Goal: Task Accomplishment & Management: Manage account settings

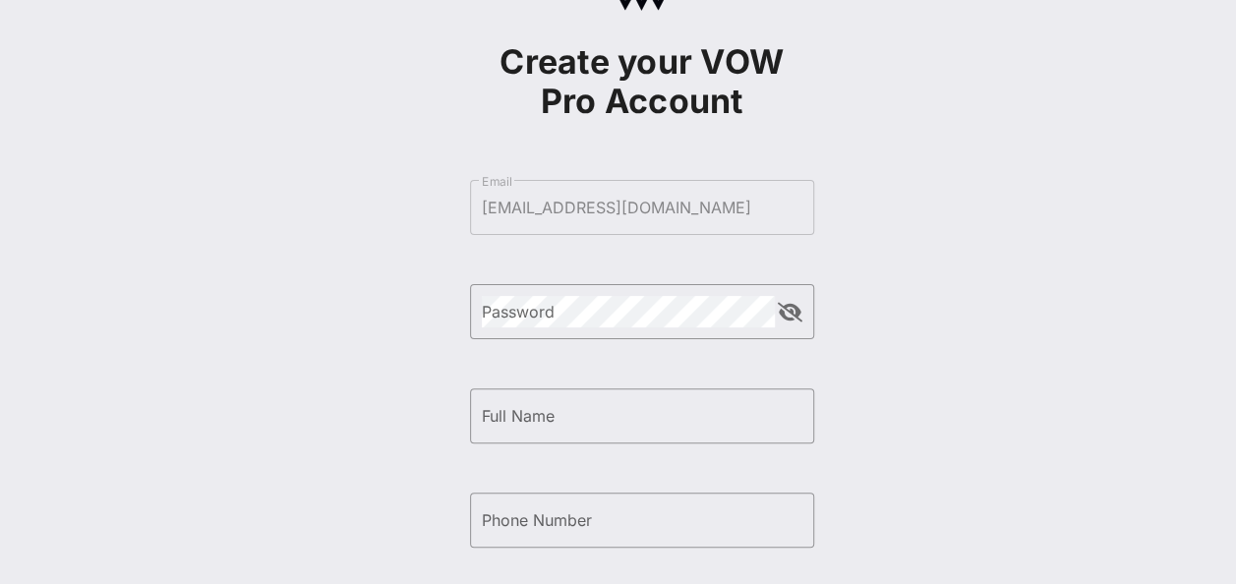
scroll to position [87, 0]
click at [657, 346] on div "​ Password" at bounding box center [642, 327] width 344 height 85
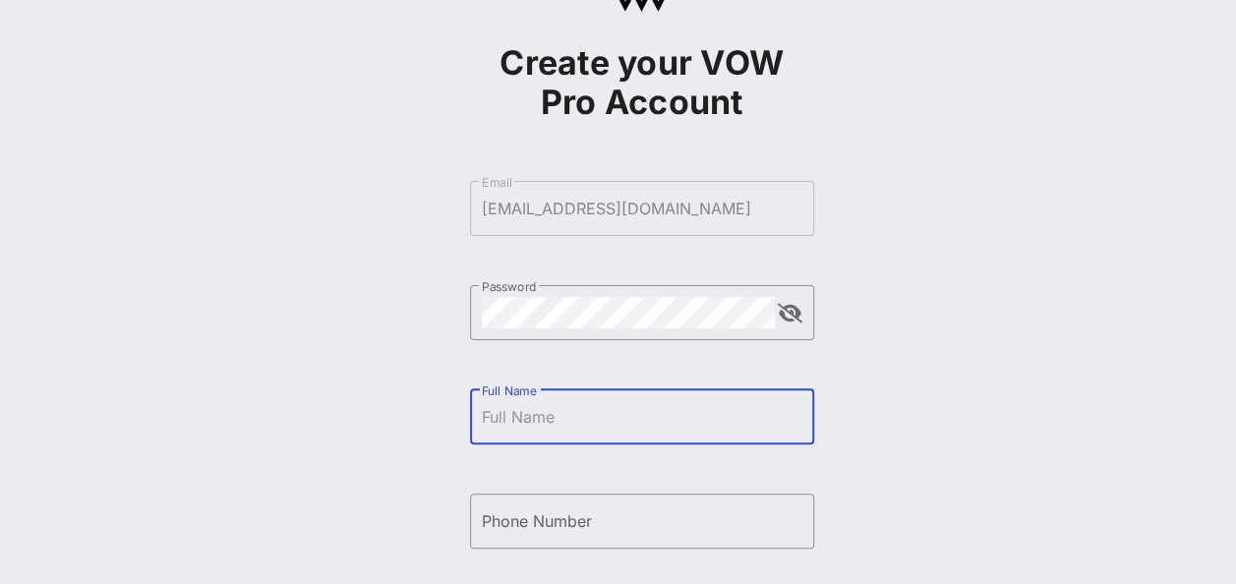
click at [628, 415] on input "Full Name" at bounding box center [642, 416] width 320 height 31
click at [628, 415] on input "[PERSON_NAME]" at bounding box center [642, 416] width 320 height 31
type input "[PERSON_NAME]"
type input "[PHONE_NUMBER]"
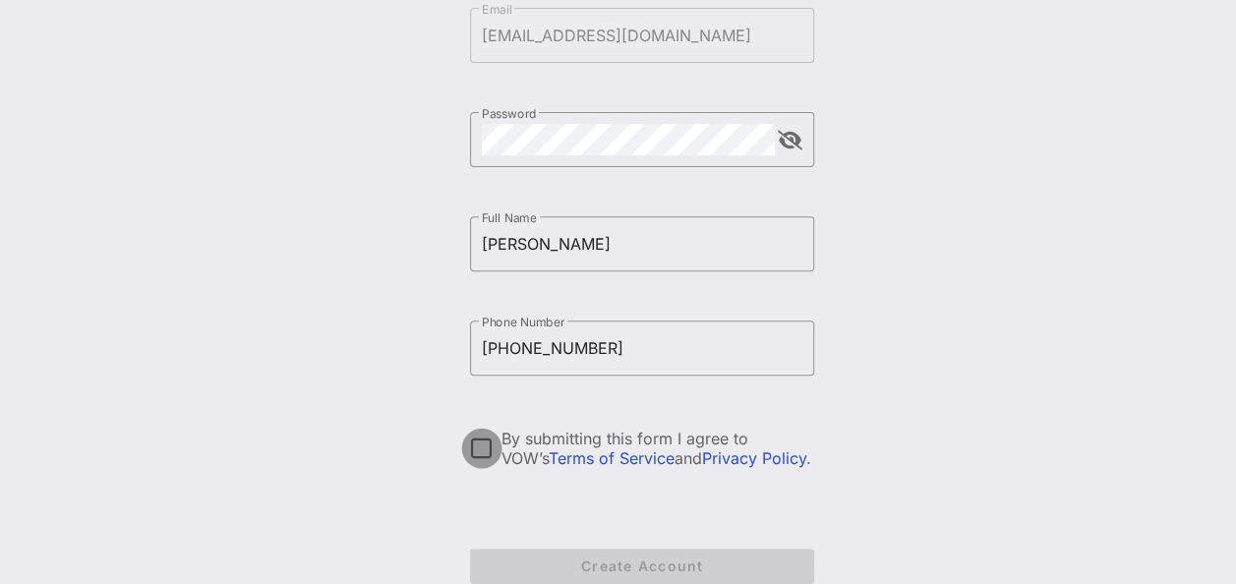
click at [482, 446] on div at bounding box center [481, 448] width 33 height 33
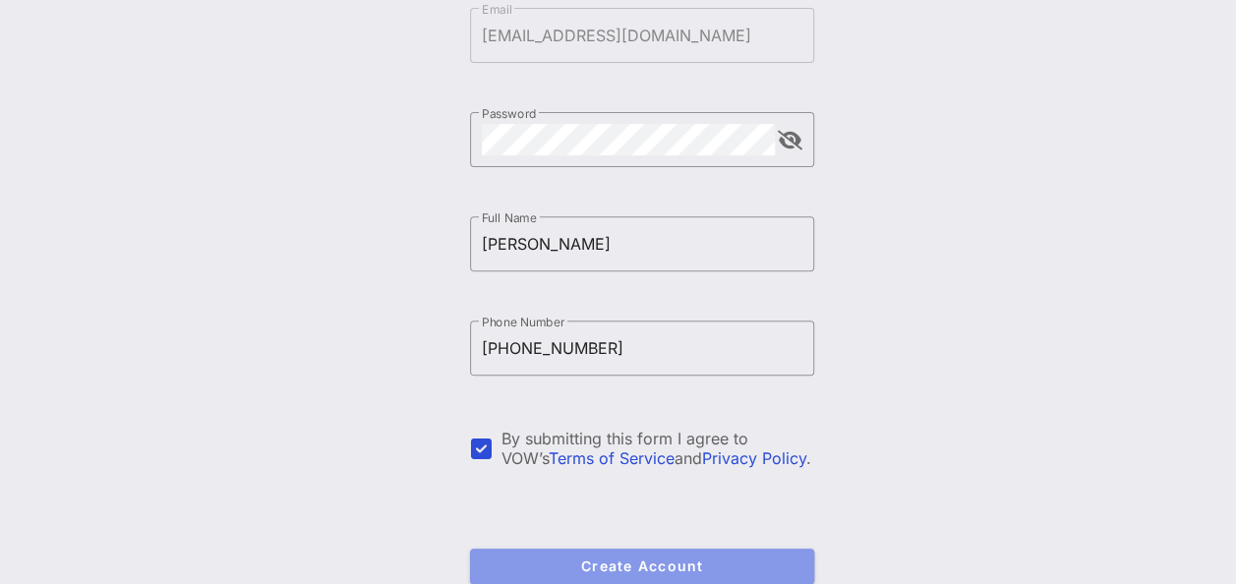
click at [582, 564] on span "Create Account" at bounding box center [642, 565] width 313 height 17
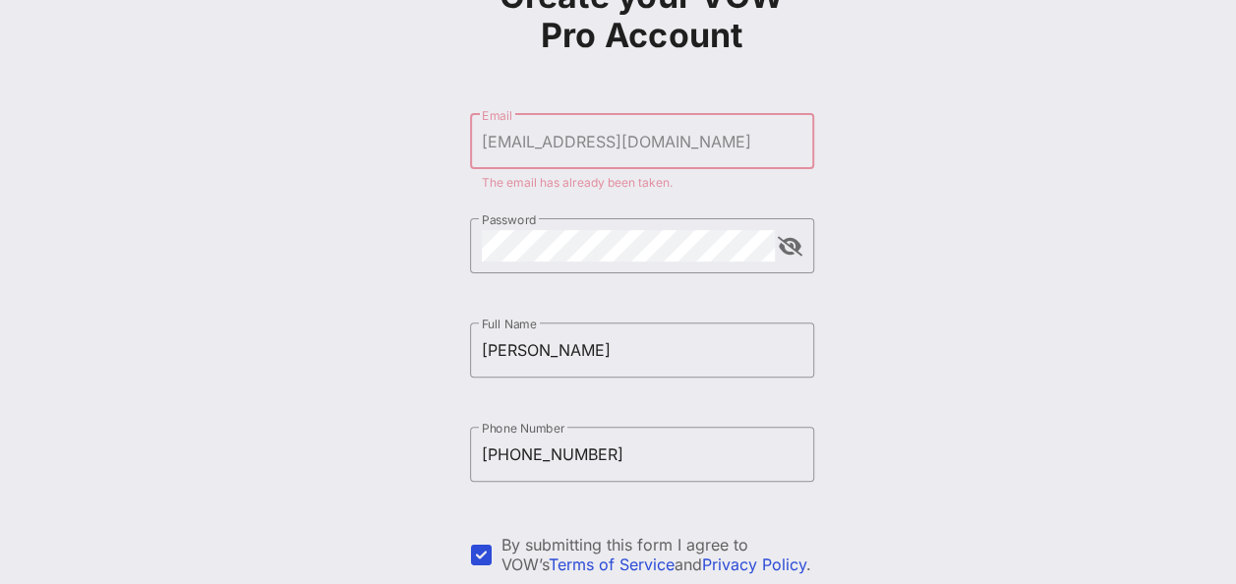
scroll to position [356, 0]
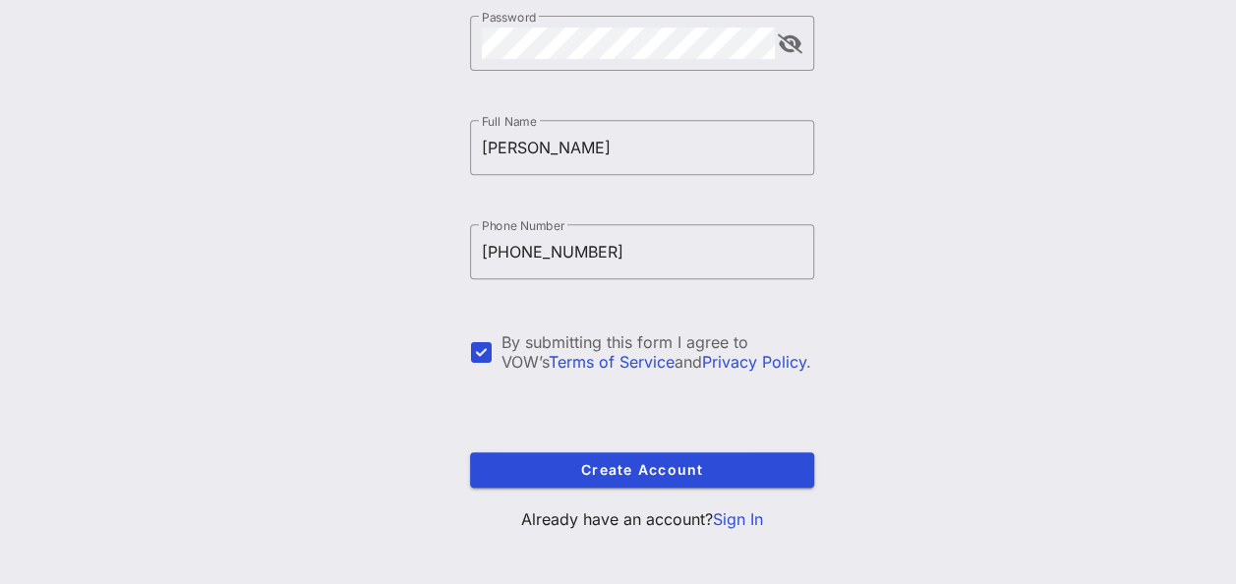
click at [733, 521] on link "Sign In" at bounding box center [738, 519] width 50 height 20
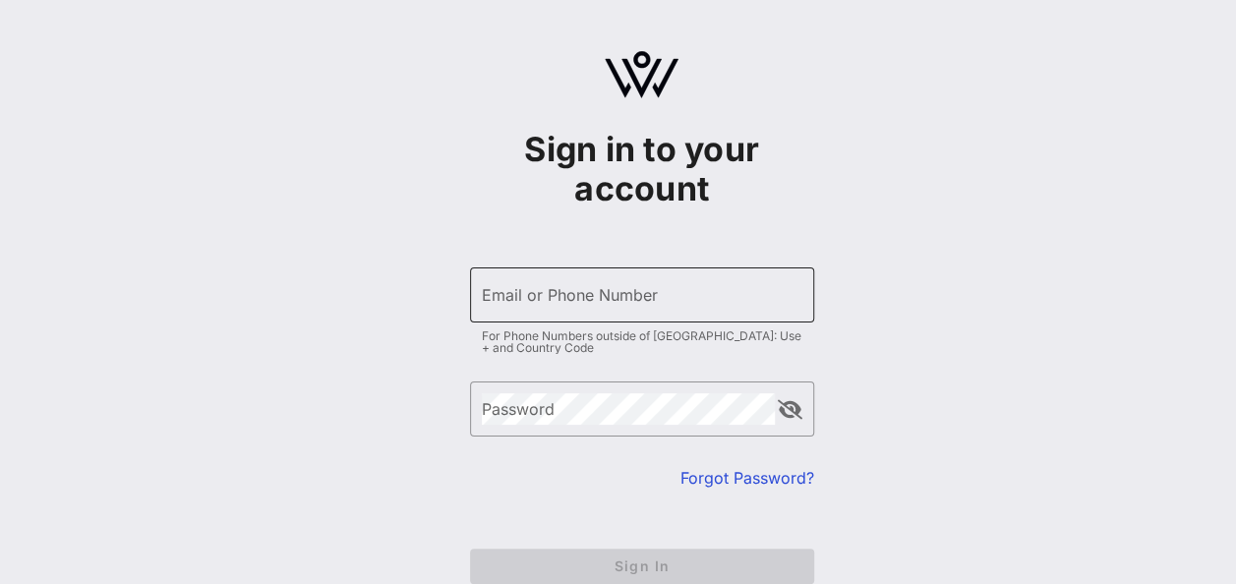
click at [653, 267] on div "Email or Phone Number" at bounding box center [642, 294] width 320 height 55
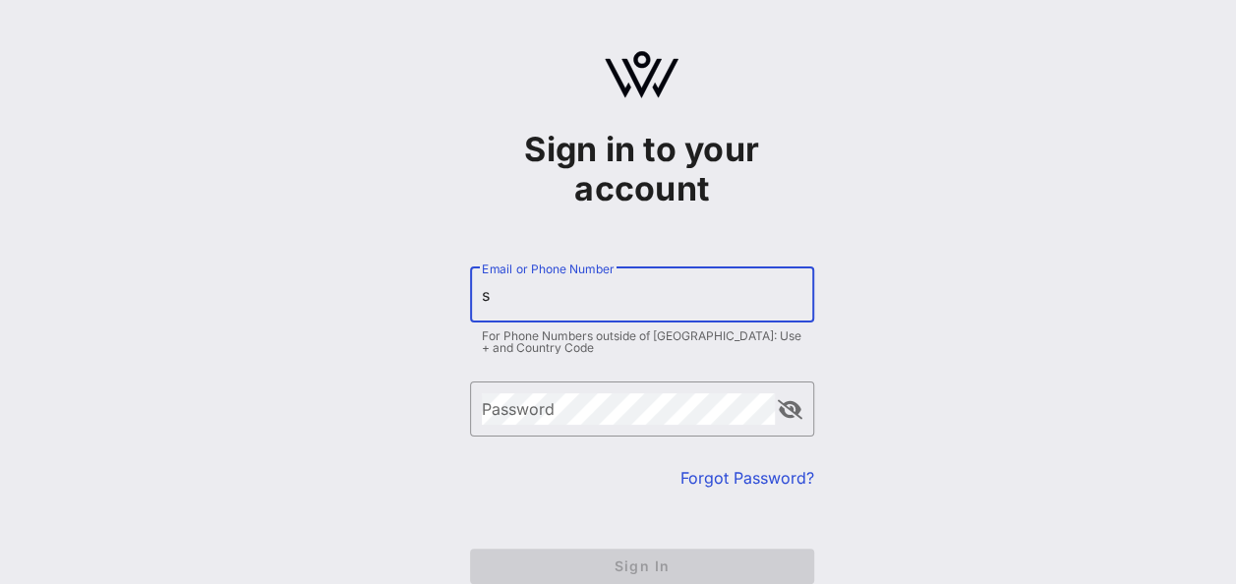
type input "[EMAIL_ADDRESS][DOMAIN_NAME]"
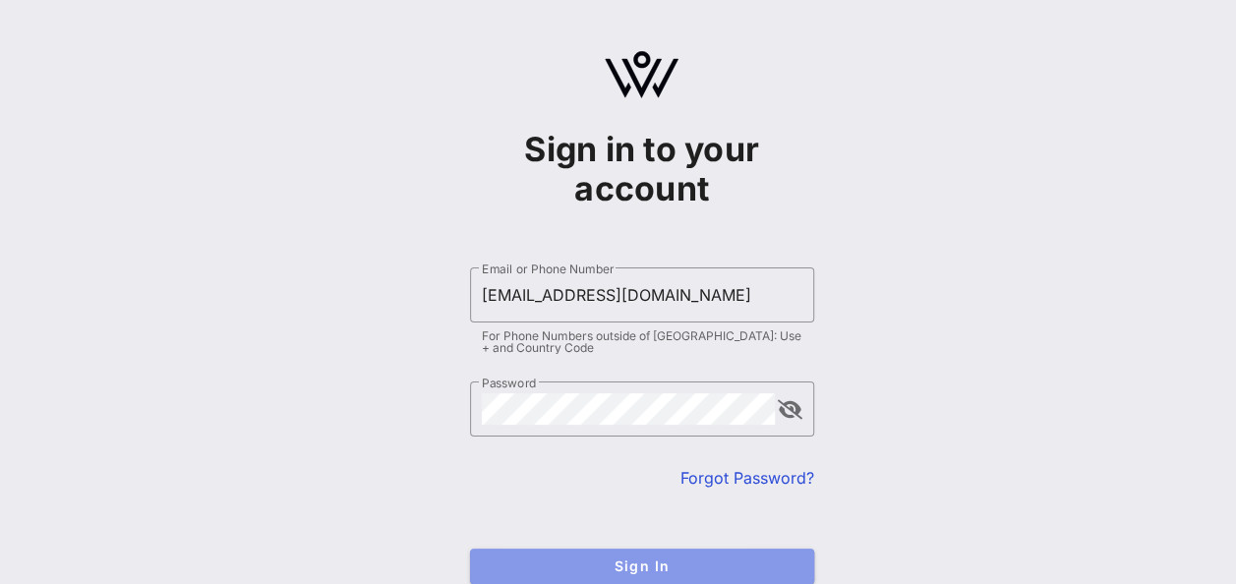
click at [635, 560] on span "Sign In" at bounding box center [642, 565] width 313 height 17
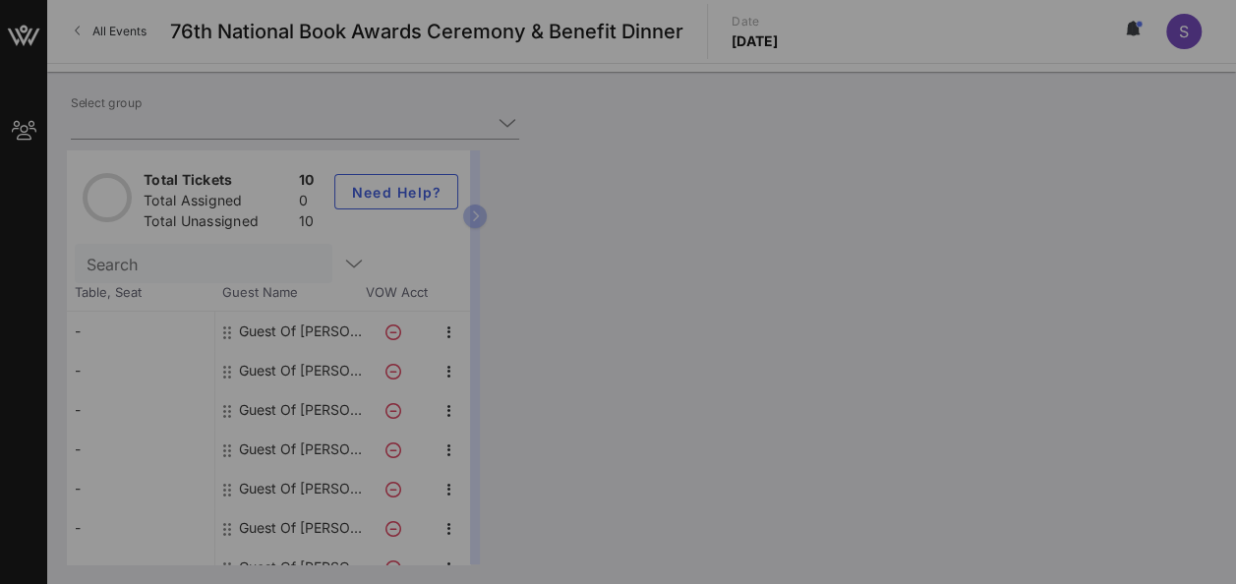
type input "[PERSON_NAME] Book Group ([PERSON_NAME] Book Group) [[PERSON_NAME], [EMAIL_ADDR…"
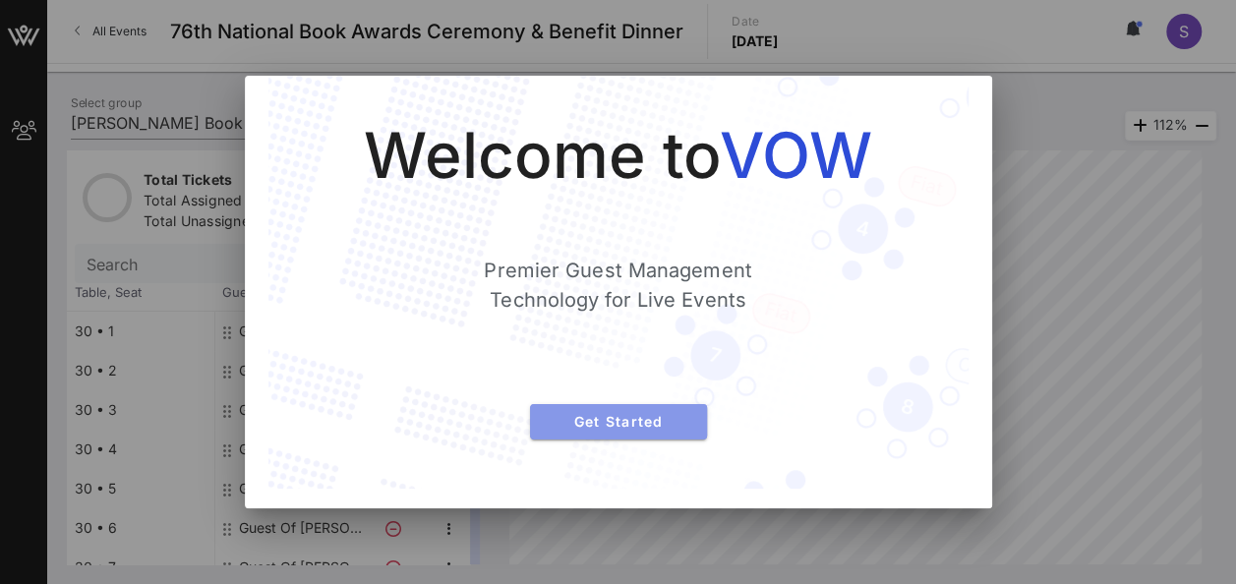
click at [667, 426] on span "Get Started" at bounding box center [618, 421] width 145 height 17
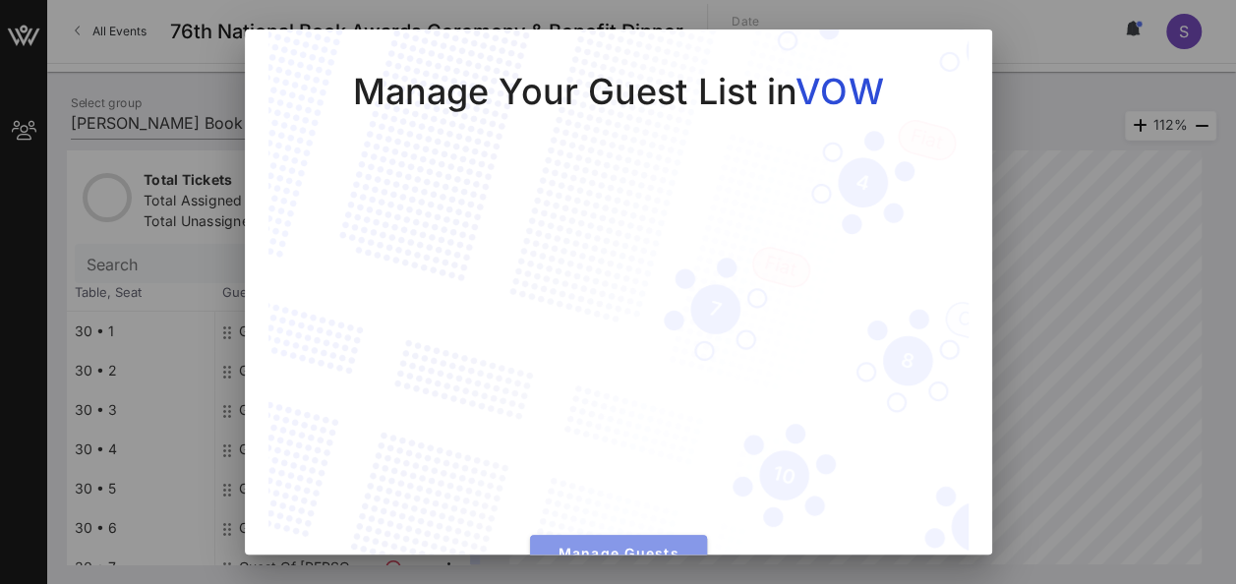
click at [628, 549] on span "Manage Guests" at bounding box center [618, 553] width 145 height 17
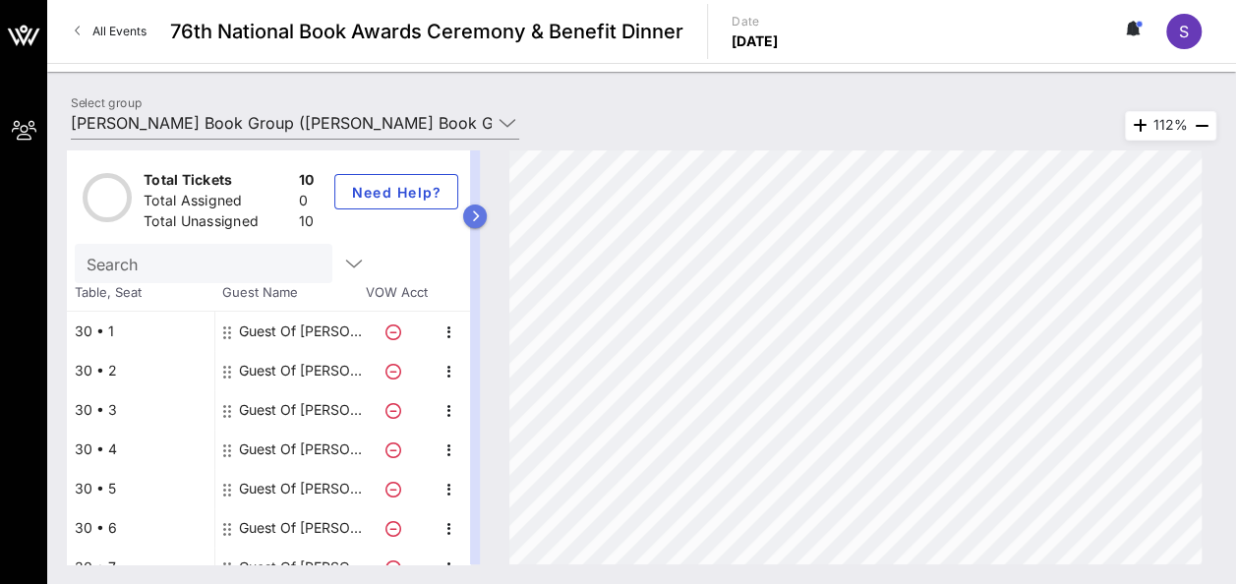
click at [480, 212] on icon "button" at bounding box center [475, 216] width 9 height 12
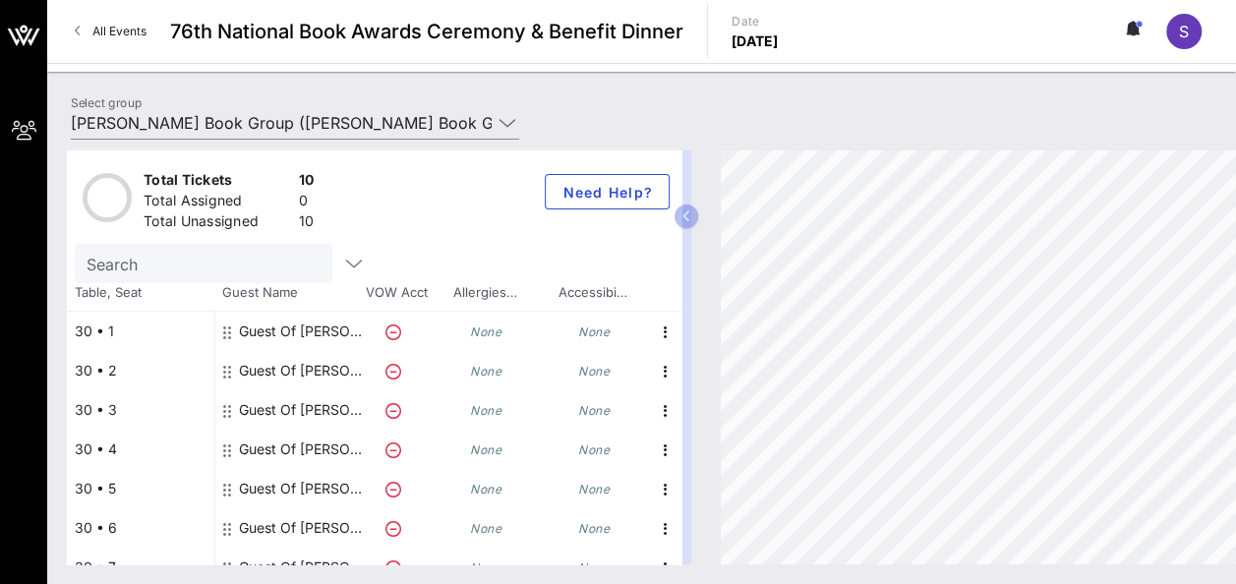
click at [256, 329] on div "Guest Of [PERSON_NAME] Book Group" at bounding box center [301, 331] width 124 height 39
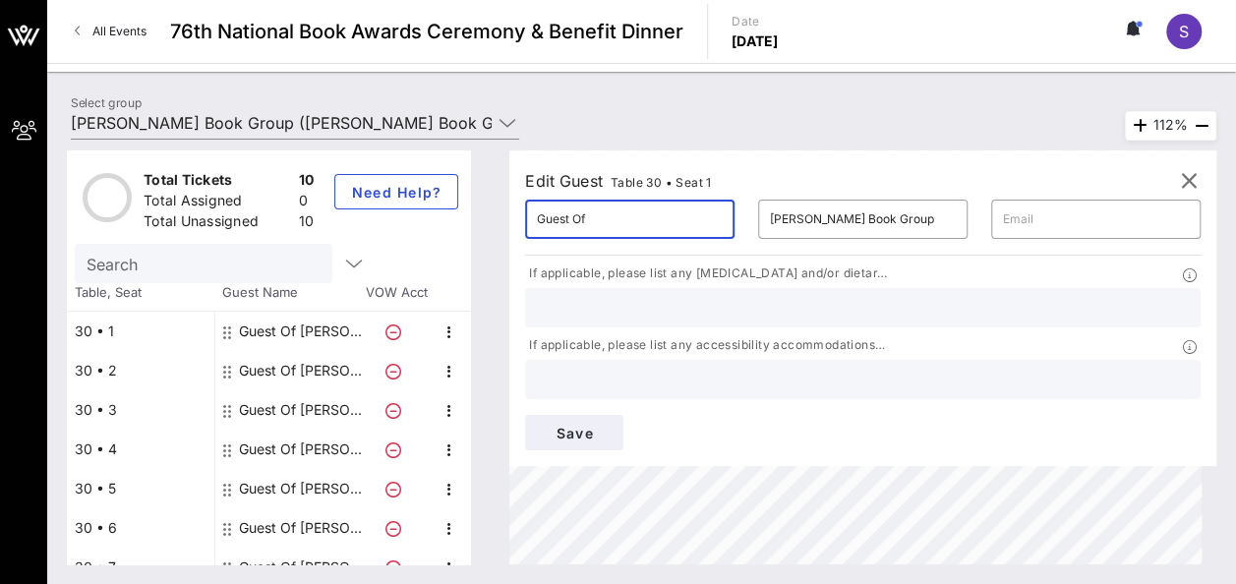
drag, startPoint x: 633, startPoint y: 213, endPoint x: 488, endPoint y: 225, distance: 146.0
click at [488, 225] on div "Total Tickets 10 Total Assigned 0 Total Unassigned 10 Need Help? Search Table, …" at bounding box center [641, 357] width 1149 height 414
type input "[PERSON_NAME]"
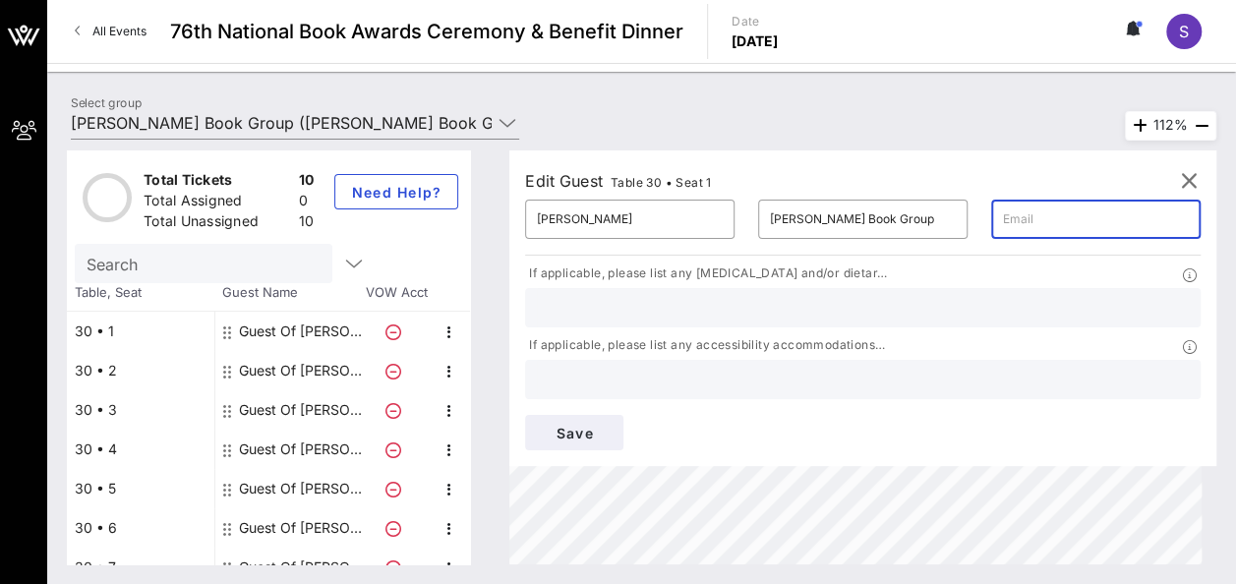
click at [1003, 220] on input "text" at bounding box center [1096, 218] width 186 height 31
type input "[PERSON_NAME][EMAIL_ADDRESS][PERSON_NAME][DOMAIN_NAME]"
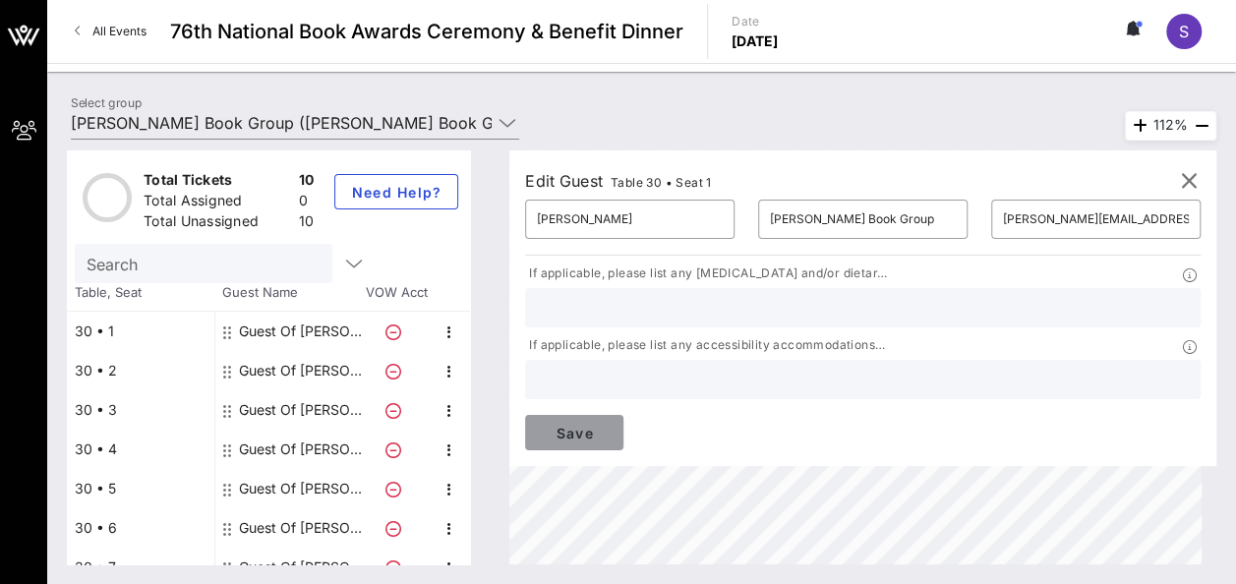
click at [607, 425] on span "Save" at bounding box center [574, 433] width 67 height 17
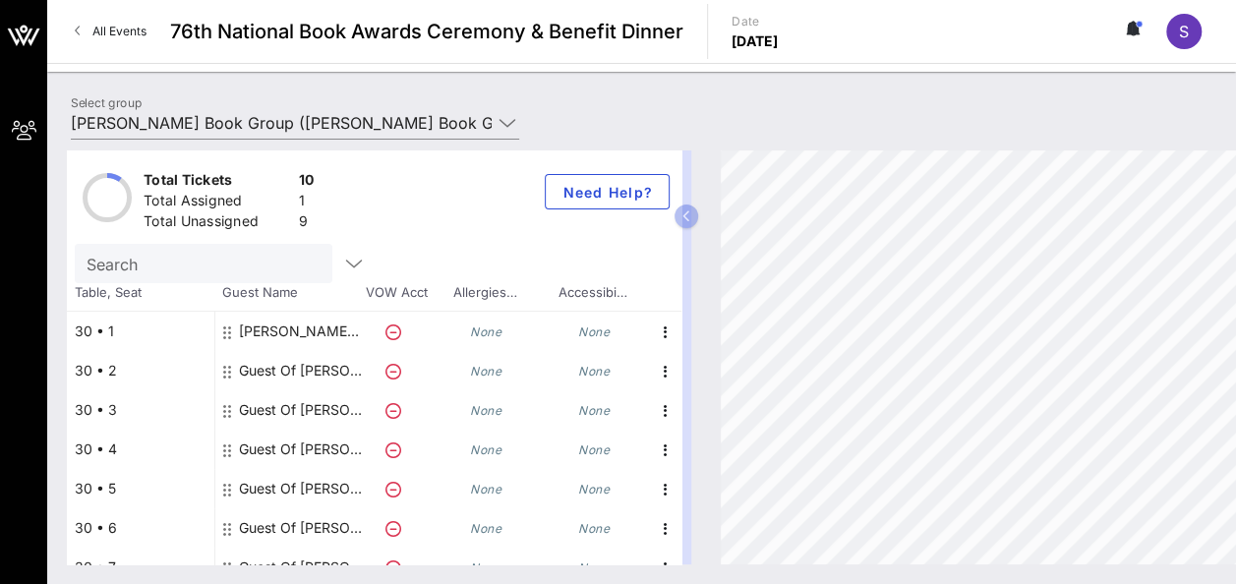
click at [326, 332] on div "[PERSON_NAME] [PERSON_NAME] Book Group" at bounding box center [301, 331] width 124 height 39
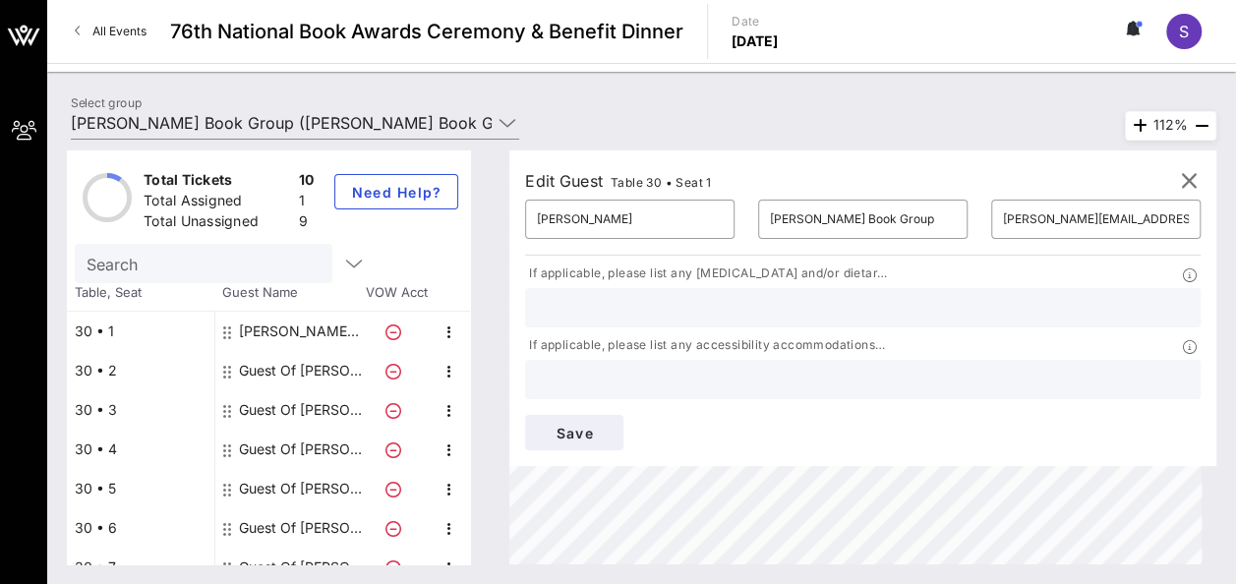
click at [310, 364] on div "Guest Of [PERSON_NAME] Book Group" at bounding box center [301, 370] width 124 height 39
type input "Guest Of"
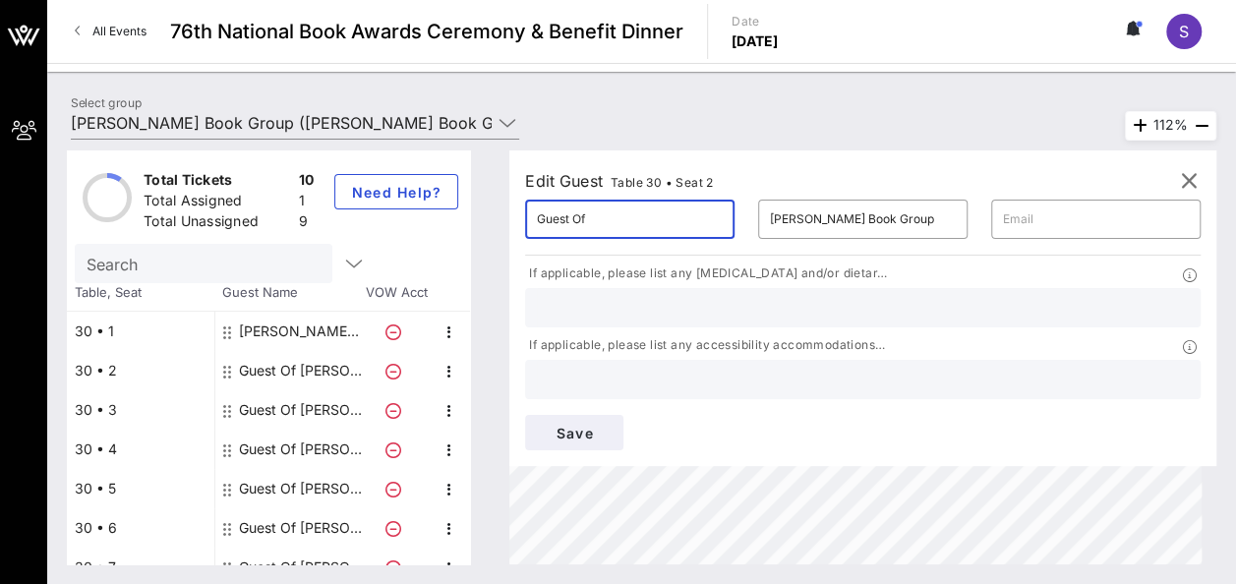
drag, startPoint x: 642, startPoint y: 210, endPoint x: 499, endPoint y: 212, distance: 142.5
click at [499, 212] on div "Total Tickets 10 Total Assigned 1 Total Unassigned 9 Need Help? Search Table, S…" at bounding box center [641, 357] width 1149 height 414
type input "[PERSON_NAME]"
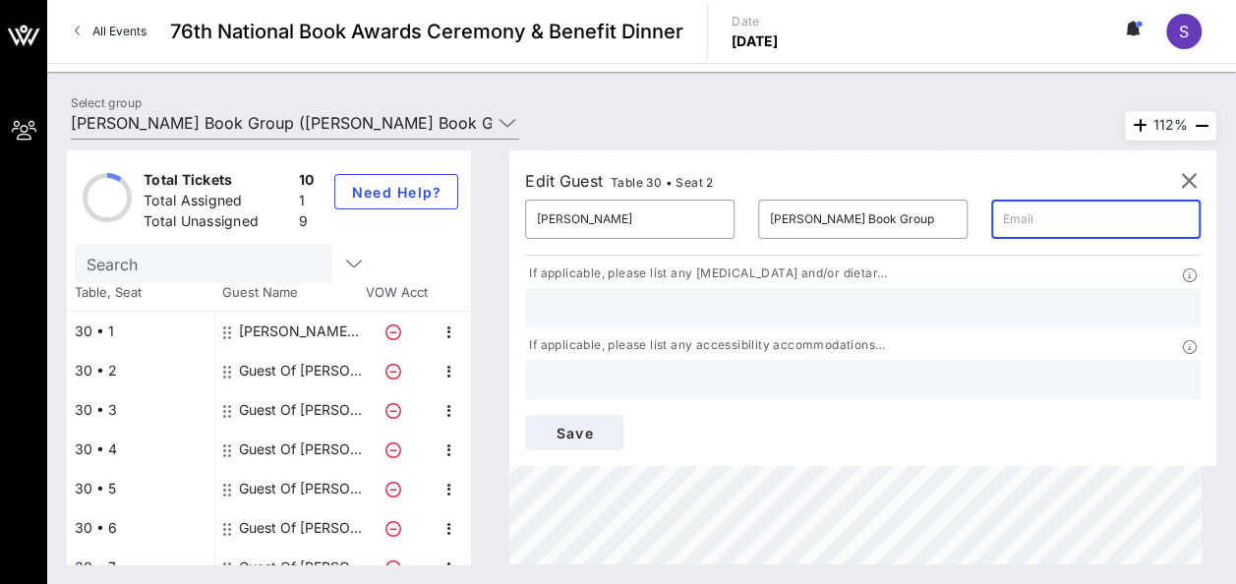
click at [1003, 222] on input "text" at bounding box center [1096, 218] width 186 height 31
type input "n"
type input "[EMAIL_ADDRESS][PERSON_NAME][DOMAIN_NAME]"
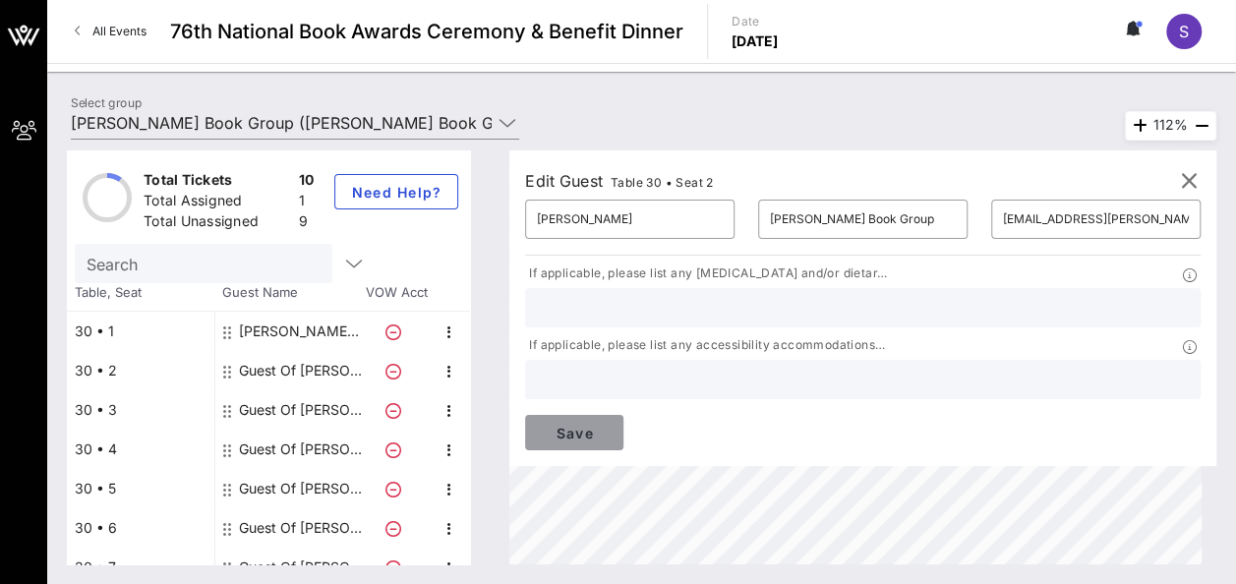
click at [607, 425] on span "Save" at bounding box center [574, 433] width 67 height 17
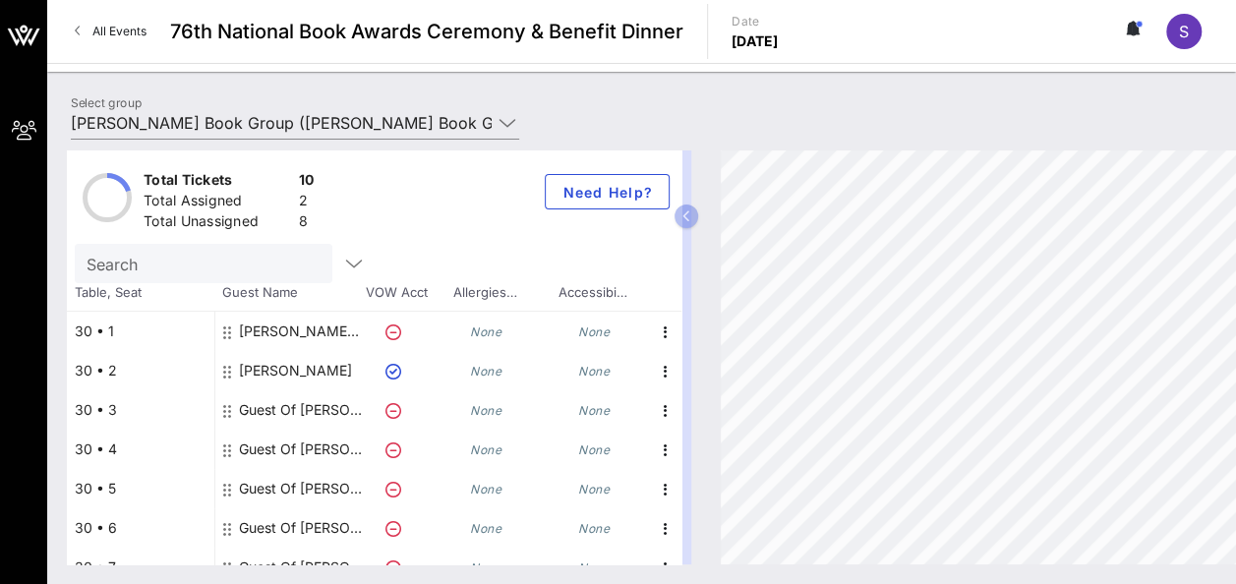
click at [389, 408] on icon at bounding box center [393, 411] width 16 height 16
click at [301, 399] on div "Guest Of [PERSON_NAME] Book Group" at bounding box center [301, 409] width 124 height 39
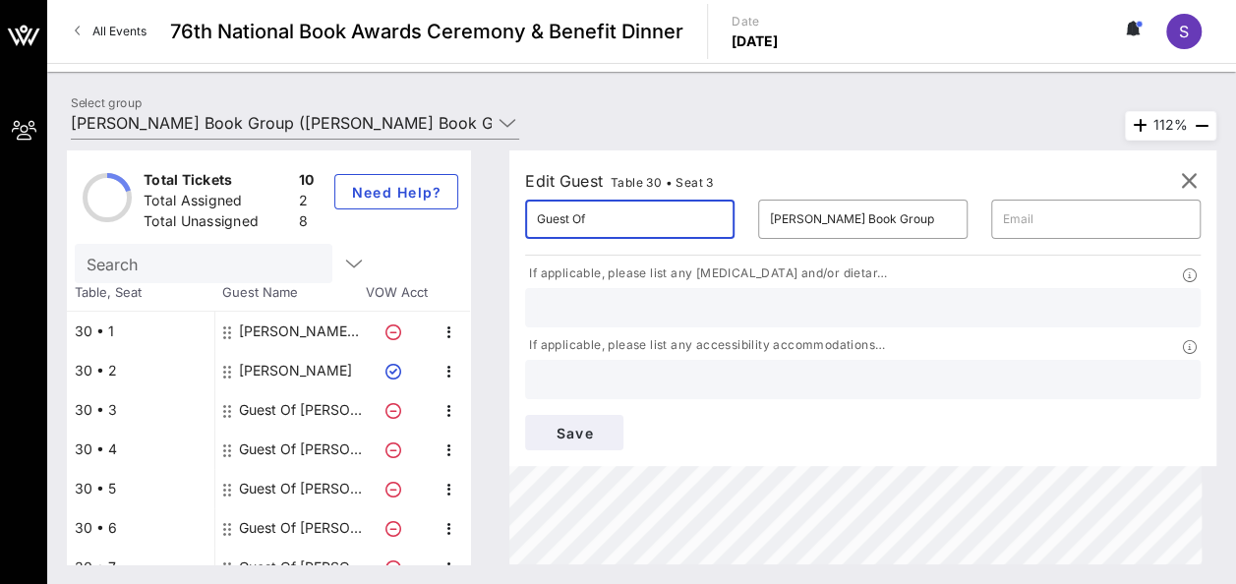
drag, startPoint x: 639, startPoint y: 212, endPoint x: 504, endPoint y: 214, distance: 134.7
click at [504, 214] on div "Edit Guest Table 30 • Seat 3 ​ Guest Of ​ [PERSON_NAME] Book Group ​ If applica…" at bounding box center [853, 357] width 726 height 414
type input "[PERSON_NAME]"
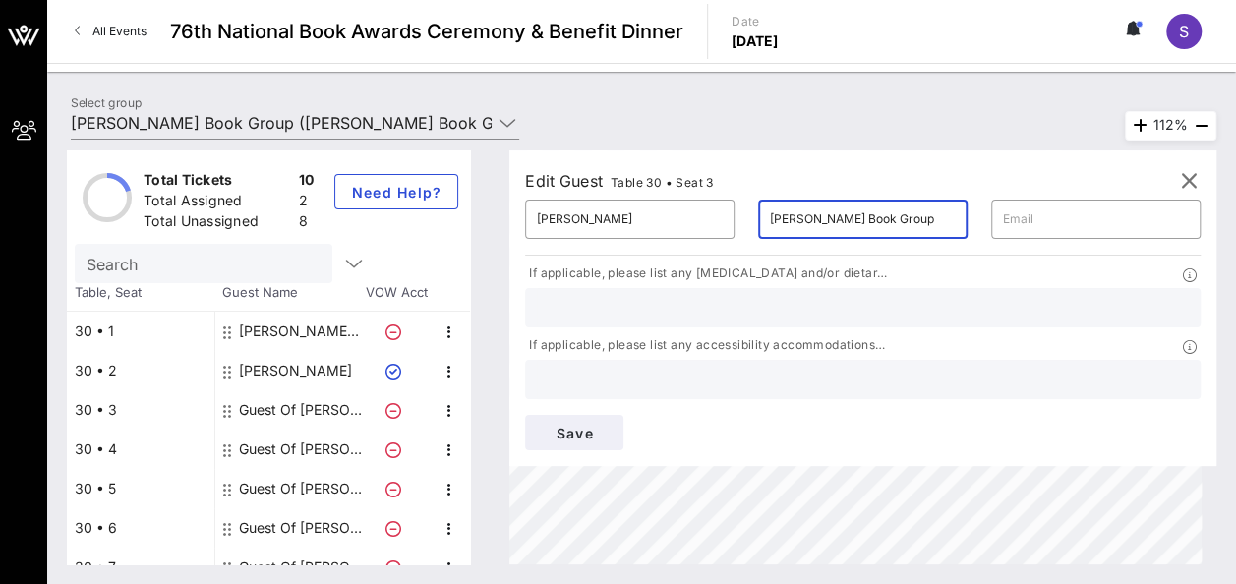
scroll to position [0, 0]
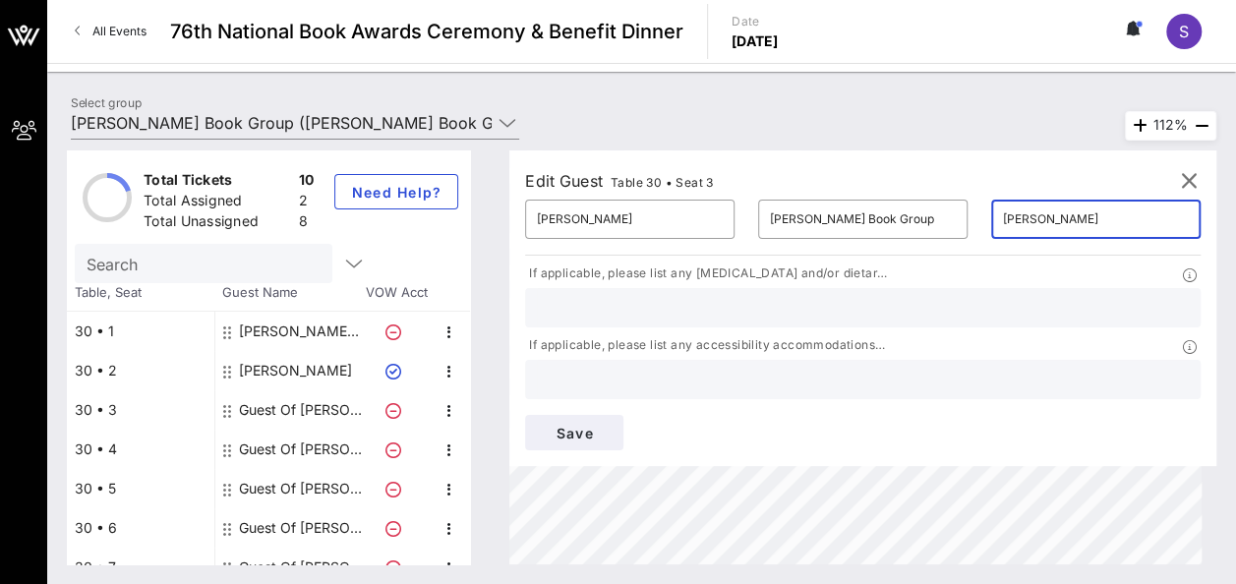
type input "[PERSON_NAME][EMAIL_ADDRESS][DOMAIN_NAME]"
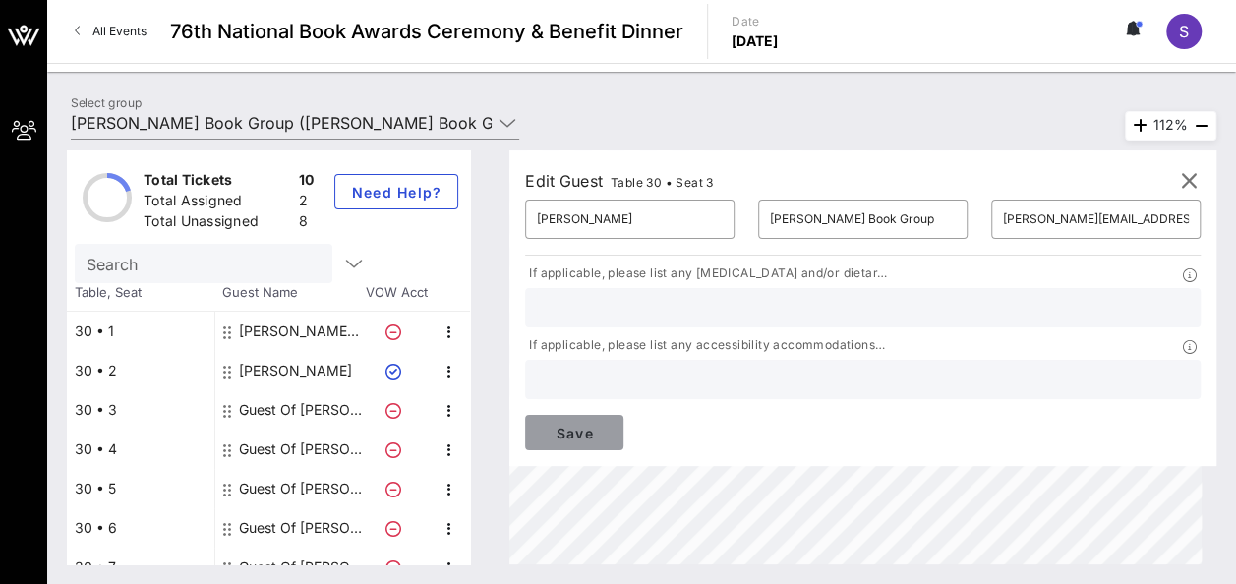
click at [607, 425] on span "Save" at bounding box center [574, 433] width 67 height 17
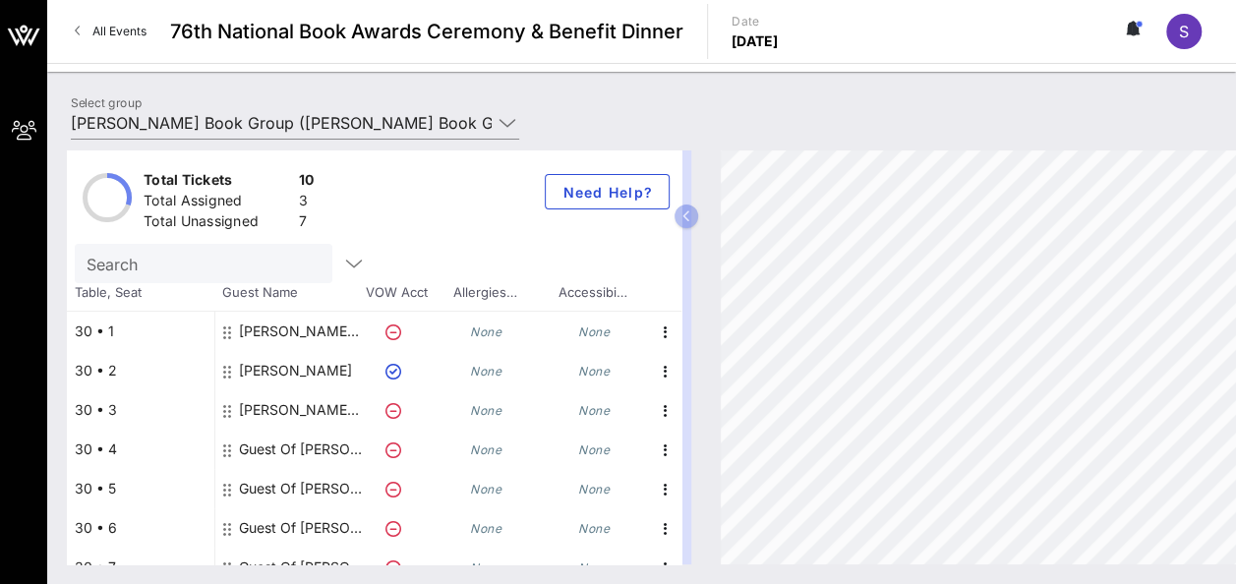
click at [326, 444] on div "Guest Of [PERSON_NAME] Book Group" at bounding box center [301, 449] width 124 height 39
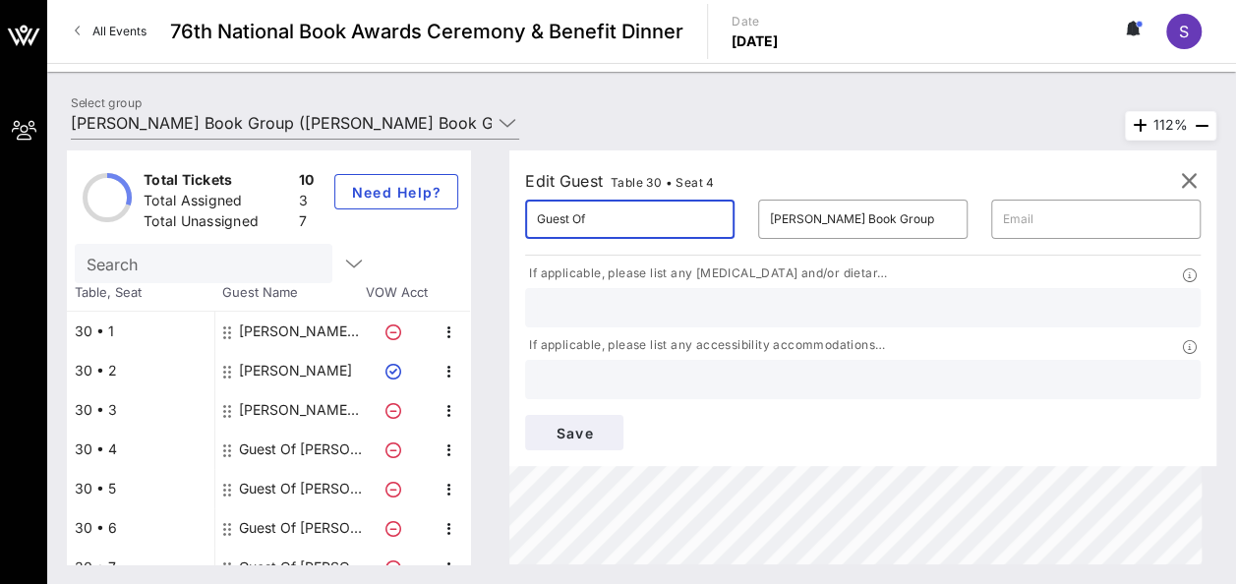
drag, startPoint x: 653, startPoint y: 225, endPoint x: 491, endPoint y: 222, distance: 161.2
click at [491, 222] on div "Total Tickets 10 Total Assigned 3 Total Unassigned 7 Need Help? Search Table, S…" at bounding box center [641, 357] width 1149 height 414
type input "[PERSON_NAME]"
click at [1003, 214] on input "text" at bounding box center [1096, 218] width 186 height 31
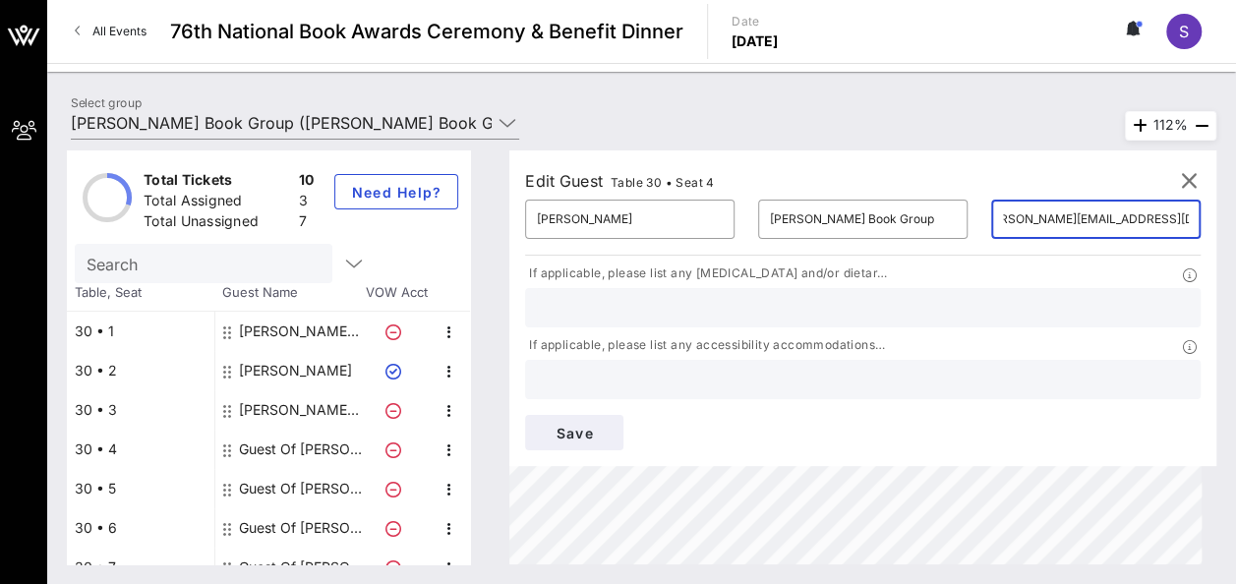
scroll to position [0, 38]
type input "[PERSON_NAME][EMAIL_ADDRESS][DOMAIN_NAME]"
click at [631, 315] on input "text" at bounding box center [863, 308] width 652 height 26
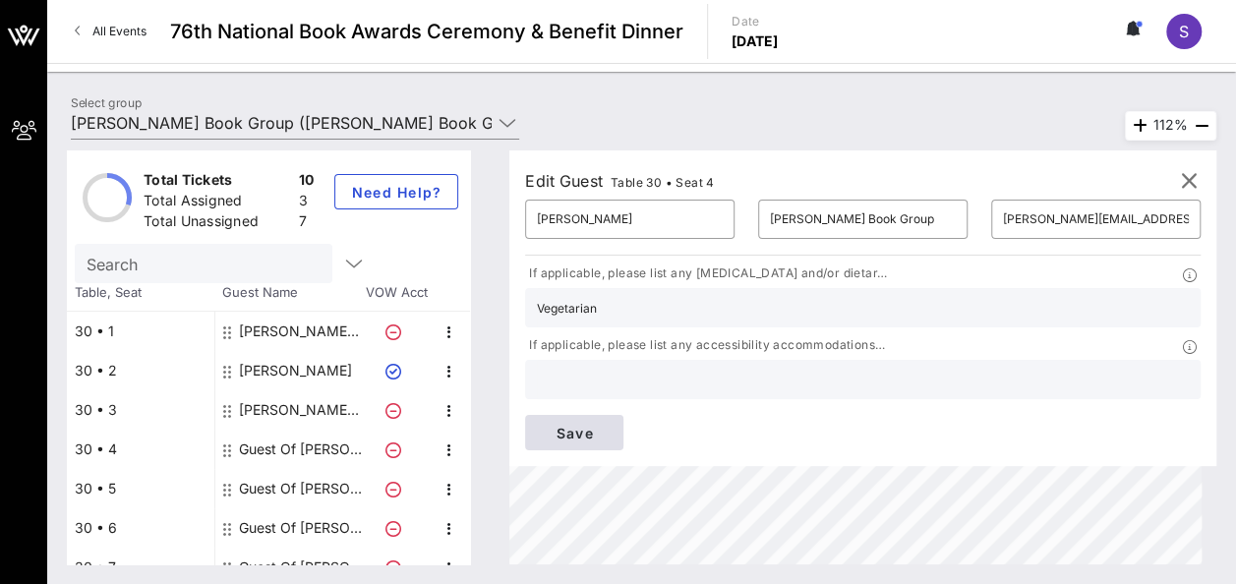
type input "Vegetarian"
click at [623, 415] on button "Save" at bounding box center [574, 432] width 98 height 35
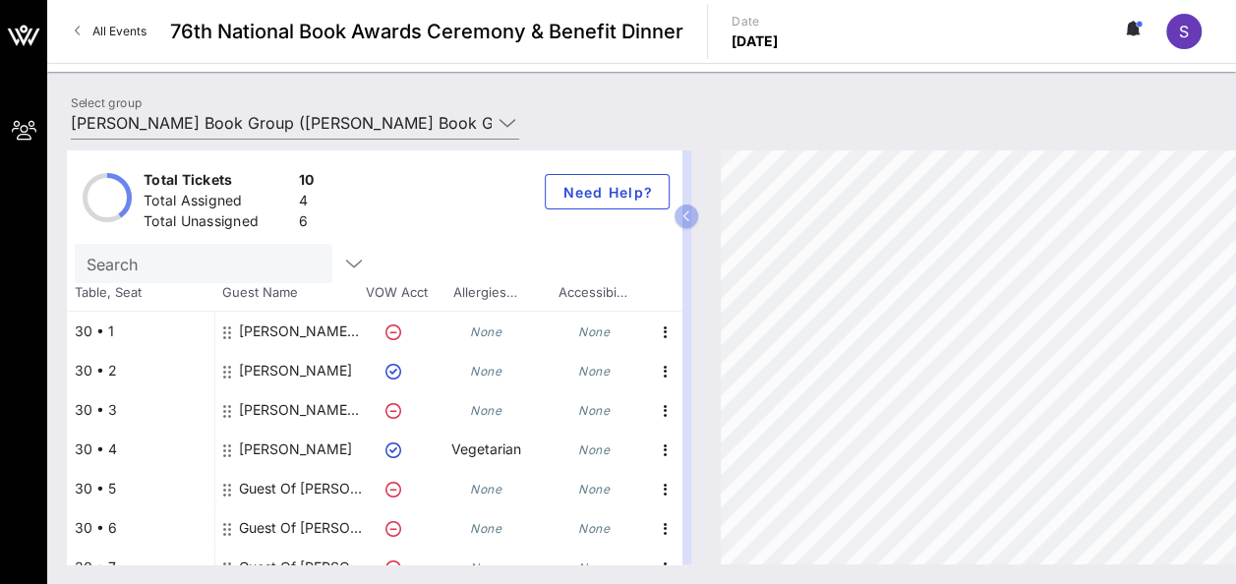
click at [259, 484] on div "Guest Of [PERSON_NAME] Book Group" at bounding box center [301, 488] width 124 height 39
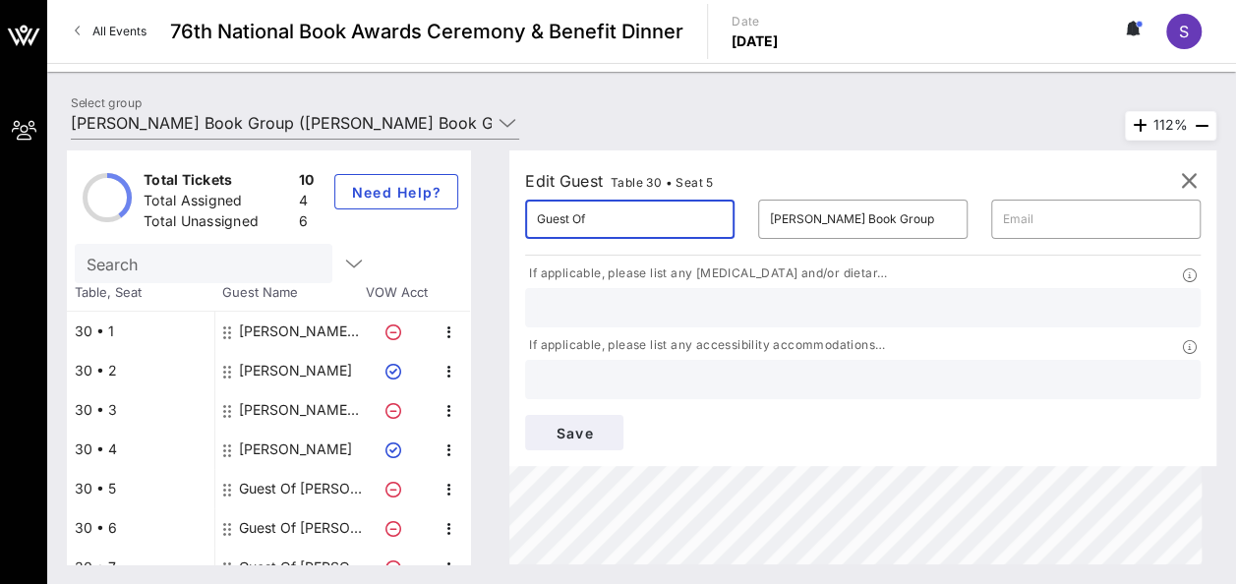
click at [659, 228] on input "Guest Of" at bounding box center [630, 218] width 186 height 31
type input "G"
type input "[PERSON_NAME]"
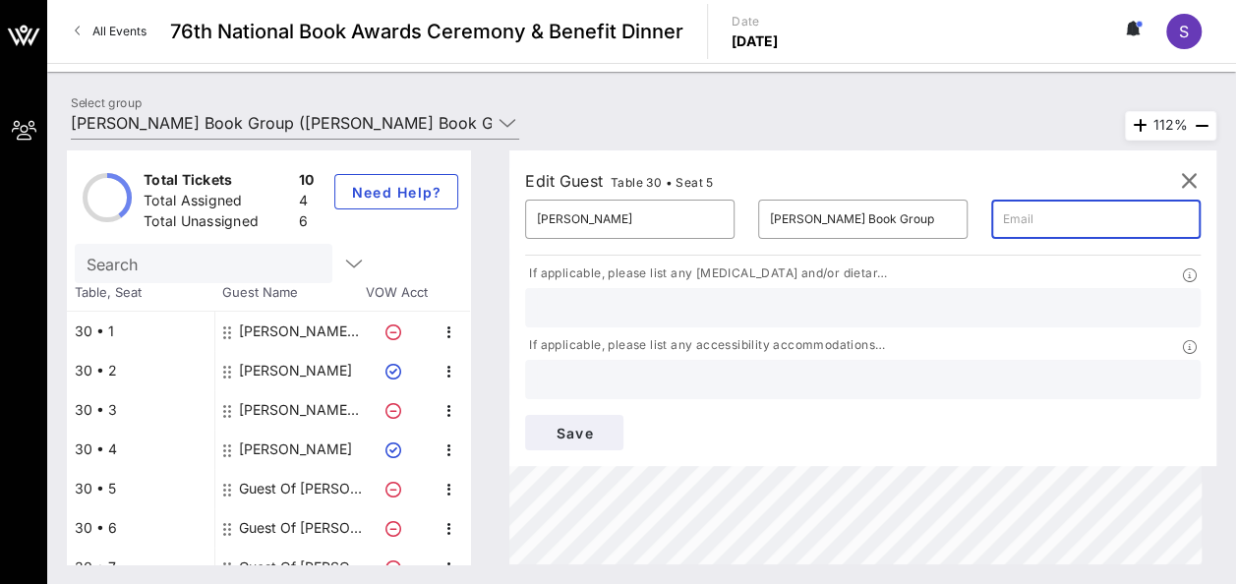
click at [1003, 213] on input "text" at bounding box center [1096, 218] width 186 height 31
type input "[EMAIL_ADDRESS][PERSON_NAME][DOMAIN_NAME]"
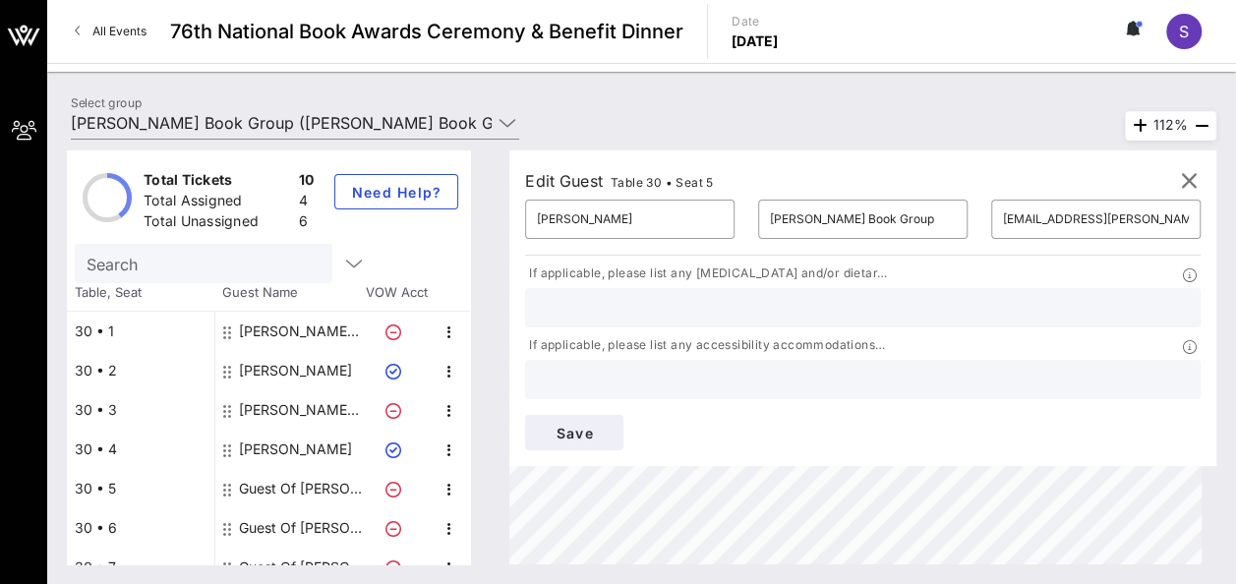
click at [679, 315] on input "text" at bounding box center [863, 308] width 652 height 26
type input "Pescatarian"
click at [607, 425] on span "Save" at bounding box center [574, 433] width 67 height 17
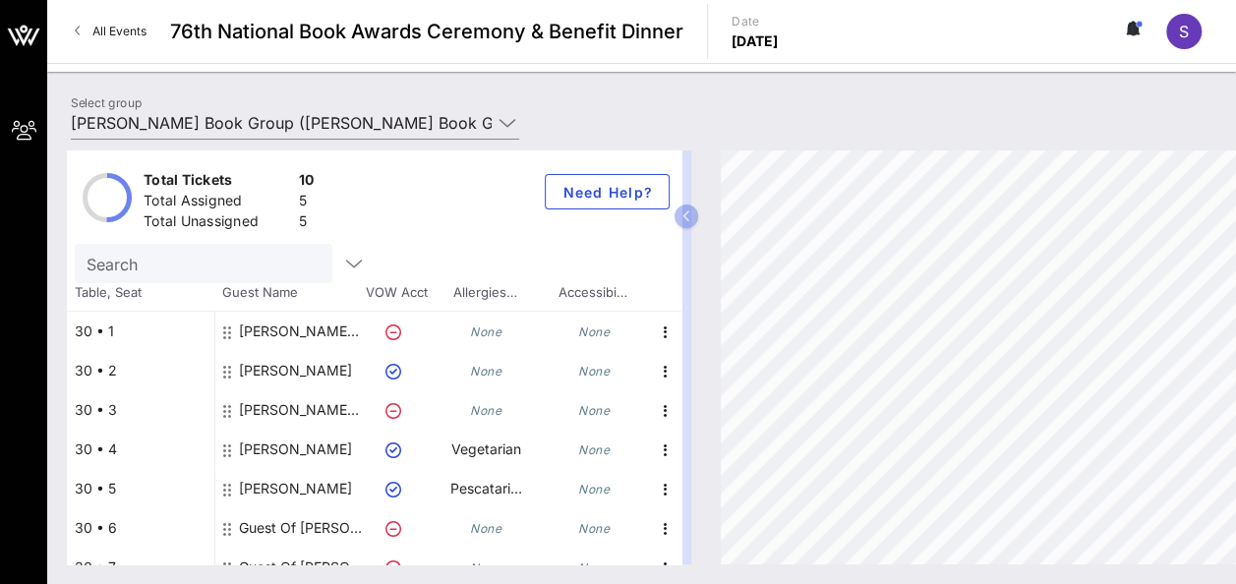
click at [246, 527] on div "Guest Of [PERSON_NAME] Book Group" at bounding box center [301, 527] width 124 height 39
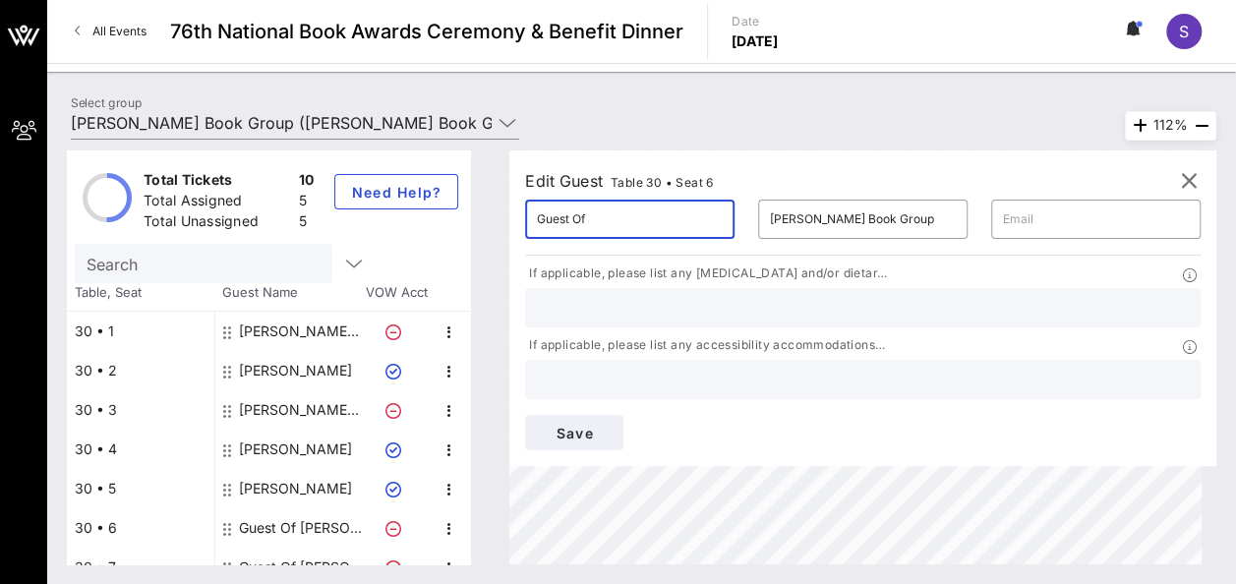
click at [560, 216] on input "Guest Of" at bounding box center [630, 218] width 186 height 31
click at [616, 215] on input "Guest Of" at bounding box center [630, 218] width 186 height 31
type input "G"
type input "[PERSON_NAME]"
click at [1003, 216] on input "text" at bounding box center [1096, 218] width 186 height 31
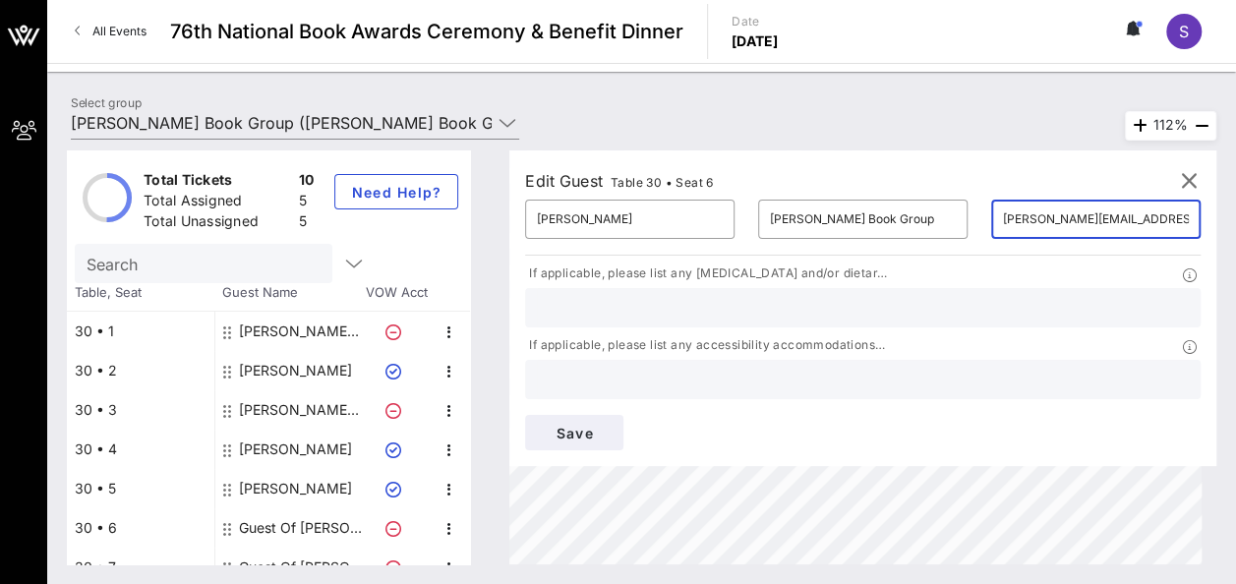
scroll to position [0, 10]
type input "[PERSON_NAME][EMAIL_ADDRESS][PERSON_NAME][DOMAIN_NAME]"
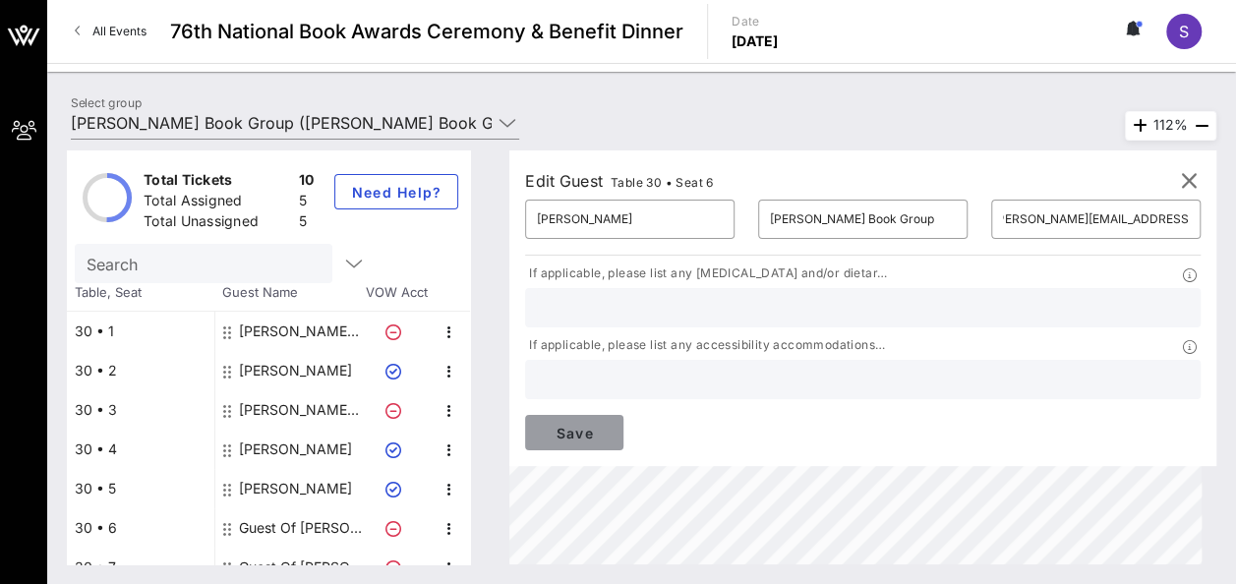
scroll to position [0, 0]
click at [607, 425] on span "Save" at bounding box center [574, 433] width 67 height 17
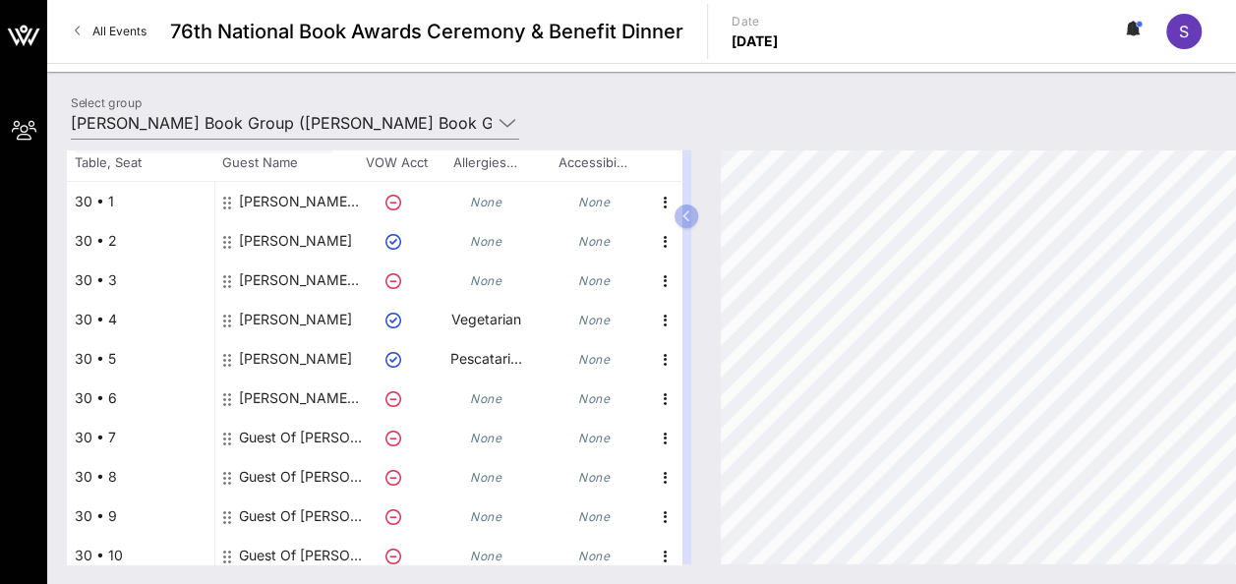
scroll to position [131, 0]
click at [256, 431] on div "Guest Of [PERSON_NAME] Book Group" at bounding box center [301, 436] width 124 height 39
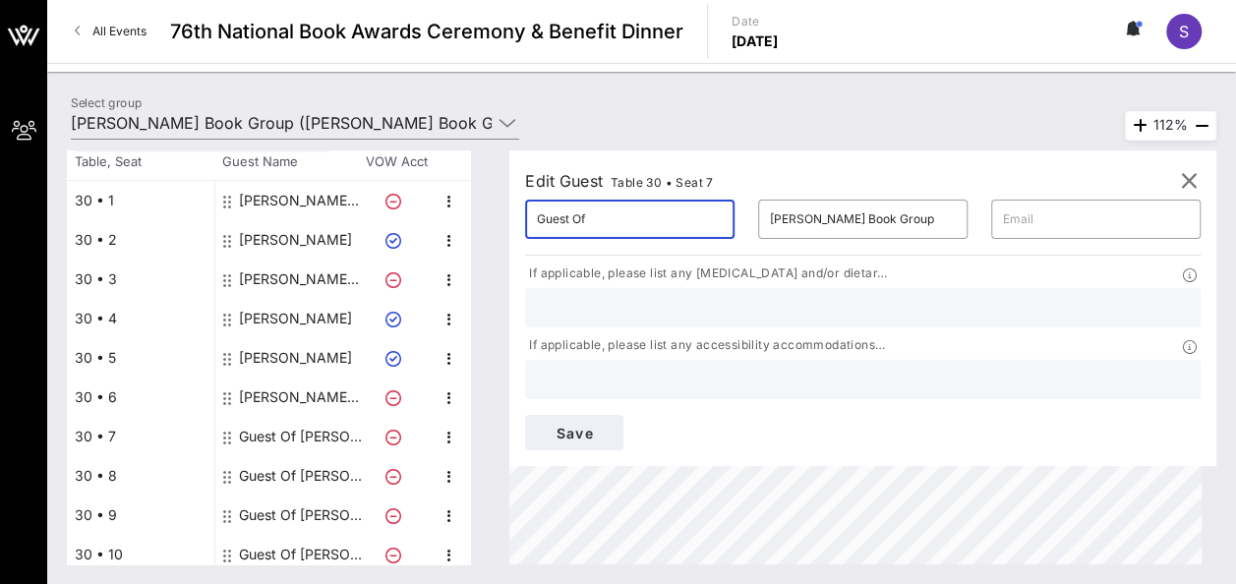
click at [610, 218] on input "Guest Of" at bounding box center [630, 218] width 186 height 31
type input "G"
type input "[PERSON_NAME]"
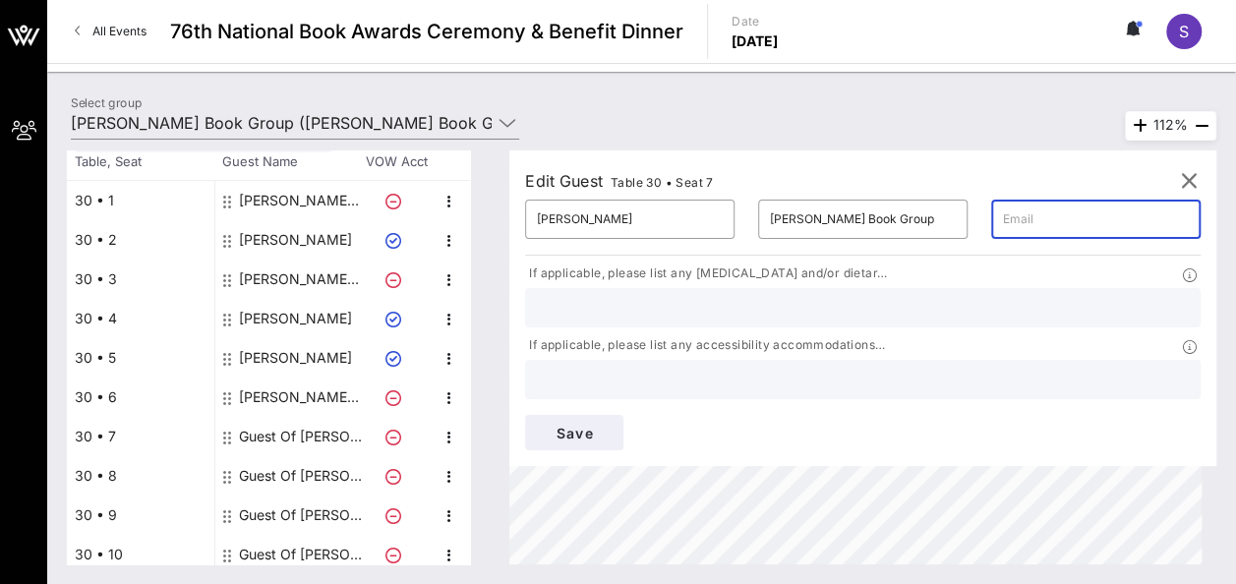
click at [1003, 219] on input "text" at bounding box center [1096, 218] width 186 height 31
type input "R"
type input "[EMAIL_ADDRESS][DOMAIN_NAME]"
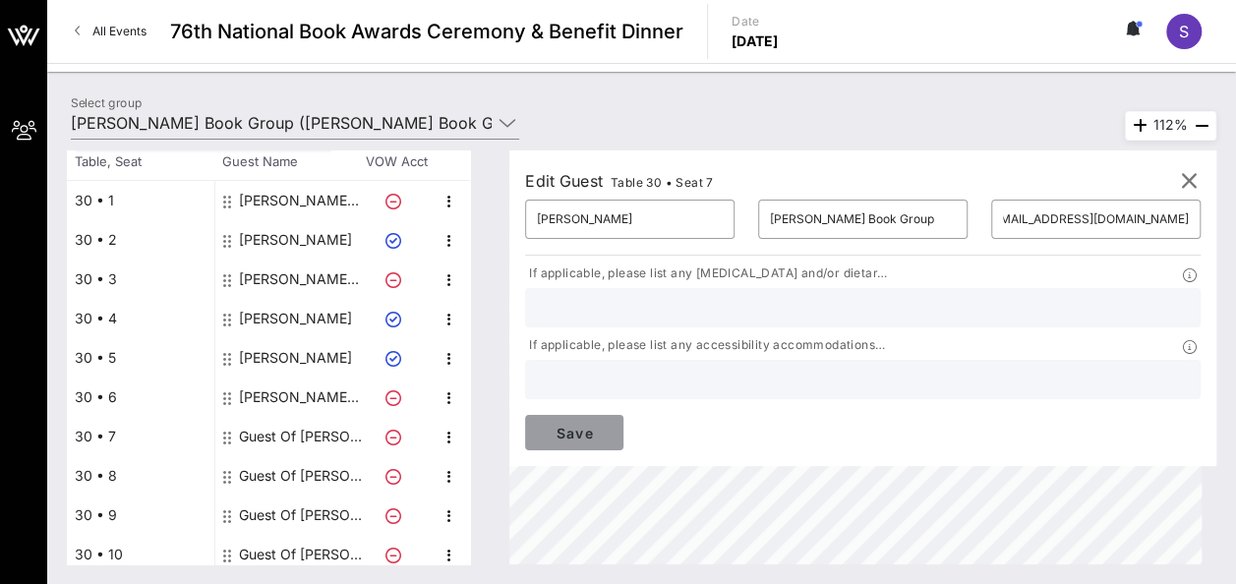
scroll to position [0, 0]
click at [607, 425] on span "Save" at bounding box center [574, 433] width 67 height 17
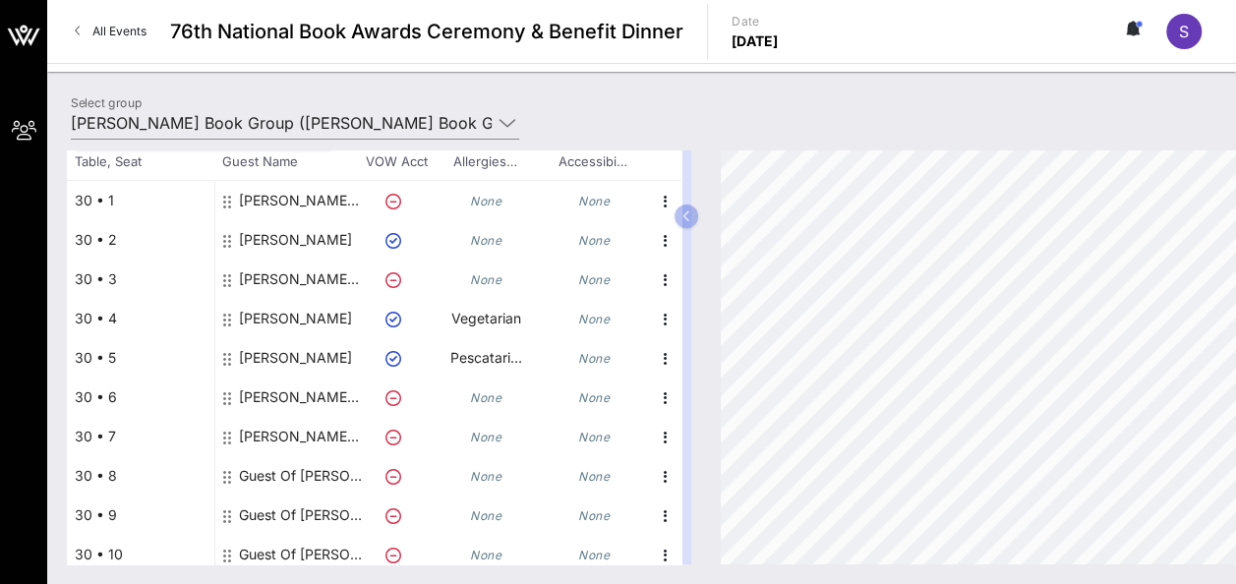
click at [245, 466] on div "Guest Of [PERSON_NAME] Book Group" at bounding box center [301, 475] width 124 height 39
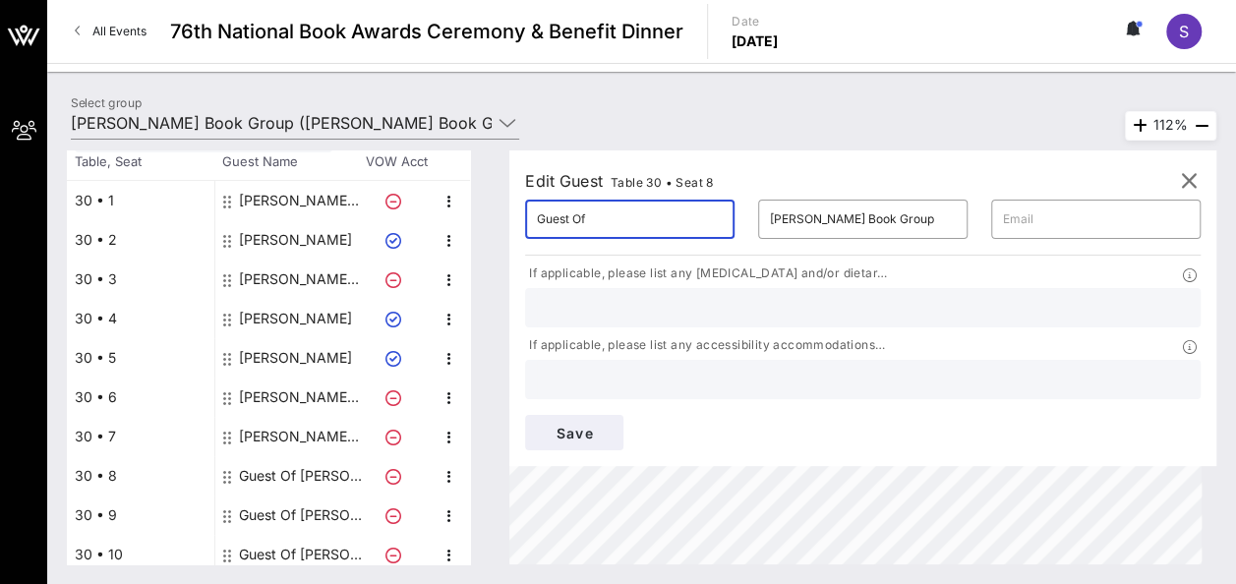
click at [611, 221] on input "Guest Of" at bounding box center [630, 218] width 186 height 31
type input "G"
type input "[PERSON_NAME]"
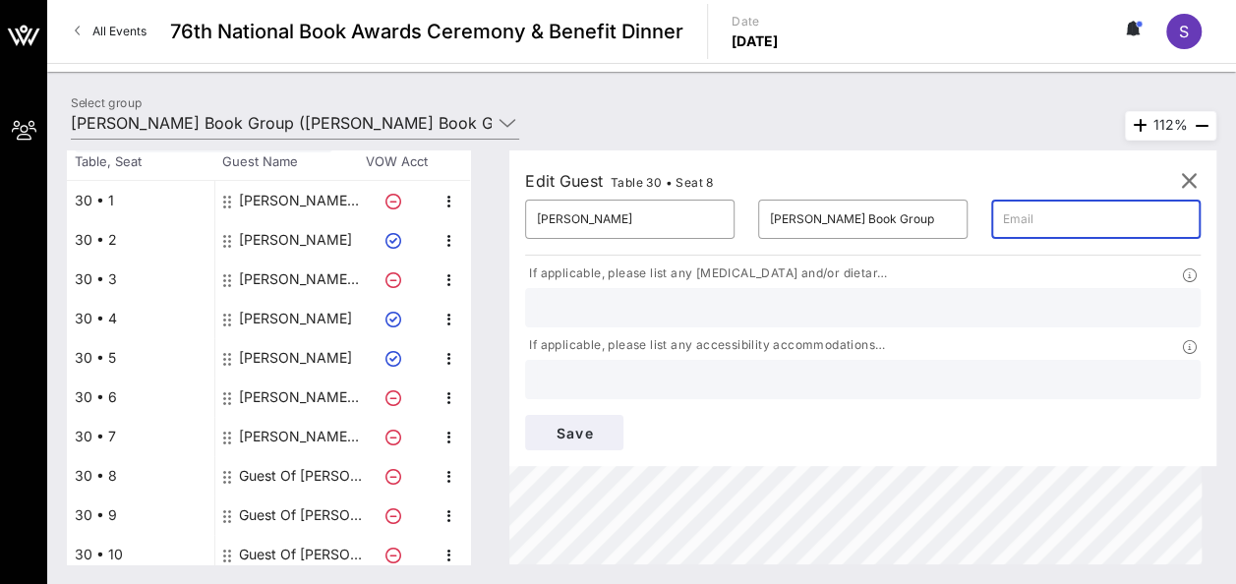
click at [1003, 222] on input "text" at bounding box center [1096, 218] width 186 height 31
type input "[EMAIL_ADDRESS][DOMAIN_NAME]"
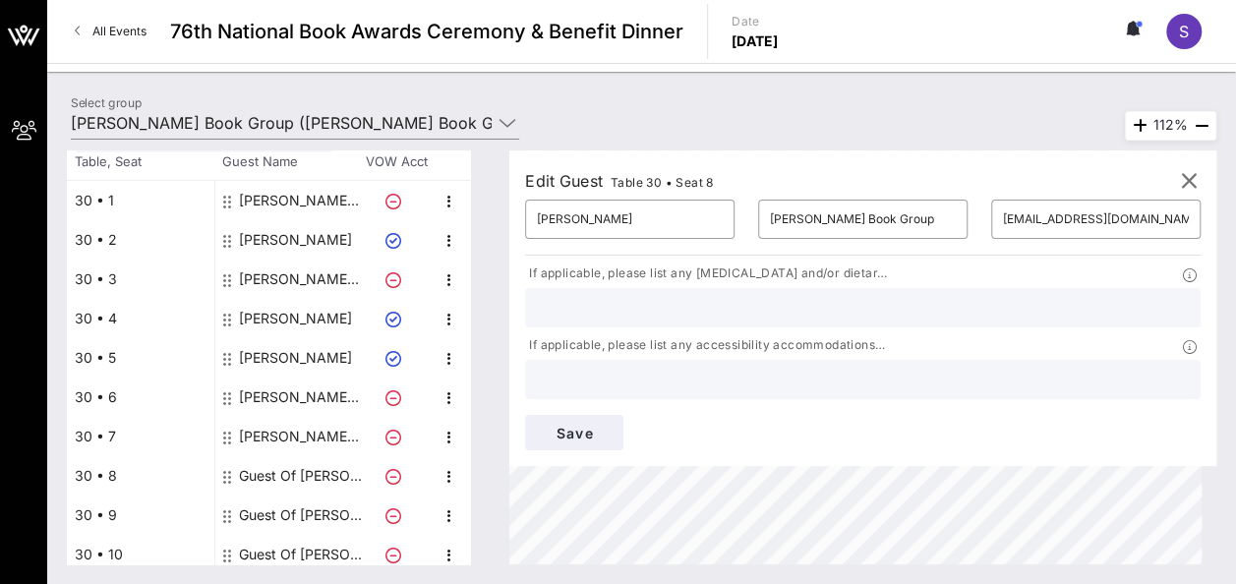
click at [600, 320] on input "text" at bounding box center [863, 308] width 652 height 26
type input "pescatarian"
click at [607, 425] on span "Save" at bounding box center [574, 433] width 67 height 17
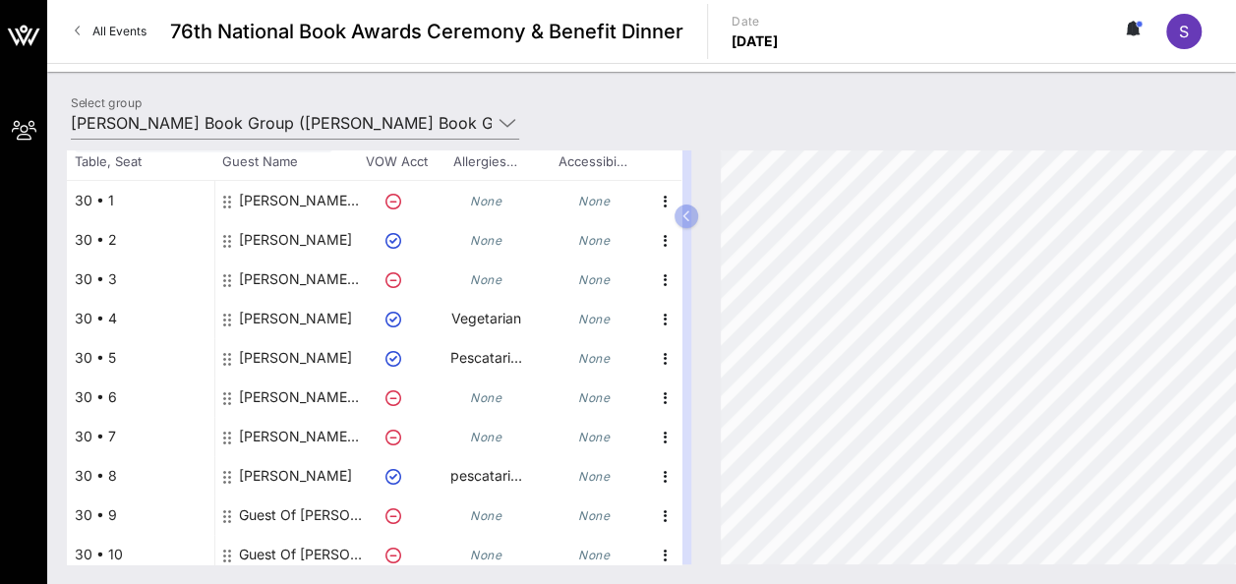
click at [250, 507] on div "Guest Of [PERSON_NAME] Book Group" at bounding box center [301, 514] width 124 height 39
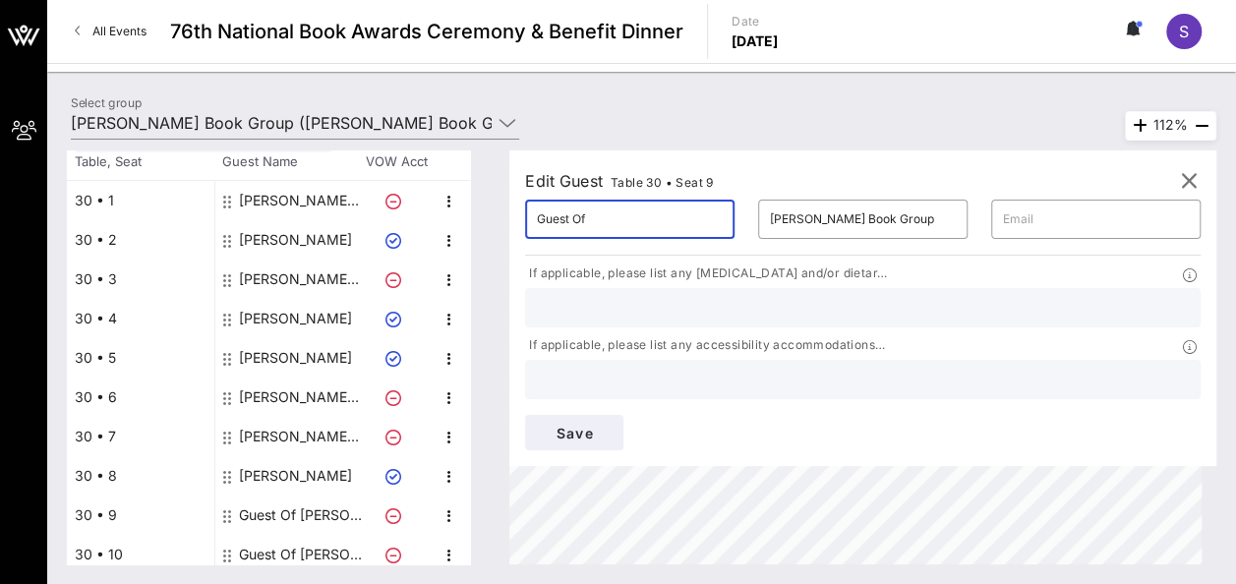
click at [631, 218] on input "Guest Of" at bounding box center [630, 218] width 186 height 31
type input "G"
type input "[PERSON_NAME]"
click at [1005, 227] on input "text" at bounding box center [1096, 218] width 186 height 31
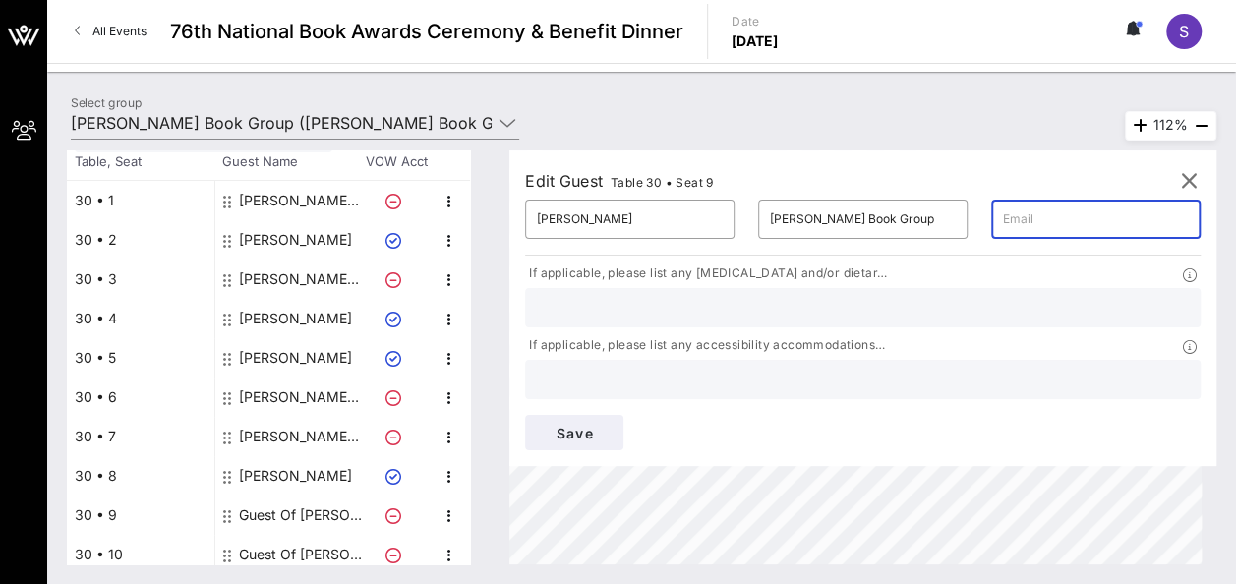
type input "[EMAIL_ADDRESS][DOMAIN_NAME]"
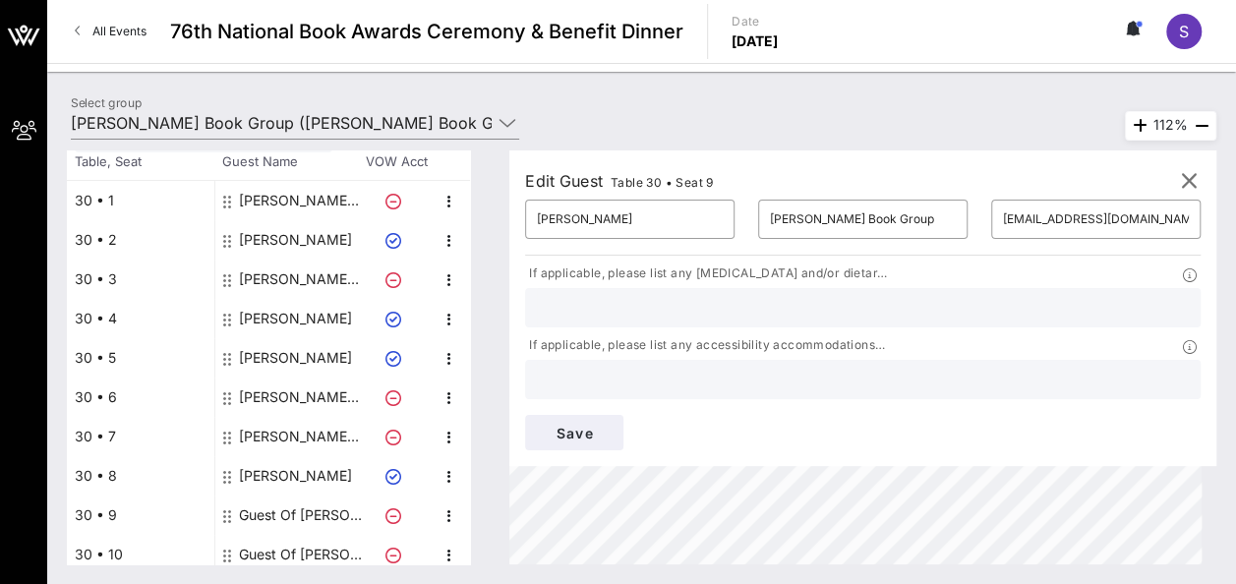
click at [662, 320] on input "text" at bounding box center [863, 308] width 652 height 26
type input "vegetarian"
click at [623, 415] on button "Save" at bounding box center [574, 432] width 98 height 35
click at [991, 215] on div "​ [PERSON_NAME][EMAIL_ADDRESS][DOMAIN_NAME]" at bounding box center [1095, 219] width 209 height 39
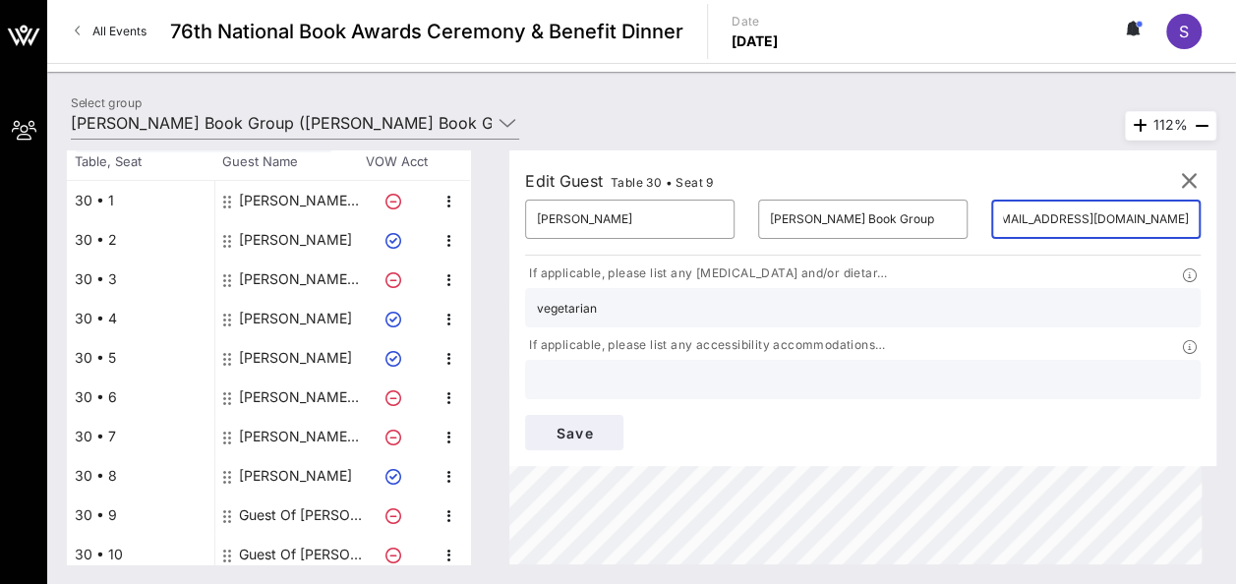
type input "[EMAIL_ADDRESS][DOMAIN_NAME]"
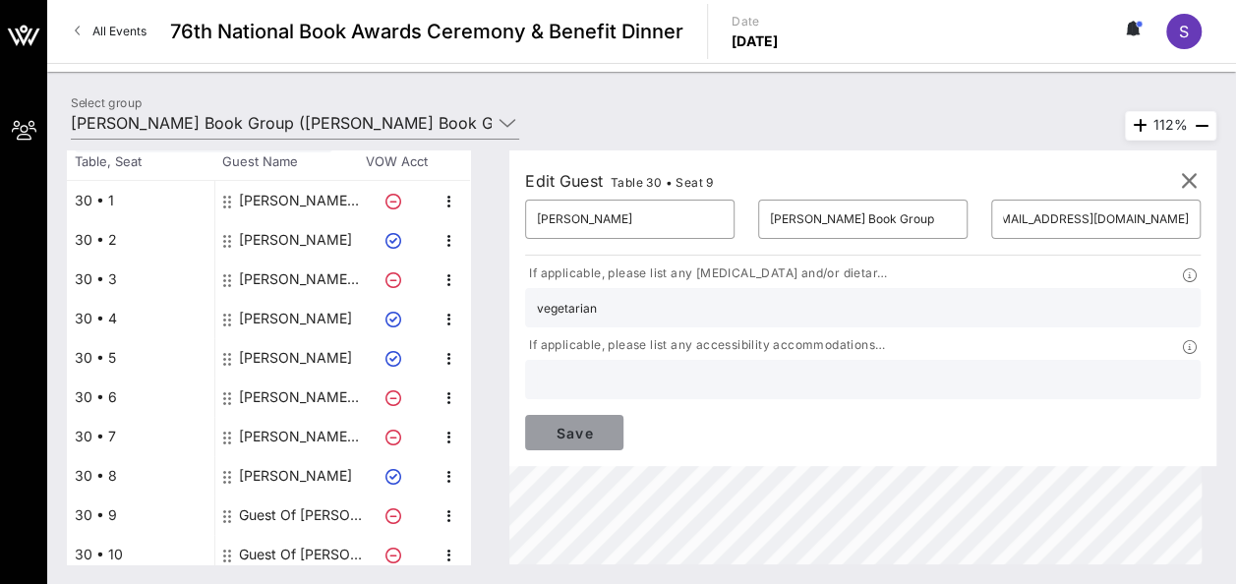
scroll to position [0, 0]
click at [607, 425] on span "Save" at bounding box center [574, 433] width 67 height 17
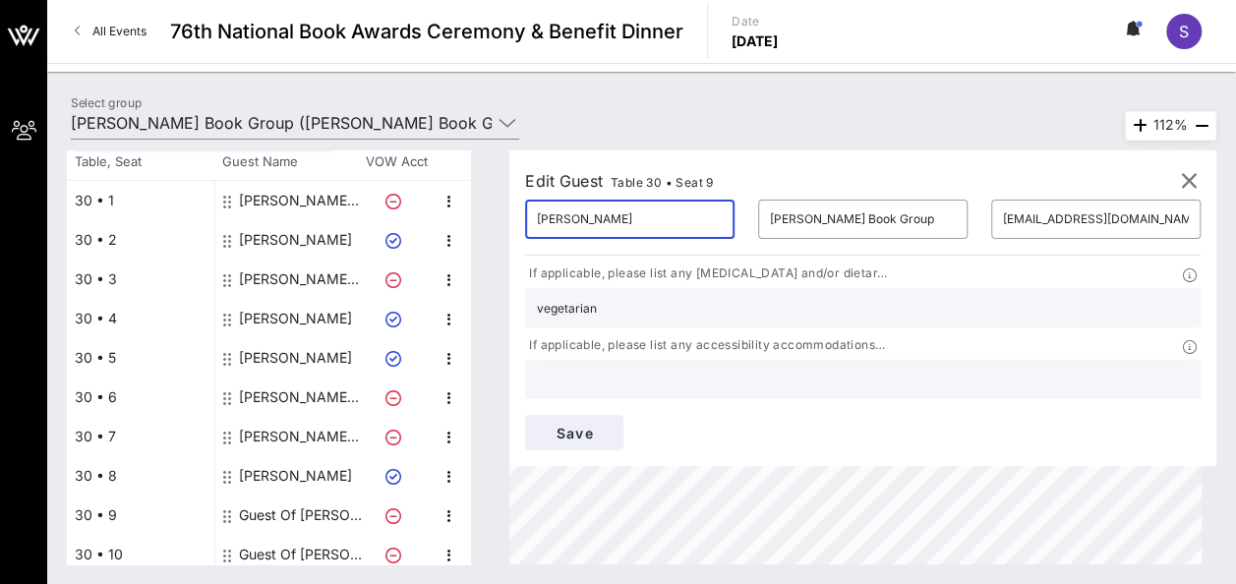
click at [657, 212] on input "[PERSON_NAME]" at bounding box center [630, 218] width 186 height 31
drag, startPoint x: 657, startPoint y: 212, endPoint x: 498, endPoint y: 218, distance: 158.4
click at [498, 218] on div "Total Tickets 10 Total Assigned 8 Total Unassigned 2 Need Help? Search Table, S…" at bounding box center [641, 357] width 1149 height 414
type input "S"
type input "s"
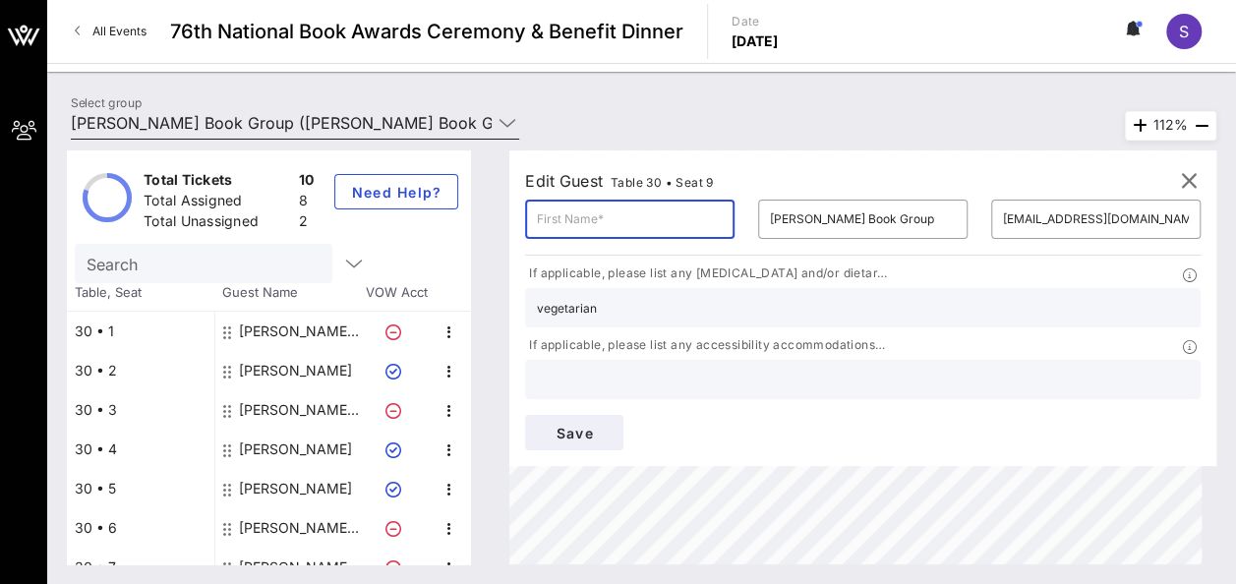
click at [503, 118] on icon at bounding box center [507, 123] width 18 height 24
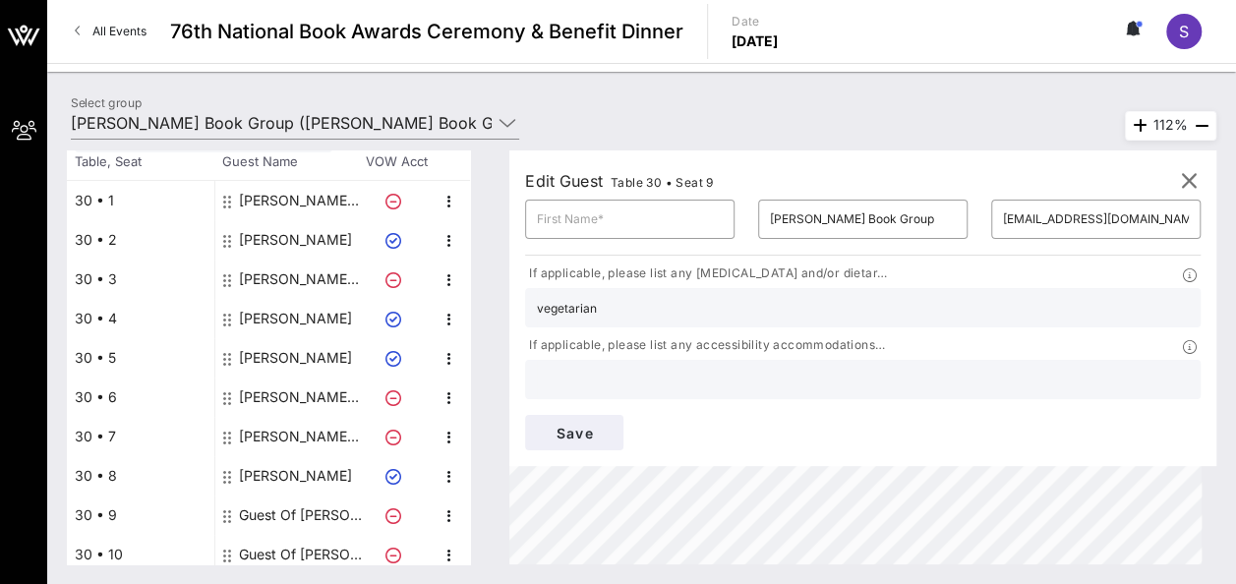
scroll to position [140, 0]
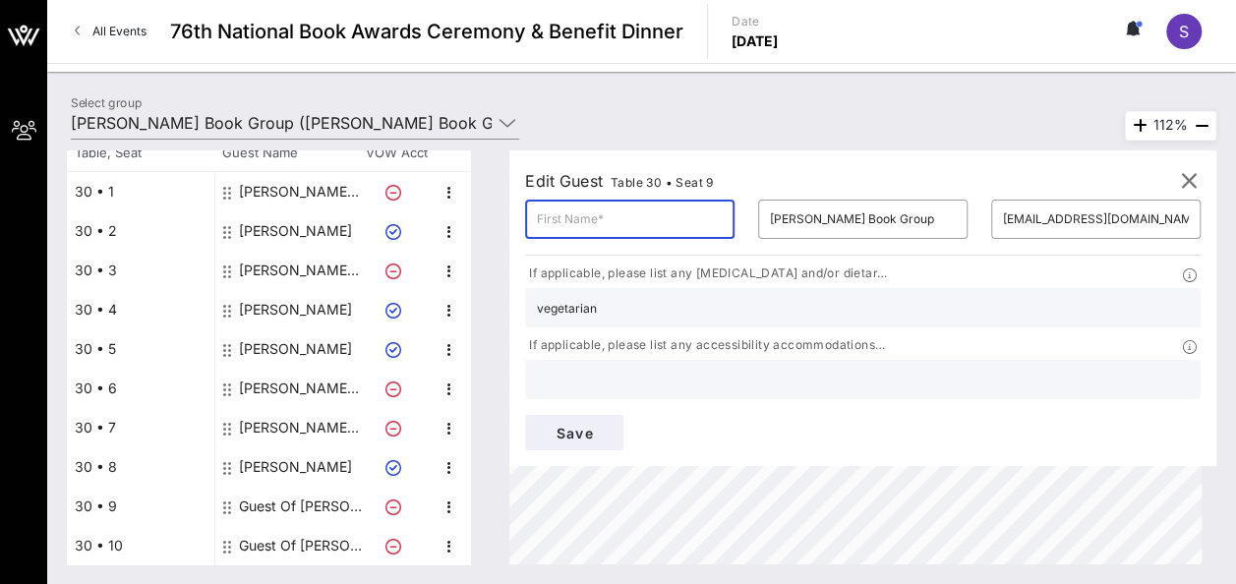
click at [598, 215] on input "text" at bounding box center [630, 218] width 186 height 31
type input "[PERSON_NAME]"
click at [1003, 225] on input "[EMAIL_ADDRESS][DOMAIN_NAME]" at bounding box center [1096, 218] width 186 height 31
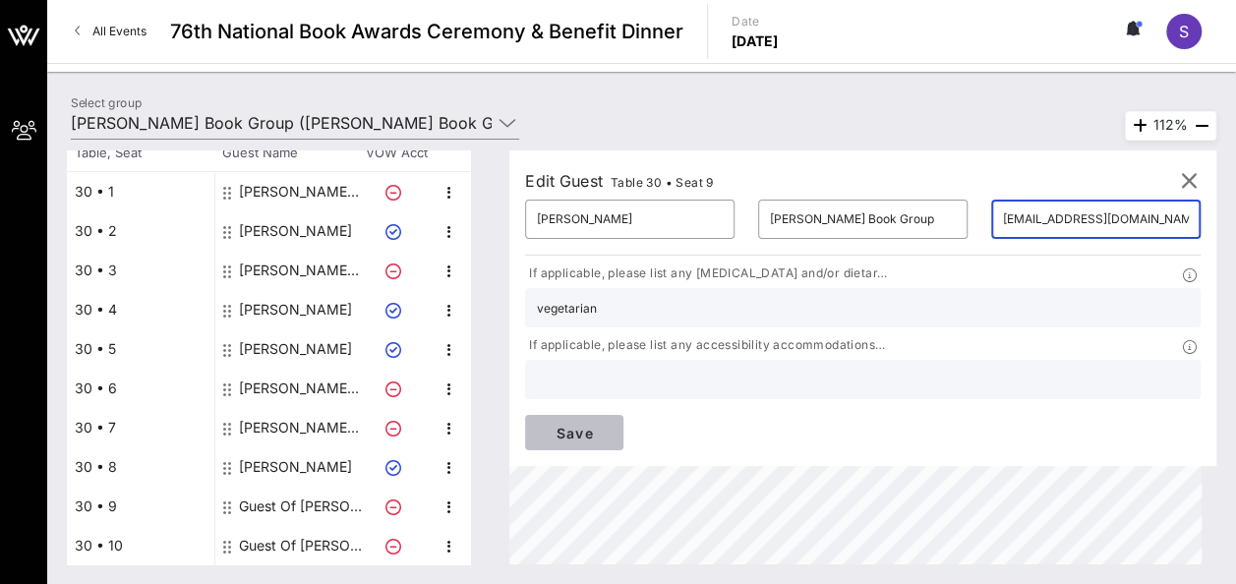
click at [607, 425] on span "Save" at bounding box center [574, 433] width 67 height 17
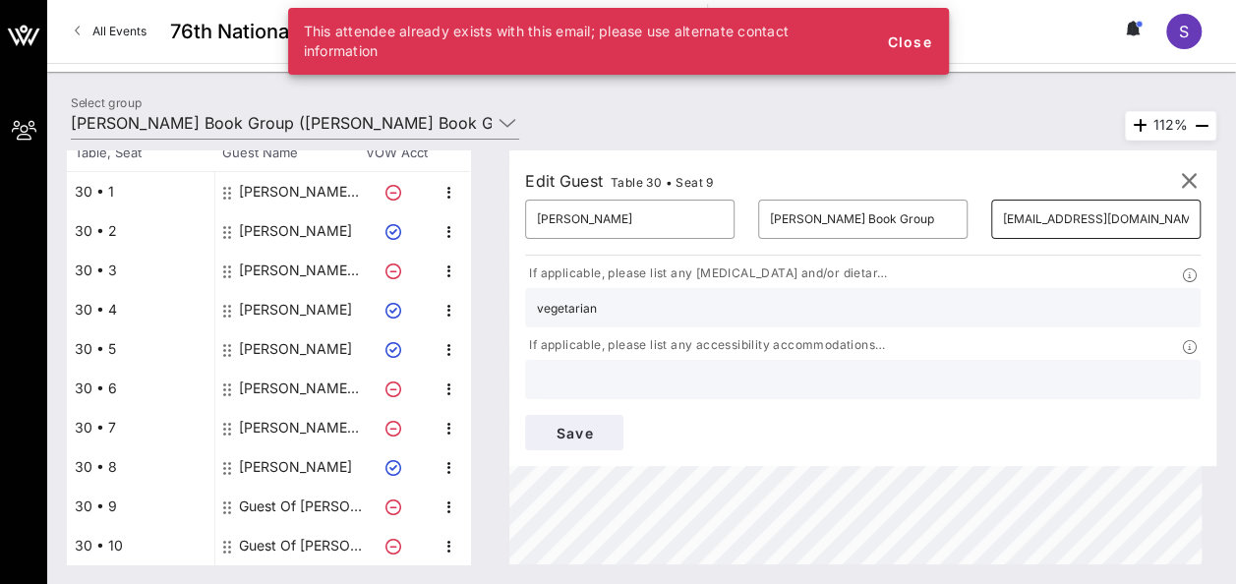
click at [1003, 214] on input "[EMAIL_ADDRESS][DOMAIN_NAME]" at bounding box center [1096, 218] width 186 height 31
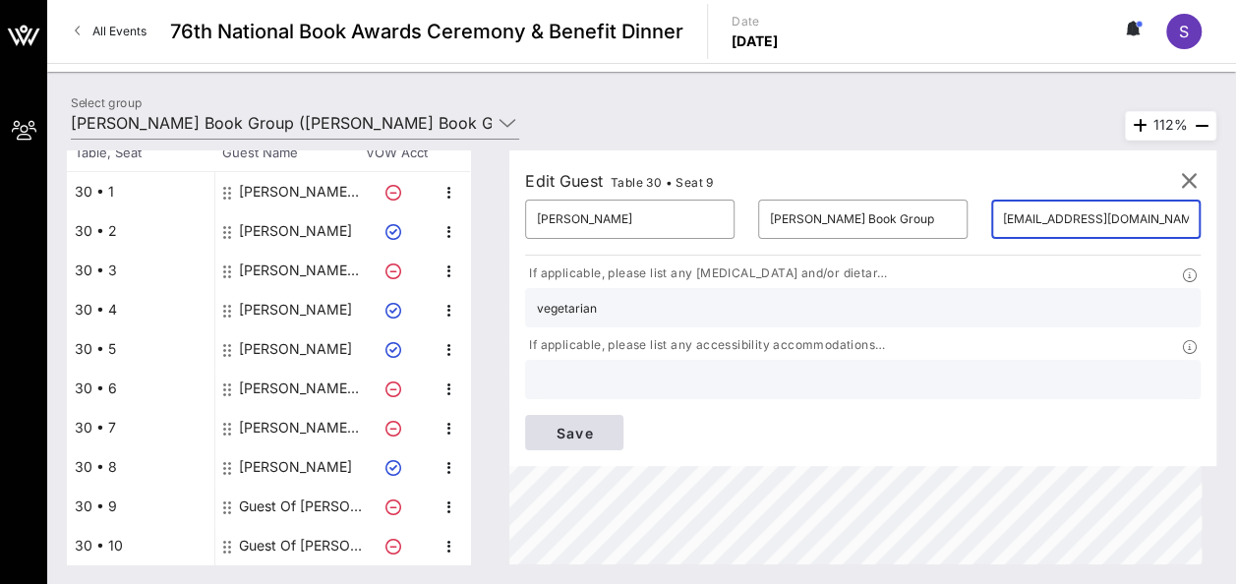
scroll to position [0, 34]
drag, startPoint x: 895, startPoint y: 214, endPoint x: 1123, endPoint y: 220, distance: 228.1
click at [1123, 220] on div "​ [PERSON_NAME] ​ [PERSON_NAME] Book Group ​ [EMAIL_ADDRESS][DOMAIN_NAME] If ap…" at bounding box center [862, 325] width 699 height 274
type input "[PERSON_NAME][EMAIL_ADDRESS][PERSON_NAME][DOMAIN_NAME]"
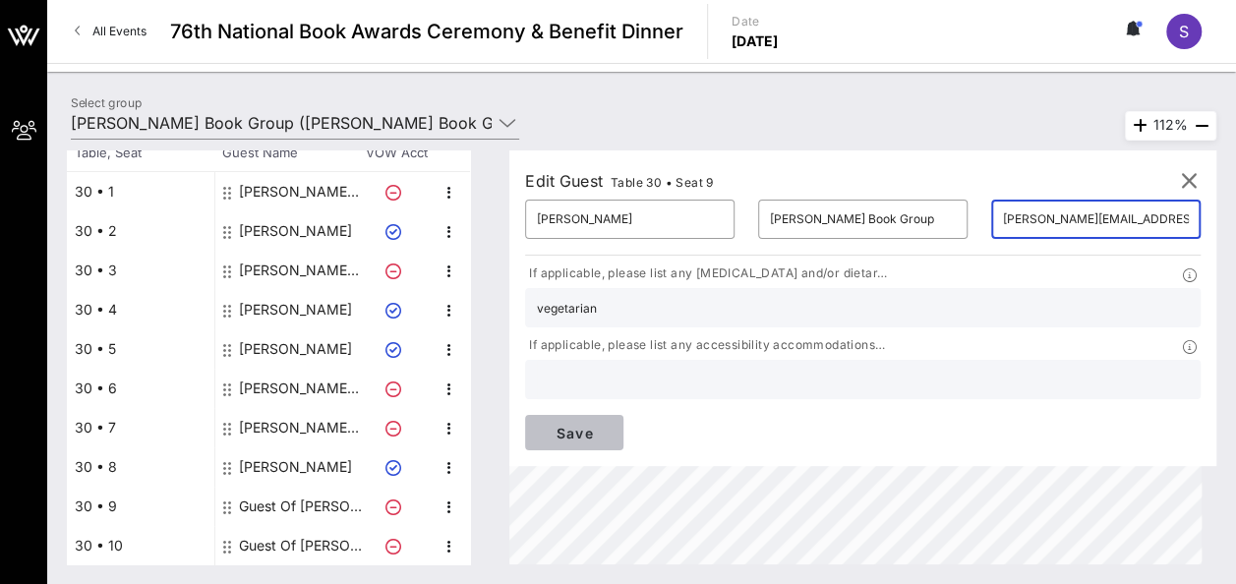
click at [607, 425] on span "Save" at bounding box center [574, 433] width 67 height 17
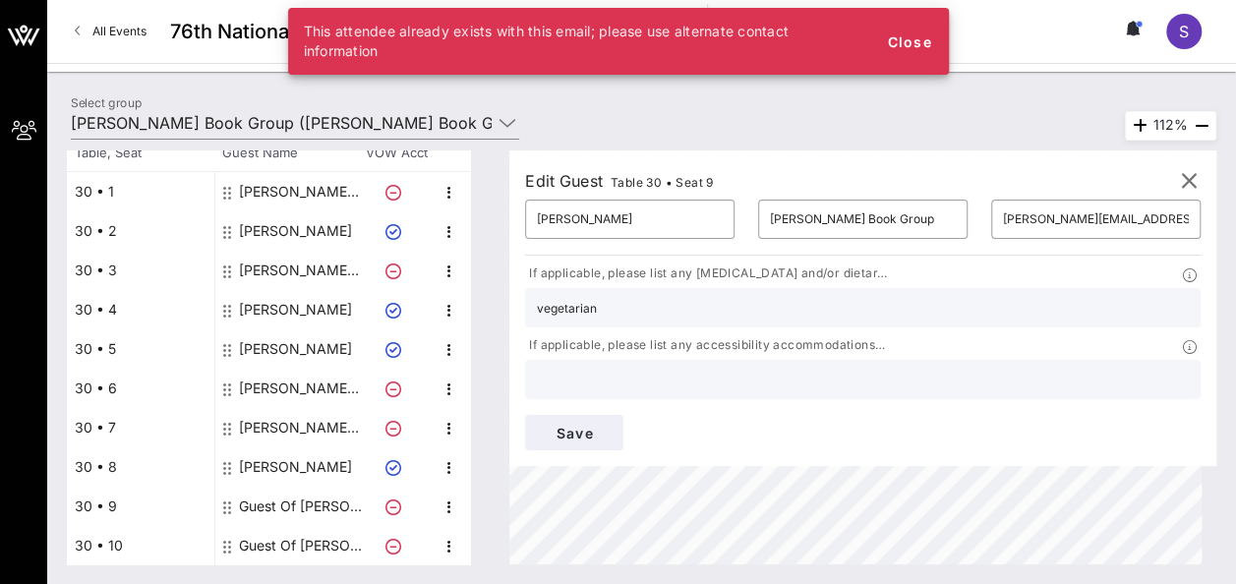
click at [1132, 403] on div "Save" at bounding box center [862, 432] width 699 height 59
click at [920, 41] on span "Close" at bounding box center [909, 41] width 47 height 17
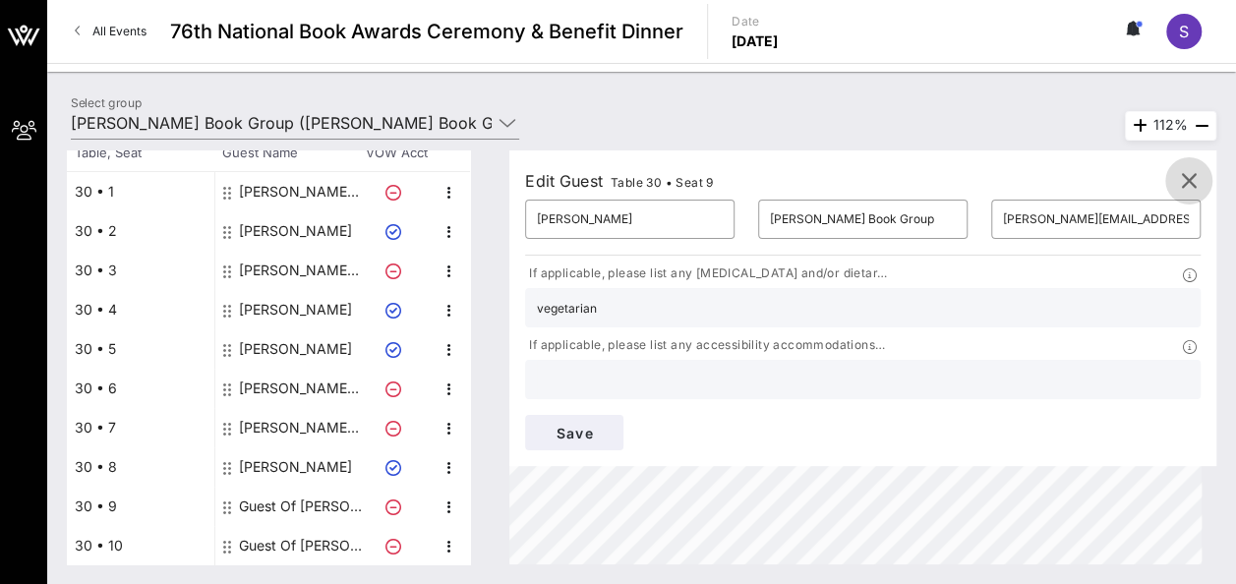
click at [1188, 179] on icon "button" at bounding box center [1189, 181] width 24 height 24
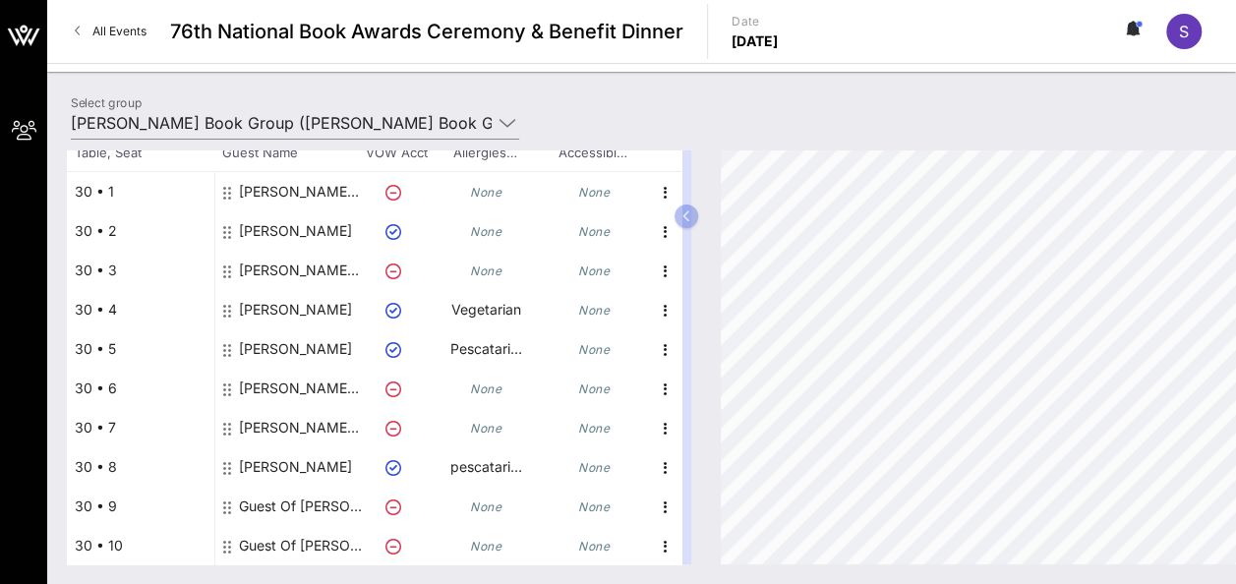
click at [258, 542] on div "Guest Of [PERSON_NAME] Book Group" at bounding box center [301, 545] width 124 height 39
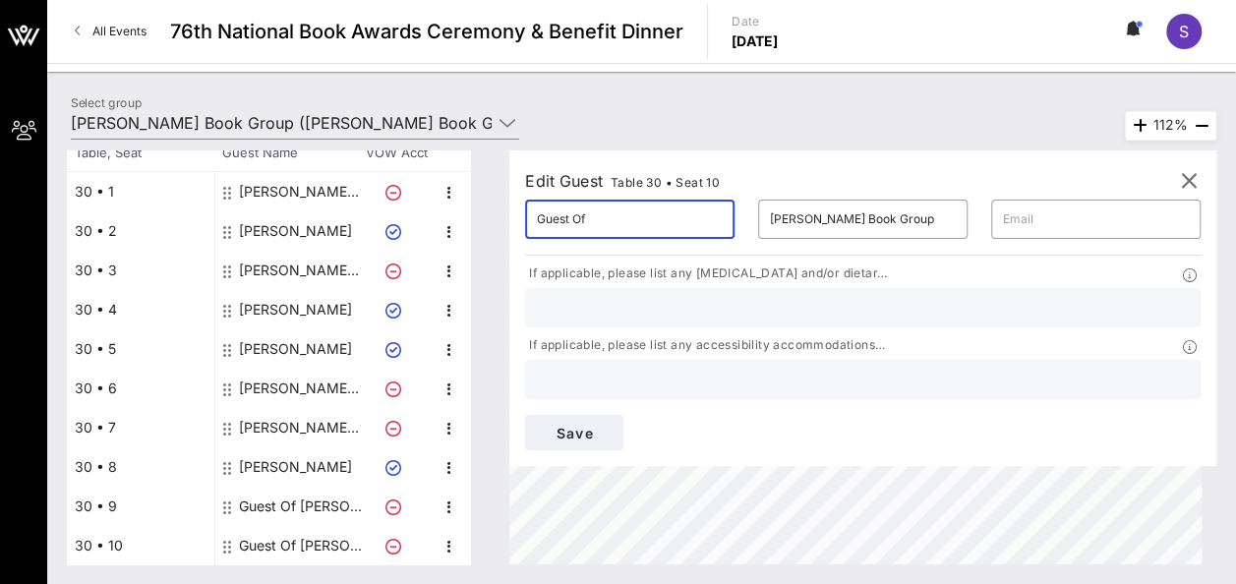
click at [625, 207] on input "Guest Of" at bounding box center [630, 218] width 186 height 31
type input "G"
type input "[PERSON_NAME]"
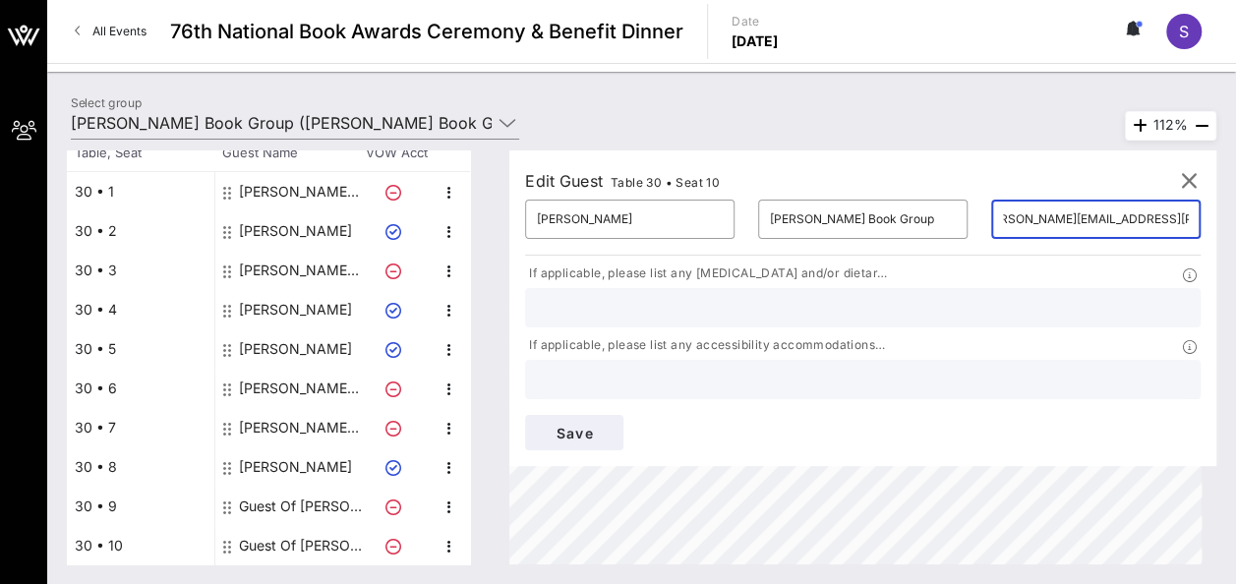
scroll to position [0, 39]
type input "[PERSON_NAME][EMAIL_ADDRESS][PERSON_NAME][DOMAIN_NAME]"
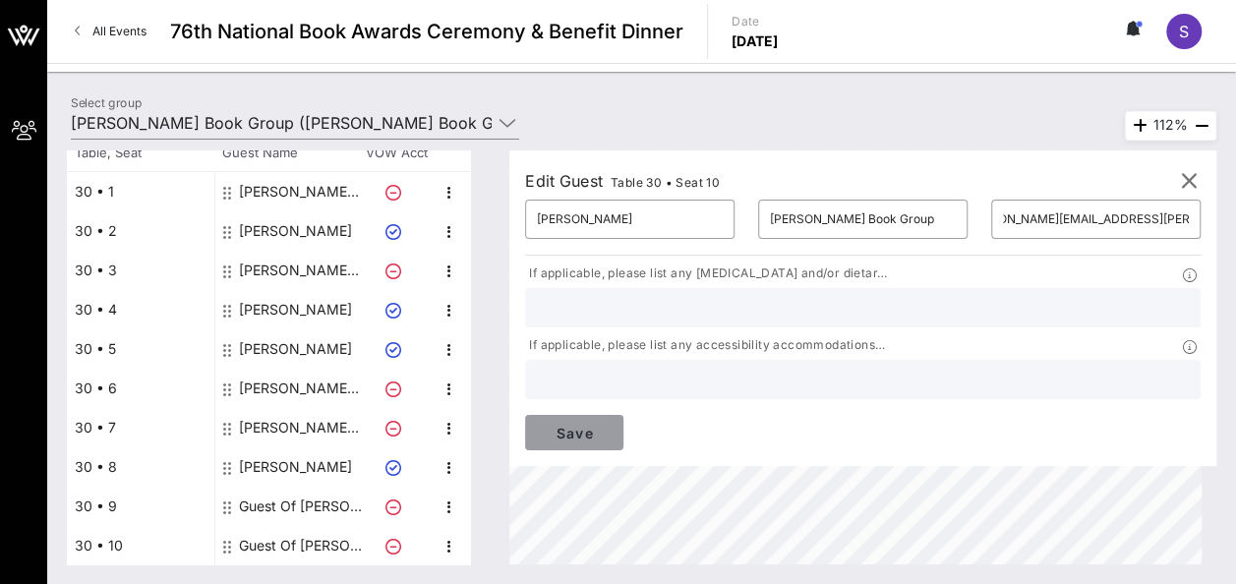
click at [607, 425] on span "Save" at bounding box center [574, 433] width 67 height 17
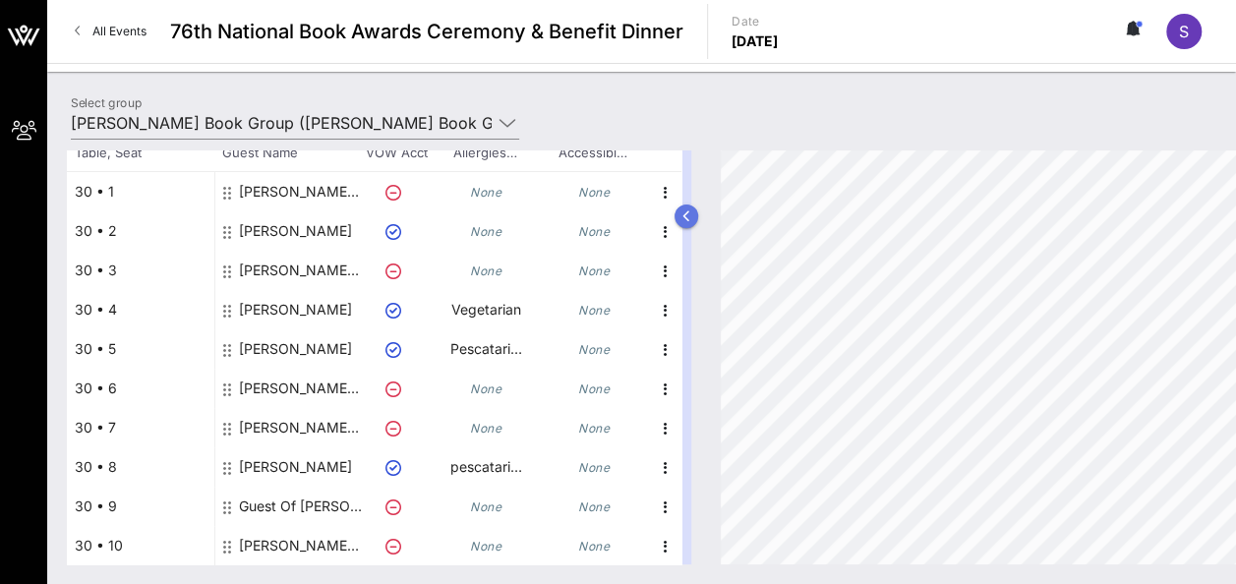
click at [691, 219] on icon "button" at bounding box center [686, 216] width 9 height 12
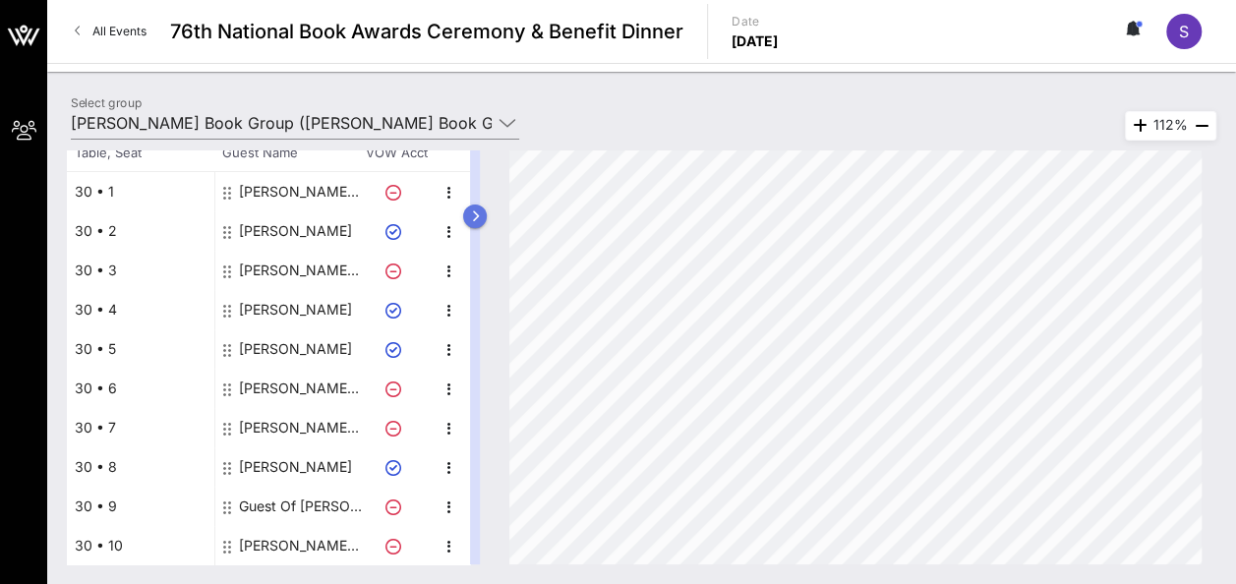
click at [480, 214] on icon "button" at bounding box center [475, 216] width 9 height 12
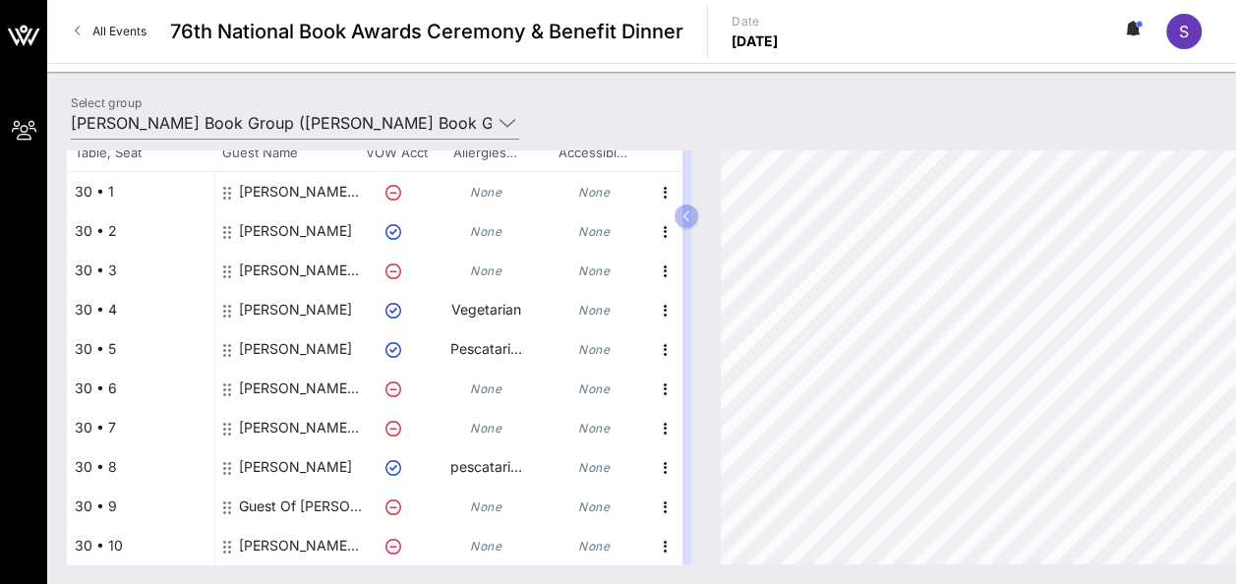
click at [297, 188] on div "[PERSON_NAME] [PERSON_NAME] Book Group" at bounding box center [301, 191] width 124 height 39
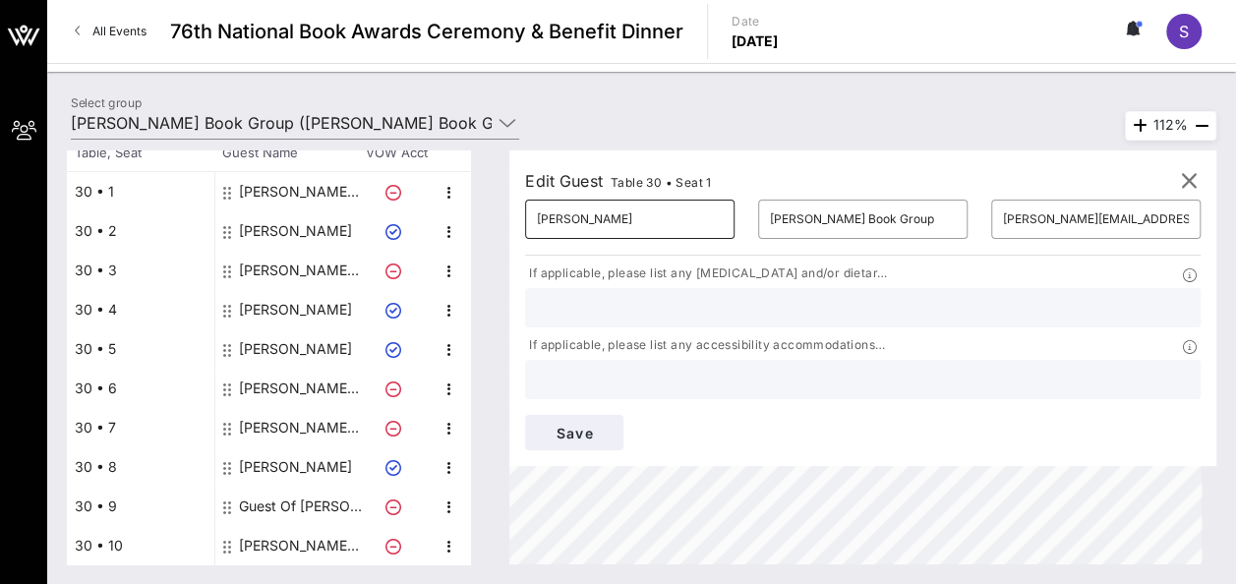
drag, startPoint x: 846, startPoint y: 218, endPoint x: 643, endPoint y: 206, distance: 203.8
click at [643, 206] on div "​ [PERSON_NAME] ​ [PERSON_NAME] Book Group ​ [PERSON_NAME][EMAIL_ADDRESS][PERSO…" at bounding box center [862, 219] width 699 height 63
click at [770, 214] on input "[PERSON_NAME] Book Group" at bounding box center [863, 218] width 186 height 31
drag, startPoint x: 720, startPoint y: 216, endPoint x: 865, endPoint y: 215, distance: 145.5
click at [865, 215] on div "​ [PERSON_NAME] Book Group" at bounding box center [862, 219] width 233 height 63
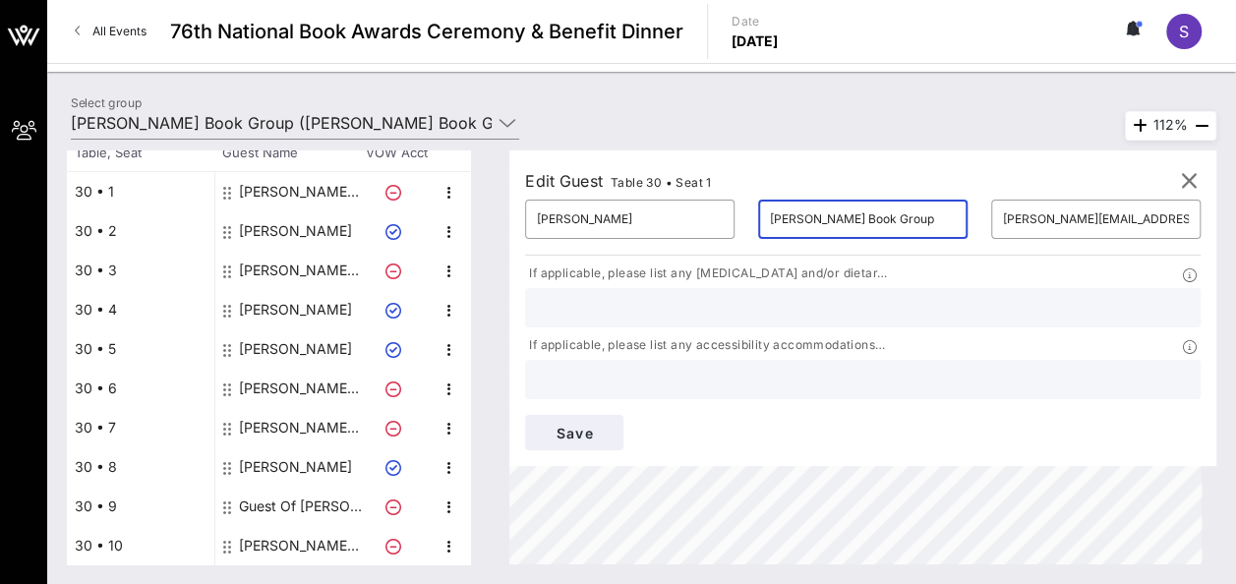
click at [820, 215] on input "[PERSON_NAME] Book Group" at bounding box center [863, 218] width 186 height 31
click at [844, 218] on input "[PERSON_NAME] Book Group" at bounding box center [863, 218] width 186 height 31
click at [1188, 183] on icon "button" at bounding box center [1189, 181] width 24 height 24
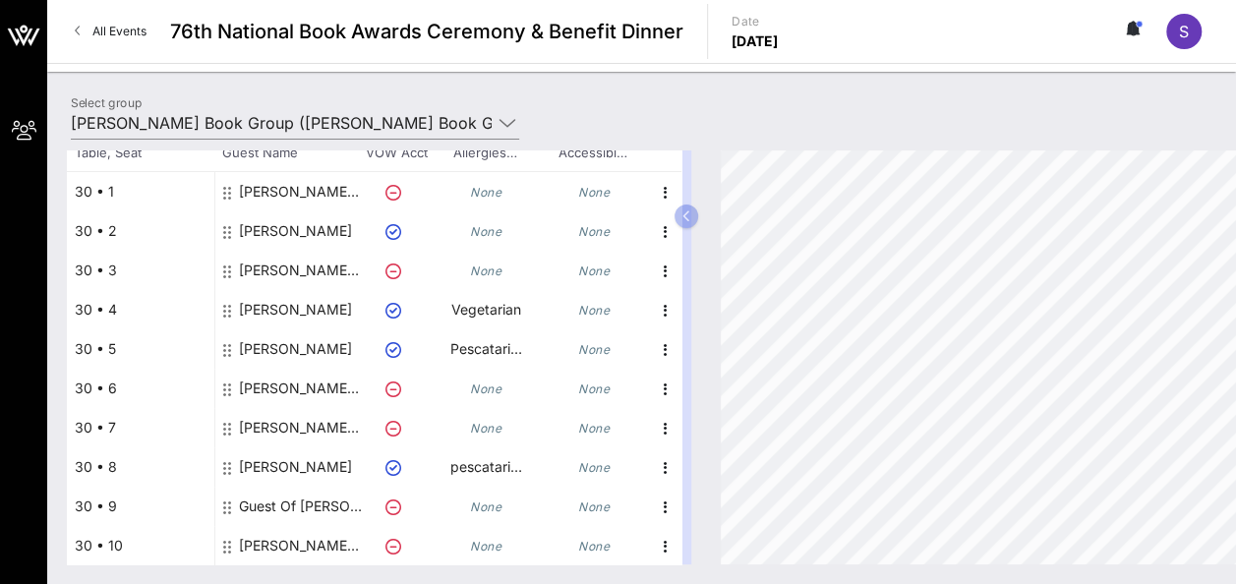
click at [303, 187] on div "[PERSON_NAME] [PERSON_NAME] Book Group" at bounding box center [301, 191] width 124 height 39
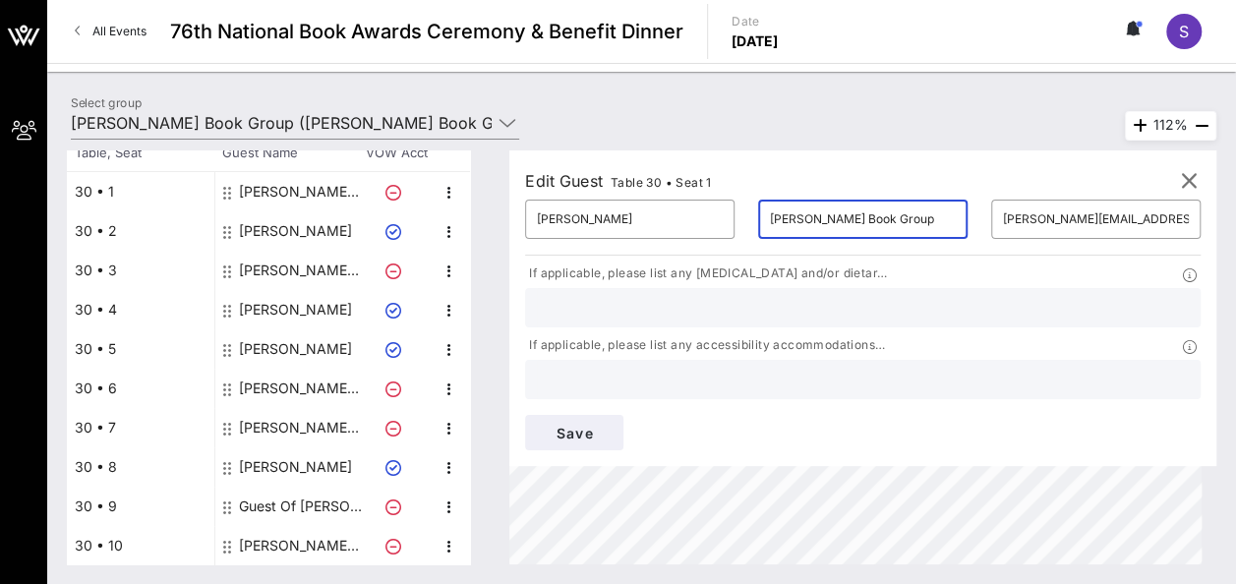
drag, startPoint x: 724, startPoint y: 214, endPoint x: 858, endPoint y: 217, distance: 133.7
click at [858, 217] on div "​ [PERSON_NAME] Book Group" at bounding box center [862, 219] width 233 height 63
type input "Avolta"
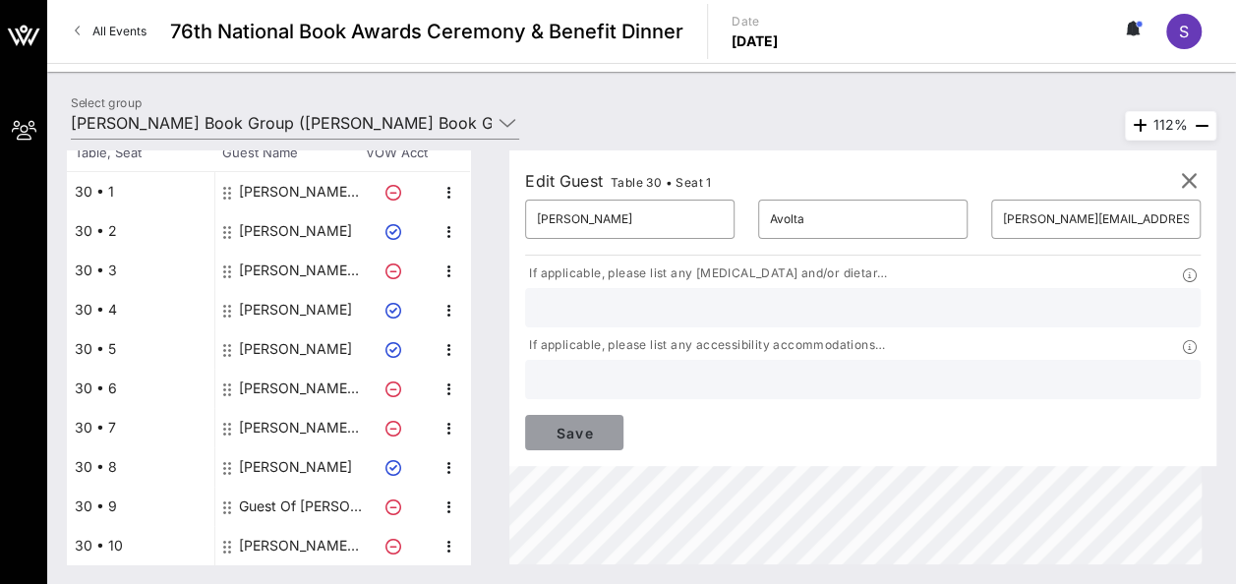
click at [623, 415] on button "Save" at bounding box center [574, 432] width 98 height 35
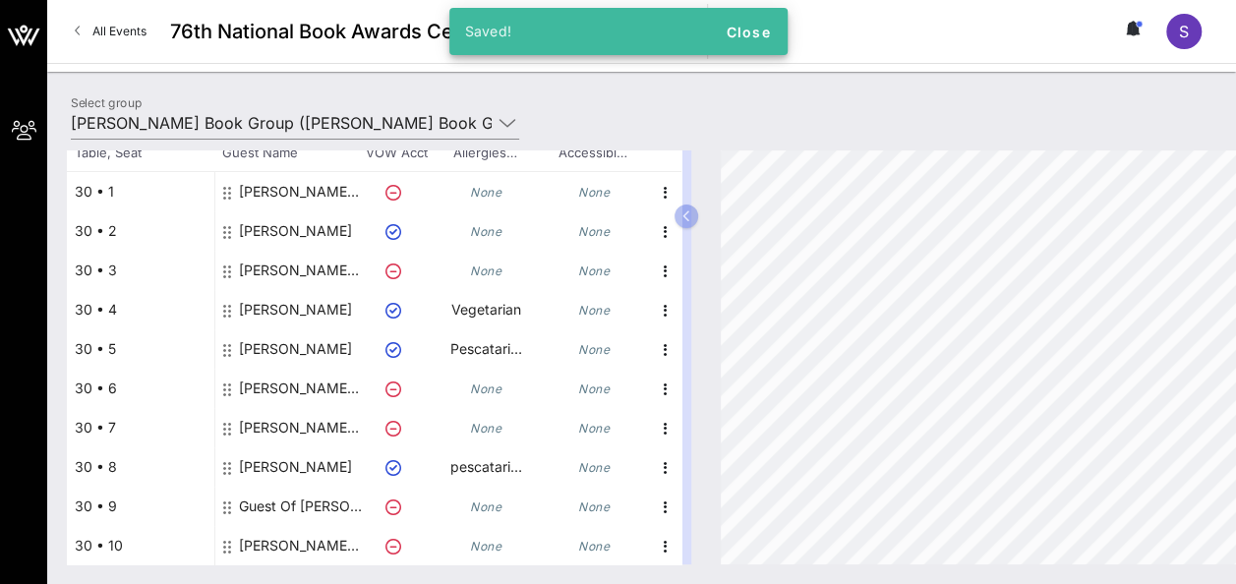
click at [317, 186] on div "[PERSON_NAME] Avolta" at bounding box center [301, 191] width 124 height 39
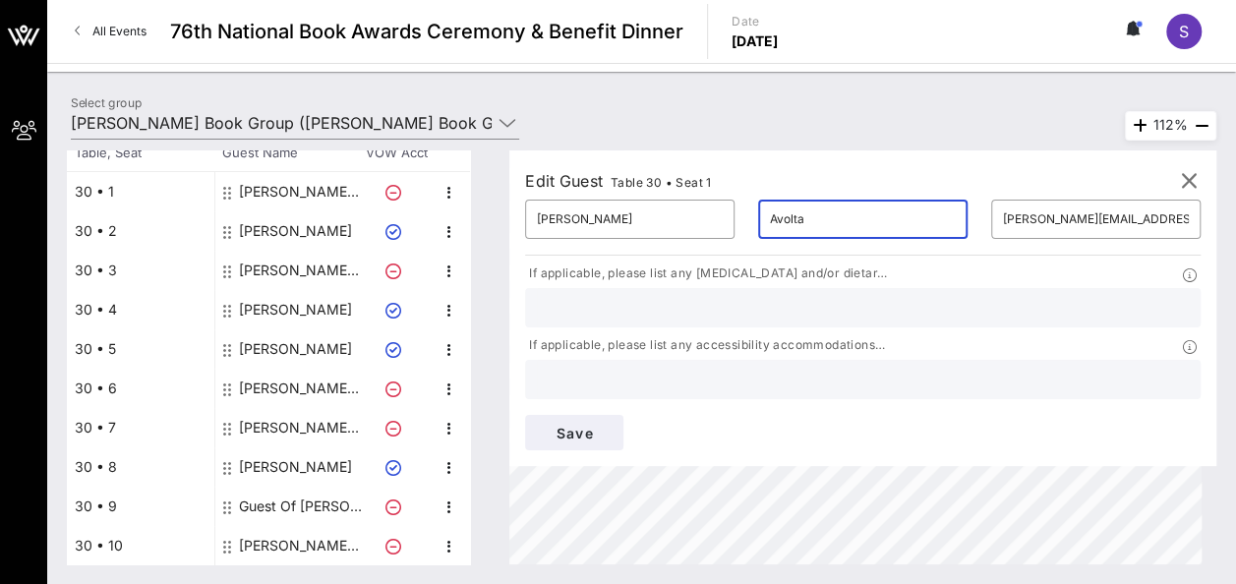
drag, startPoint x: 780, startPoint y: 213, endPoint x: 689, endPoint y: 217, distance: 91.5
click at [689, 217] on div "​ [PERSON_NAME] ​ Avolta ​ [PERSON_NAME][EMAIL_ADDRESS][PERSON_NAME][DOMAIN_NAM…" at bounding box center [862, 219] width 699 height 63
type input "[PERSON_NAME]"
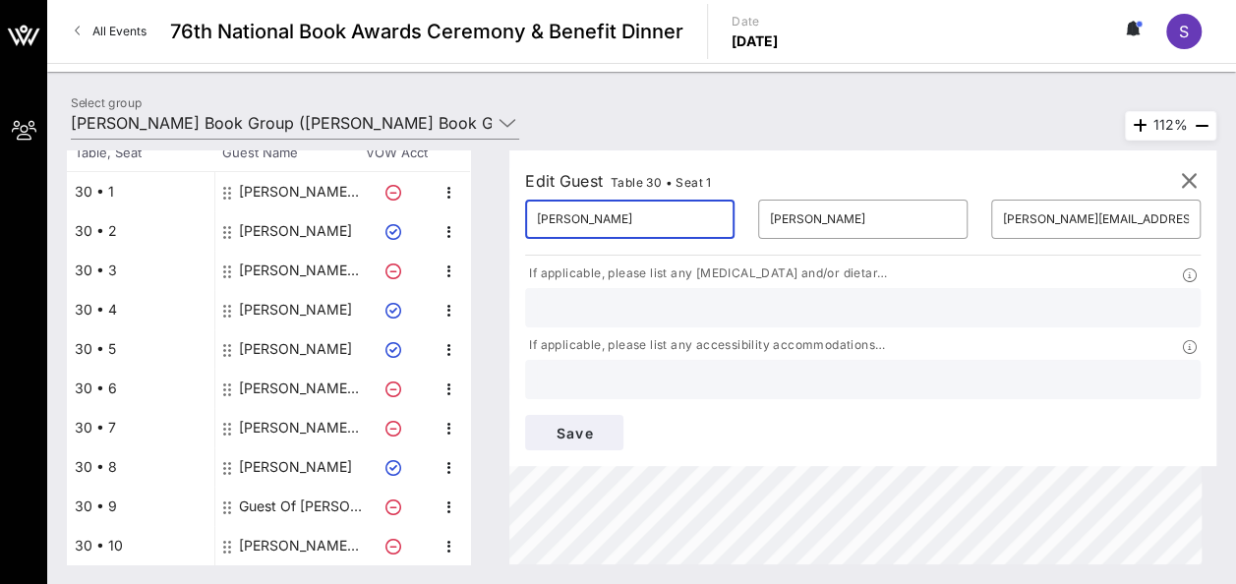
click at [655, 220] on input "[PERSON_NAME]" at bounding box center [630, 218] width 186 height 31
type input "[PERSON_NAME]"
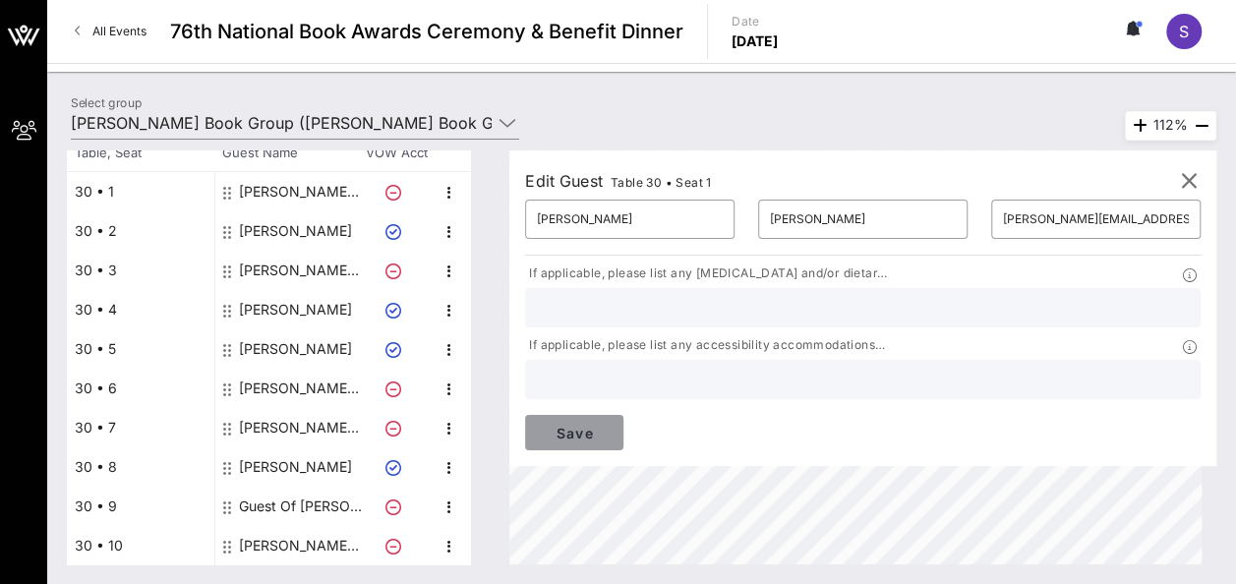
click at [607, 425] on span "Save" at bounding box center [574, 433] width 67 height 17
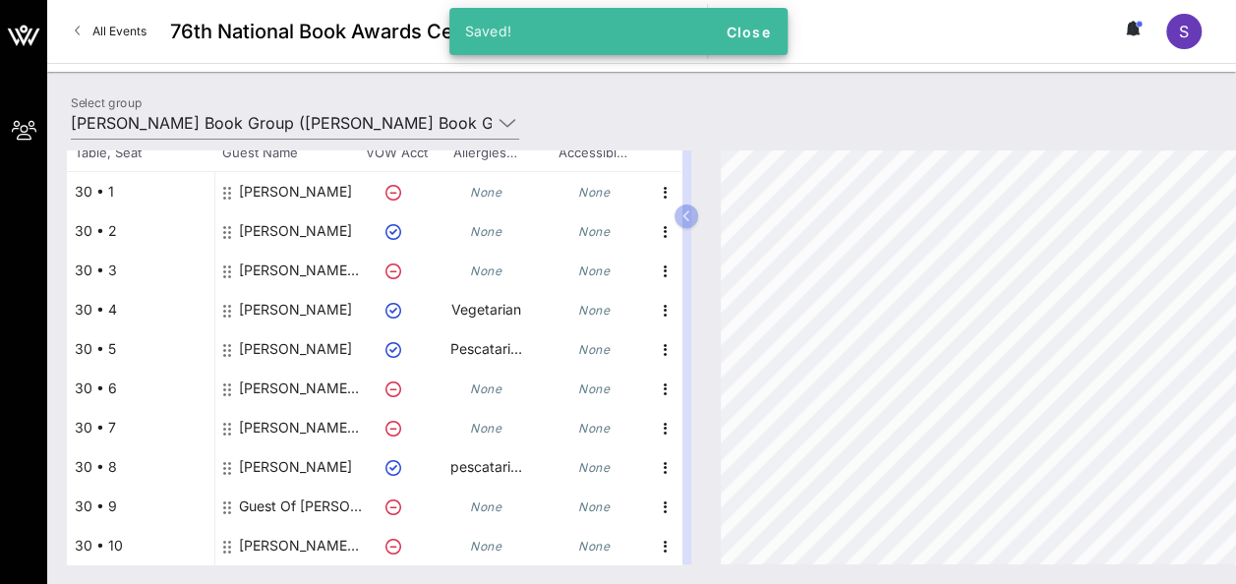
click at [282, 222] on div "[PERSON_NAME]" at bounding box center [295, 230] width 113 height 39
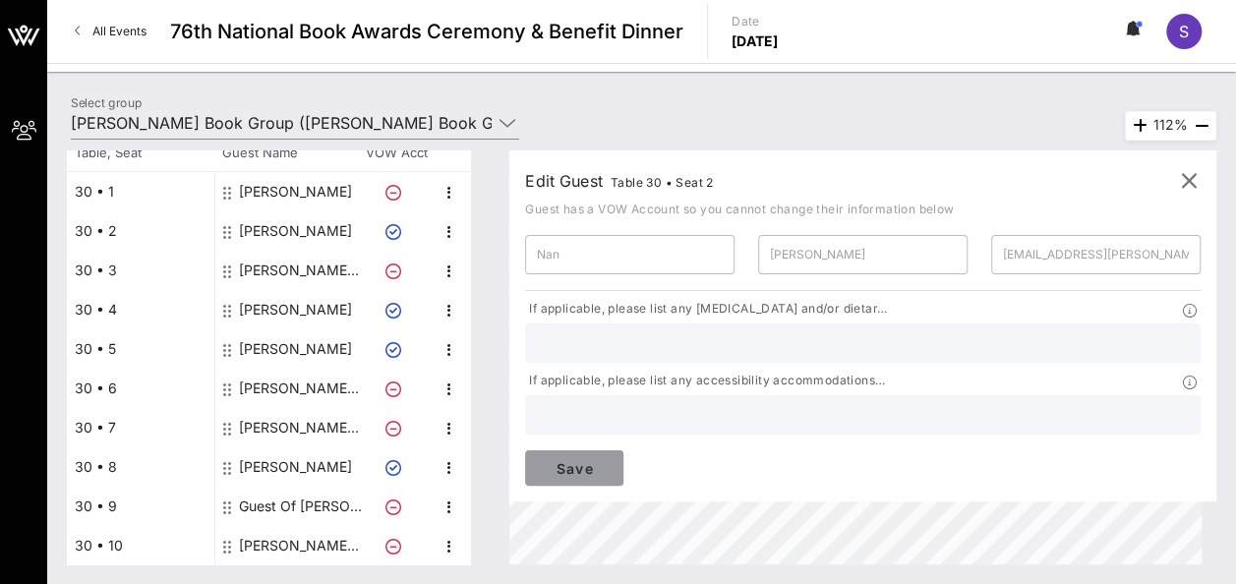
click at [607, 460] on span "Save" at bounding box center [574, 468] width 67 height 17
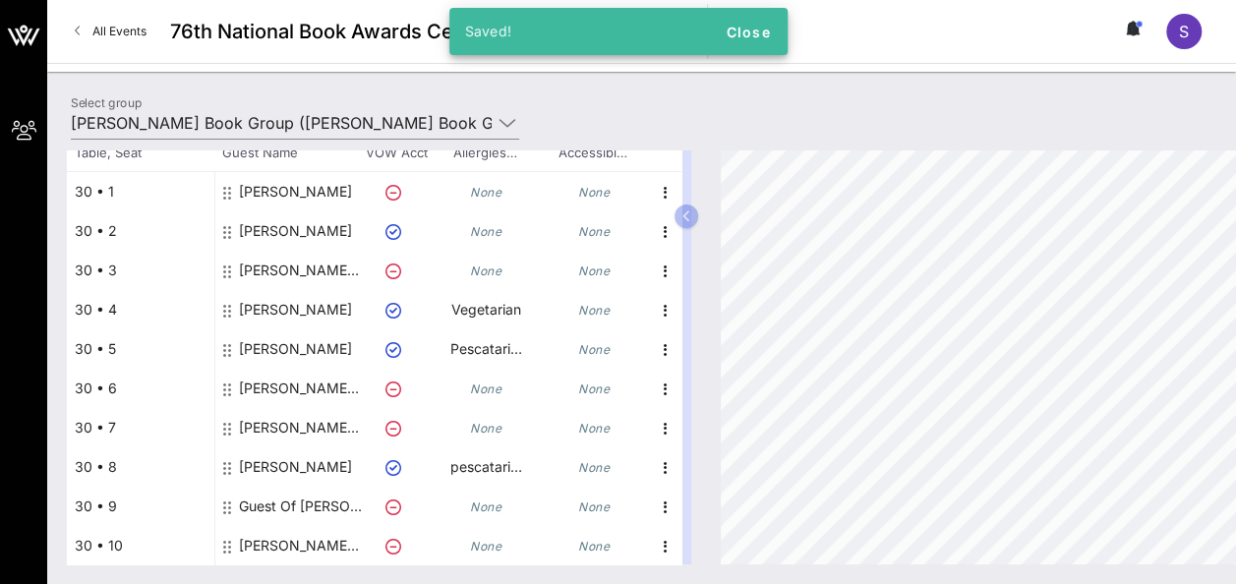
click at [261, 270] on div "[PERSON_NAME] Book Group" at bounding box center [301, 270] width 124 height 39
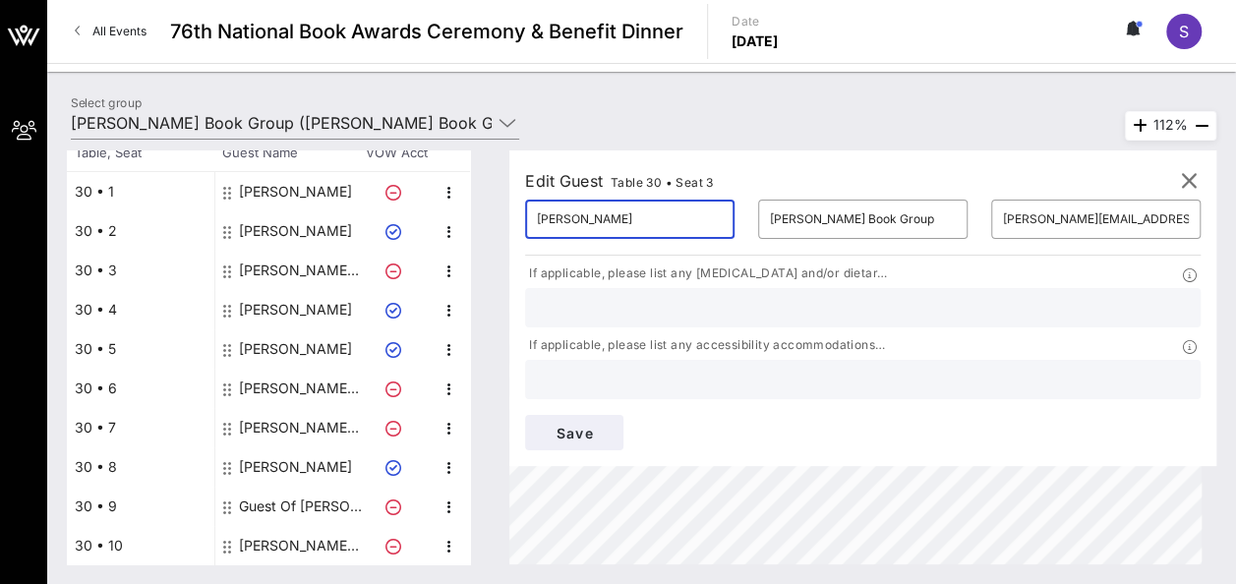
scroll to position [0, 8]
drag, startPoint x: 584, startPoint y: 215, endPoint x: 700, endPoint y: 216, distance: 116.0
click at [700, 216] on div "​ [PERSON_NAME] ​ [PERSON_NAME] Book Group ​ [PERSON_NAME][EMAIL_ADDRESS][DOMAI…" at bounding box center [862, 219] width 699 height 63
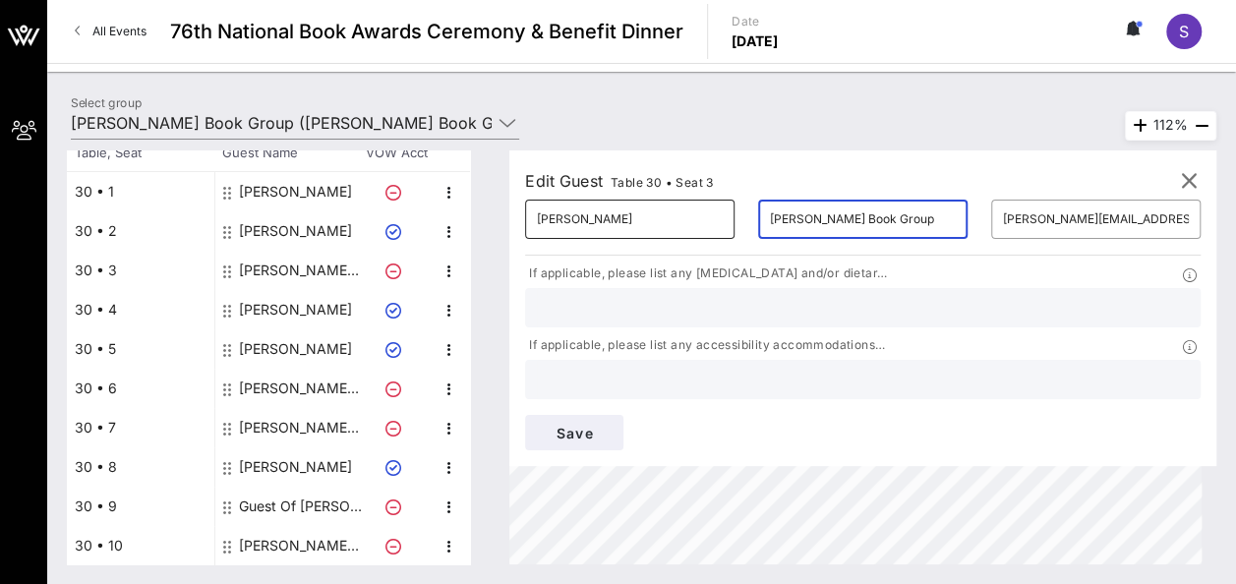
drag, startPoint x: 839, startPoint y: 215, endPoint x: 683, endPoint y: 220, distance: 156.4
click at [683, 220] on div "​ [PERSON_NAME] Book Group ​ [PERSON_NAME][EMAIL_ADDRESS][DOMAIN_NAME]" at bounding box center [862, 219] width 699 height 63
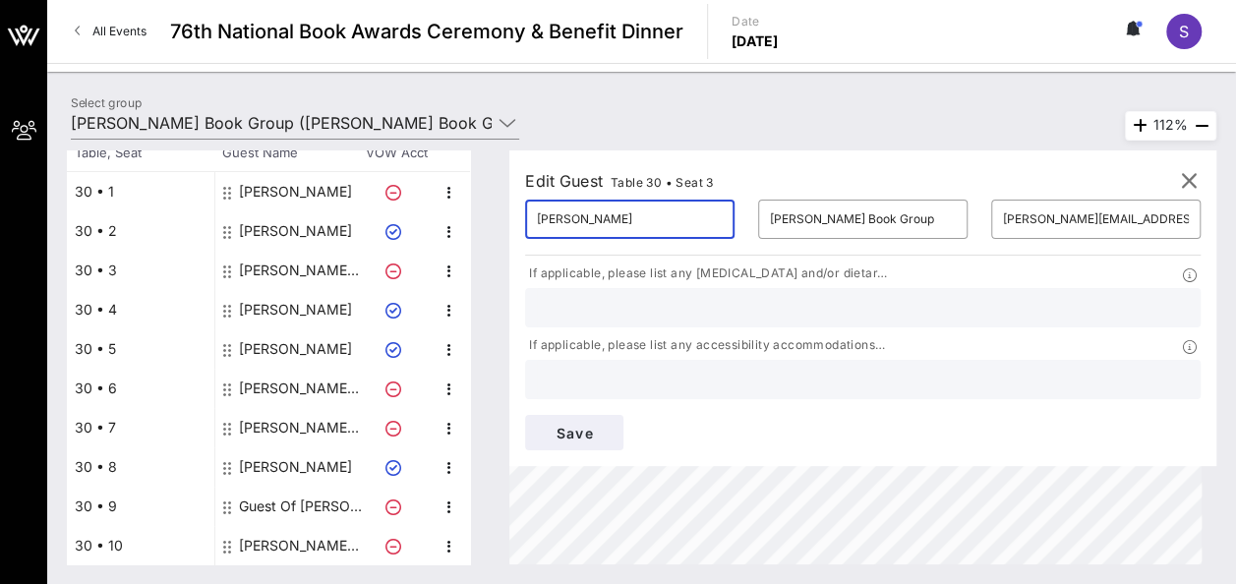
paste input "[PERSON_NAME]"
type input "[PERSON_NAME]"
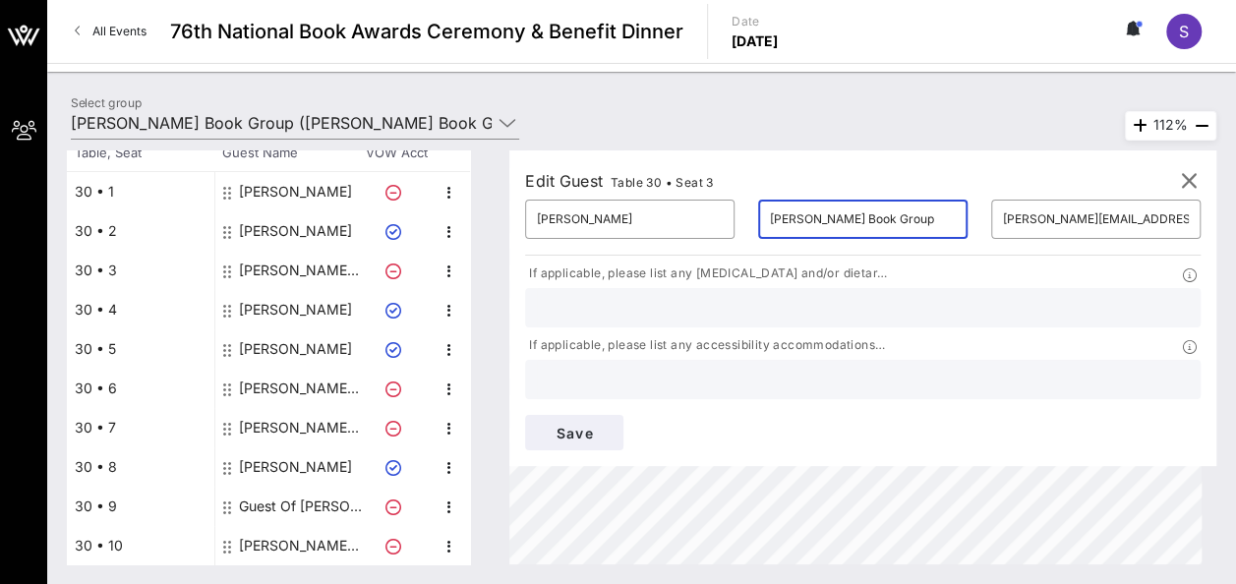
click at [839, 213] on input "[PERSON_NAME] Book Group" at bounding box center [863, 218] width 186 height 31
drag, startPoint x: 839, startPoint y: 213, endPoint x: 734, endPoint y: 226, distance: 106.0
click at [770, 226] on input "[PERSON_NAME] Book Group" at bounding box center [863, 218] width 186 height 31
paste input "[PERSON_NAME]"
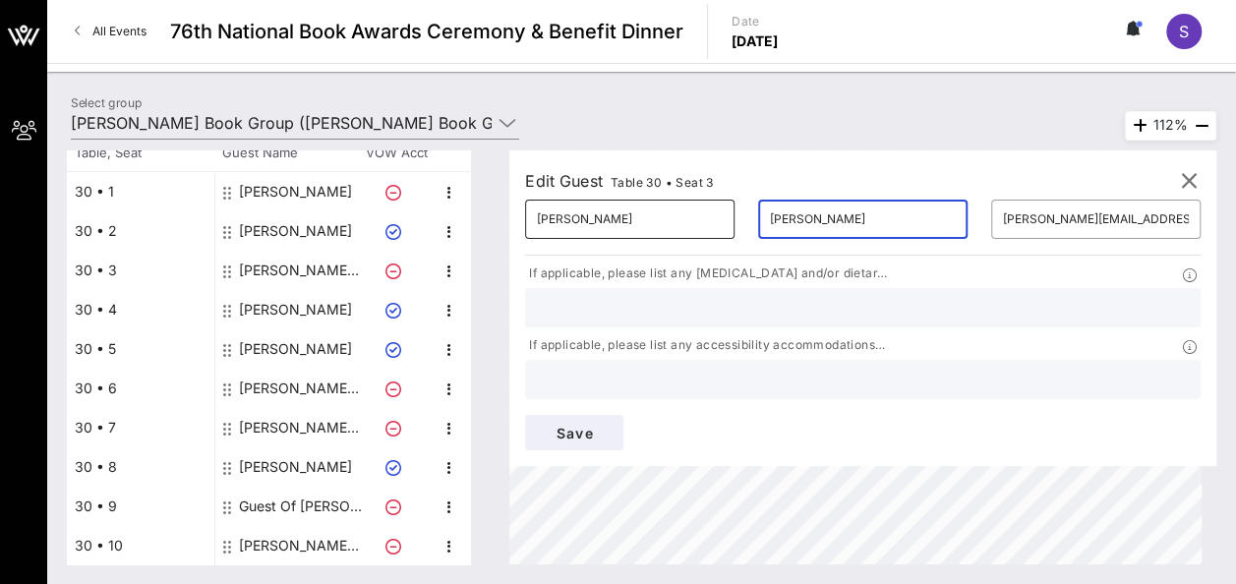
type input "[PERSON_NAME]"
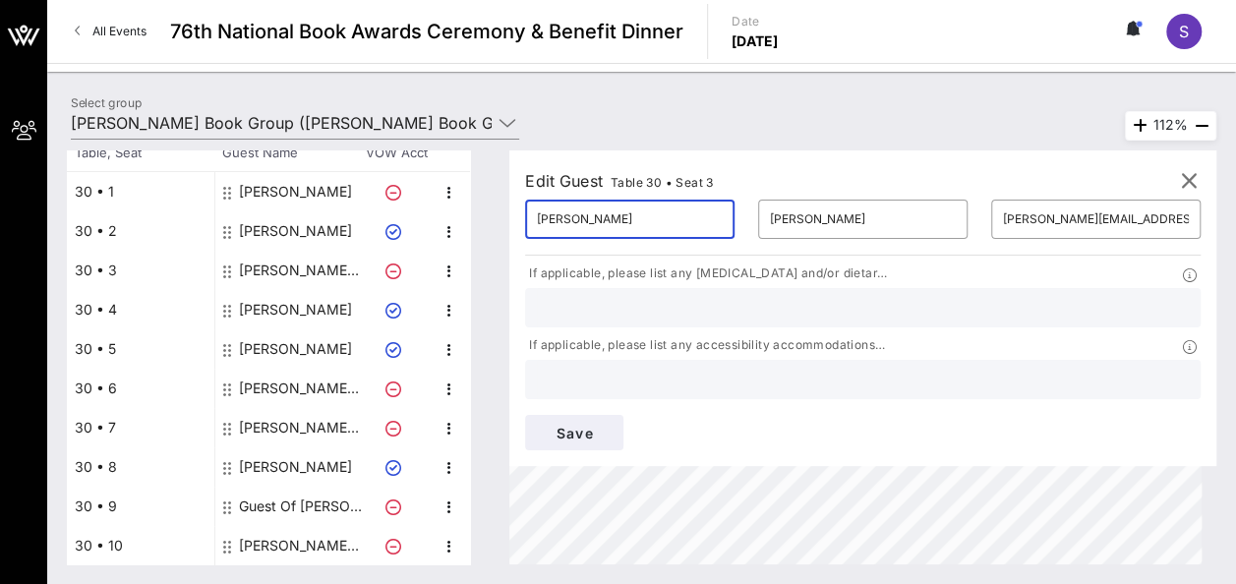
scroll to position [0, 8]
drag, startPoint x: 585, startPoint y: 214, endPoint x: 712, endPoint y: 227, distance: 127.4
click at [712, 227] on div "​ [PERSON_NAME] ​ [PERSON_NAME] ​ [PERSON_NAME][EMAIL_ADDRESS][DOMAIN_NAME]" at bounding box center [862, 219] width 699 height 63
type input "[PERSON_NAME]"
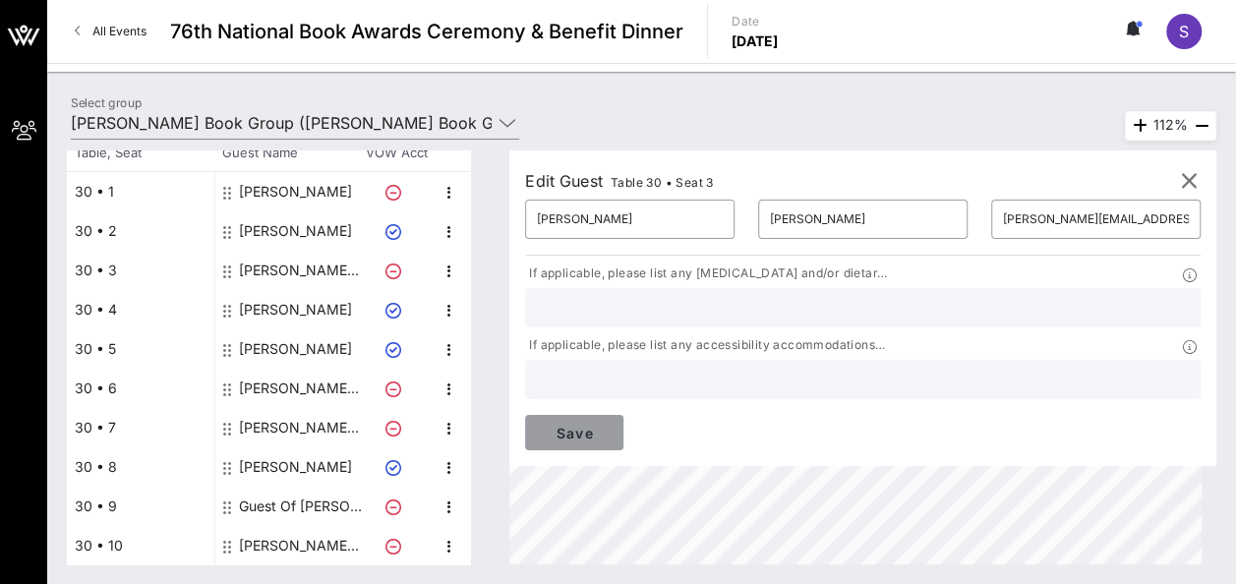
click at [607, 425] on span "Save" at bounding box center [574, 433] width 67 height 17
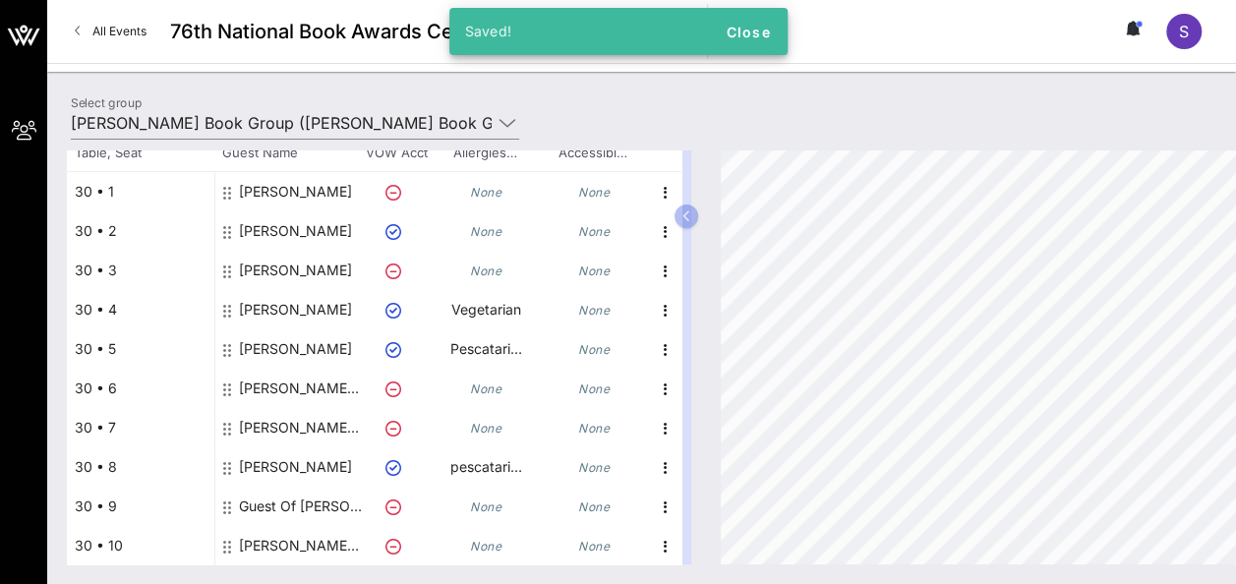
click at [272, 309] on div "[PERSON_NAME]" at bounding box center [295, 317] width 113 height 55
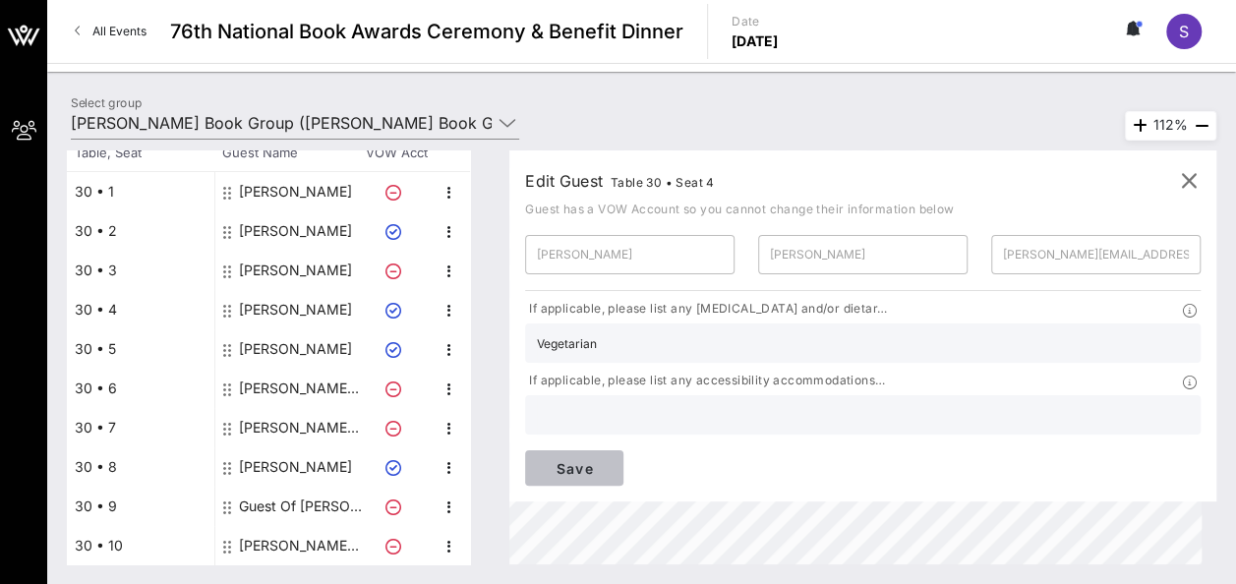
click at [607, 460] on span "Save" at bounding box center [574, 468] width 67 height 17
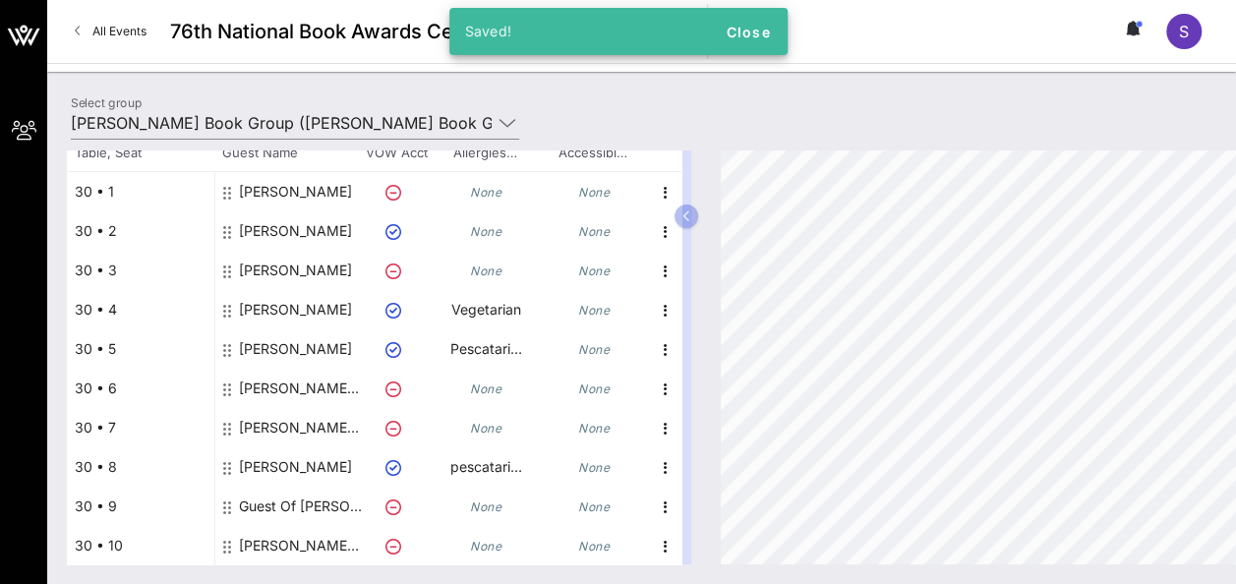
click at [285, 348] on div "[PERSON_NAME]" at bounding box center [295, 356] width 113 height 55
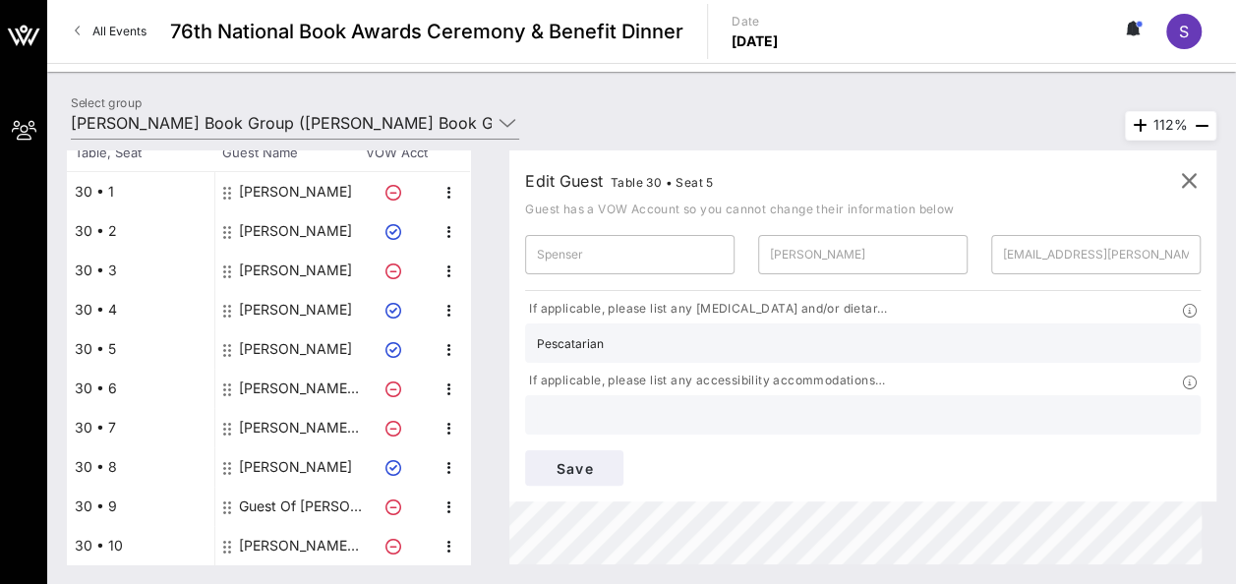
click at [277, 387] on div "[PERSON_NAME] Book Group" at bounding box center [301, 388] width 124 height 39
type input "[PERSON_NAME]"
type input "[PERSON_NAME] Book Group"
type input "[PERSON_NAME][EMAIL_ADDRESS][PERSON_NAME][DOMAIN_NAME]"
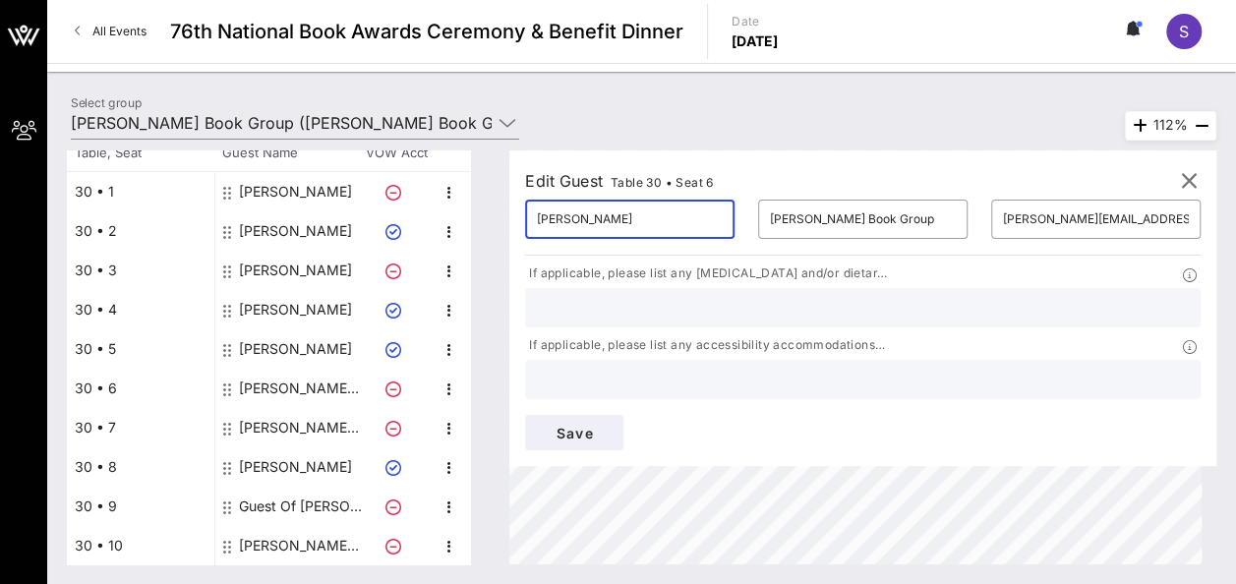
drag, startPoint x: 594, startPoint y: 218, endPoint x: 660, endPoint y: 216, distance: 65.9
click at [660, 216] on input "[PERSON_NAME]" at bounding box center [630, 218] width 186 height 31
type input "[PERSON_NAME]"
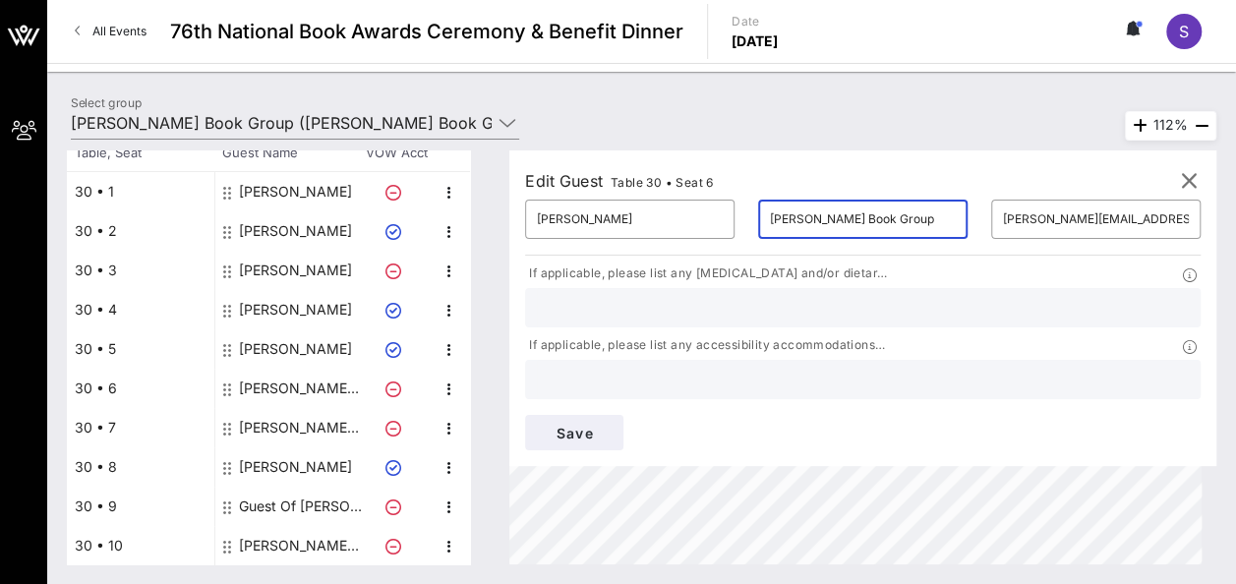
drag, startPoint x: 722, startPoint y: 216, endPoint x: 871, endPoint y: 210, distance: 148.5
click at [871, 210] on div "​ [PERSON_NAME] ​ [PERSON_NAME] Book Group ​ [PERSON_NAME][EMAIL_ADDRESS][PERSO…" at bounding box center [862, 219] width 699 height 63
type input "[PERSON_NAME]"
click at [623, 415] on button "Save" at bounding box center [574, 432] width 98 height 35
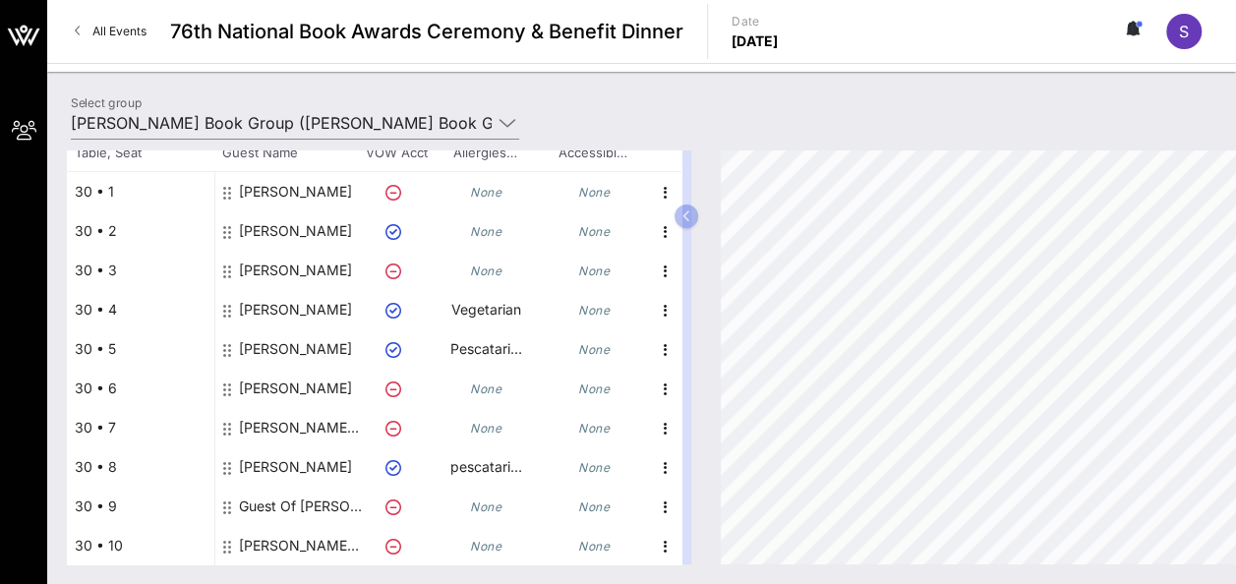
click at [267, 421] on div "[PERSON_NAME] Book Group" at bounding box center [301, 427] width 124 height 39
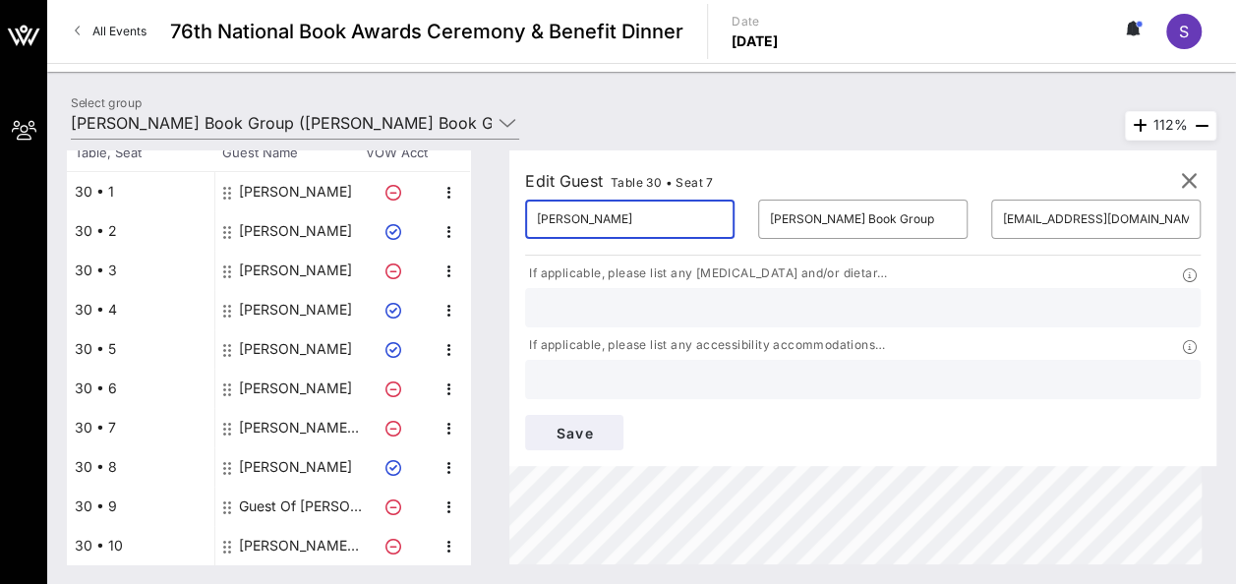
drag, startPoint x: 578, startPoint y: 226, endPoint x: 664, endPoint y: 214, distance: 87.3
click at [664, 214] on input "[PERSON_NAME]" at bounding box center [630, 218] width 186 height 31
type input "[PERSON_NAME]"
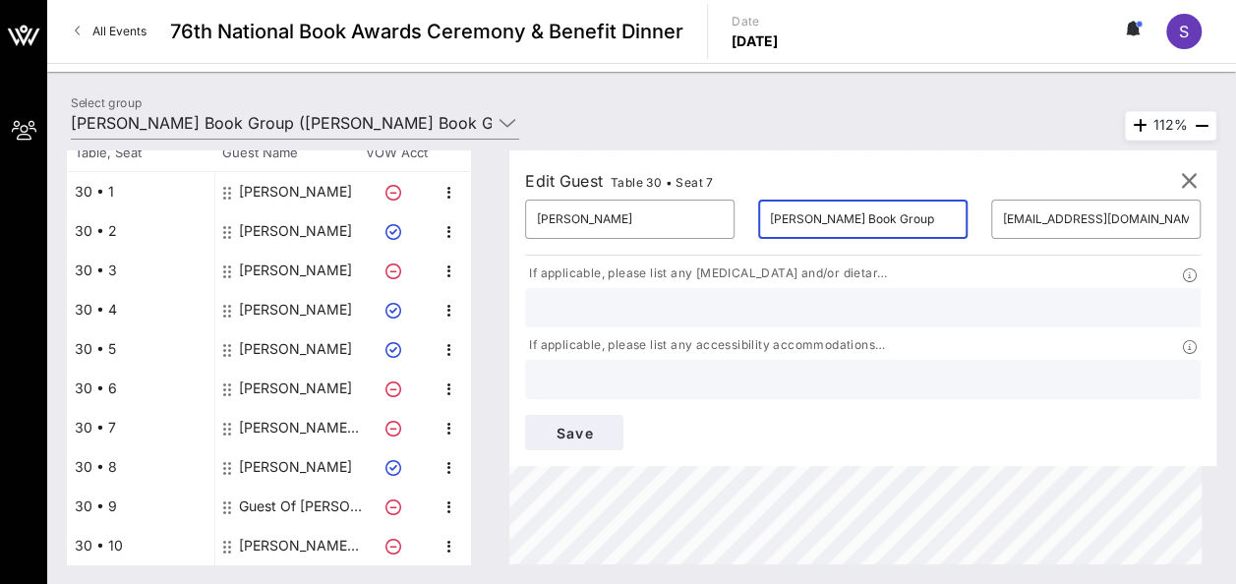
drag, startPoint x: 724, startPoint y: 218, endPoint x: 871, endPoint y: 216, distance: 146.5
click at [871, 216] on div "​ [PERSON_NAME] ​ [PERSON_NAME] Book Group ​ [EMAIL_ADDRESS][DOMAIN_NAME]" at bounding box center [862, 219] width 699 height 63
paste input "[PERSON_NAME]"
type input "[PERSON_NAME]"
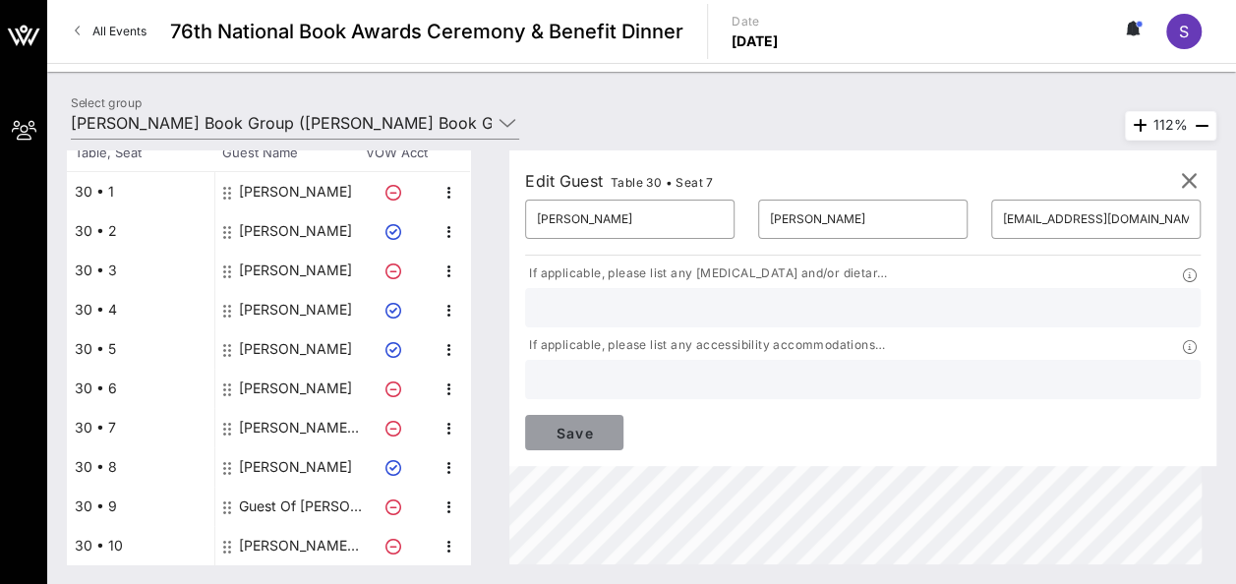
click at [607, 425] on span "Save" at bounding box center [574, 433] width 67 height 17
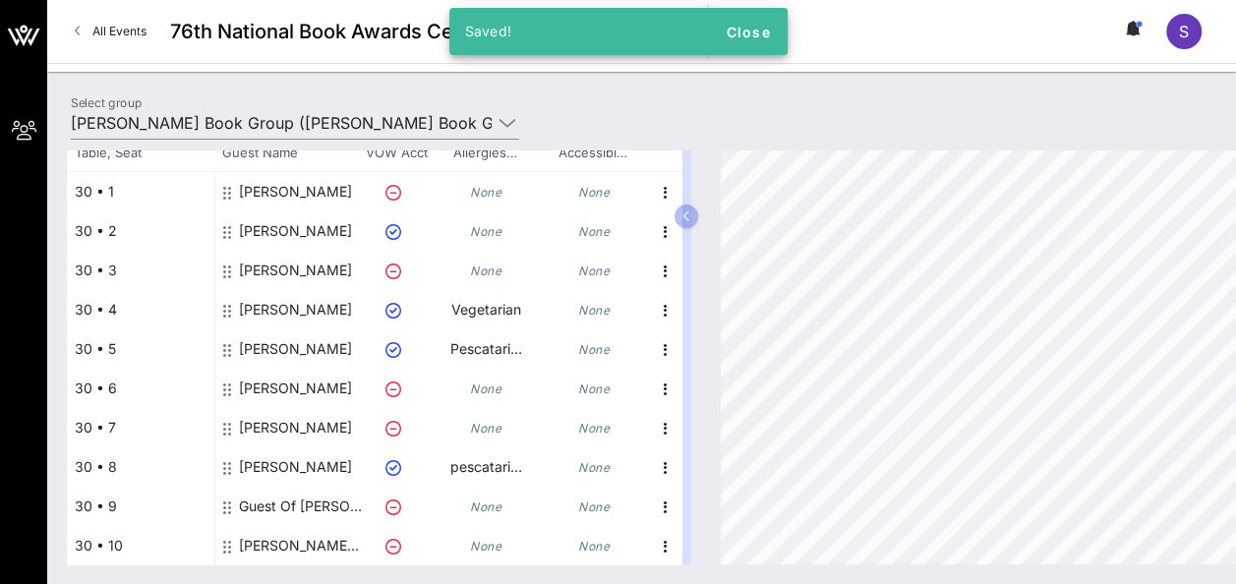
click at [270, 461] on div "[PERSON_NAME]" at bounding box center [295, 474] width 113 height 55
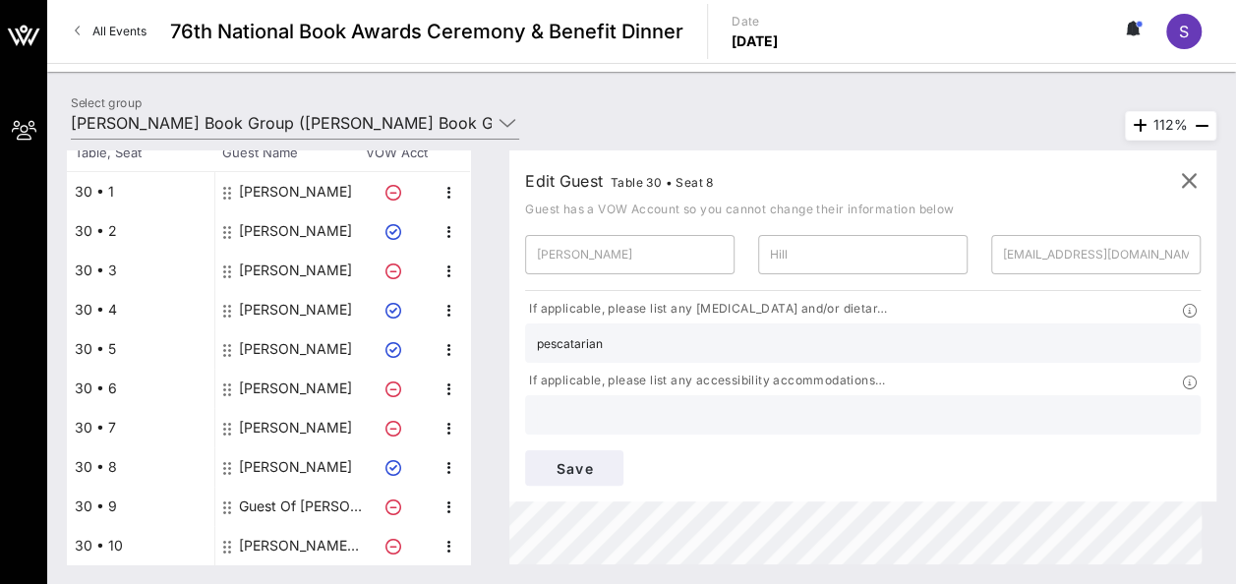
click at [265, 544] on div "[PERSON_NAME] [PERSON_NAME] Book Group" at bounding box center [301, 545] width 124 height 39
type input "[PERSON_NAME]"
type input "[PERSON_NAME] Book Group"
type input "[PERSON_NAME][EMAIL_ADDRESS][PERSON_NAME][DOMAIN_NAME]"
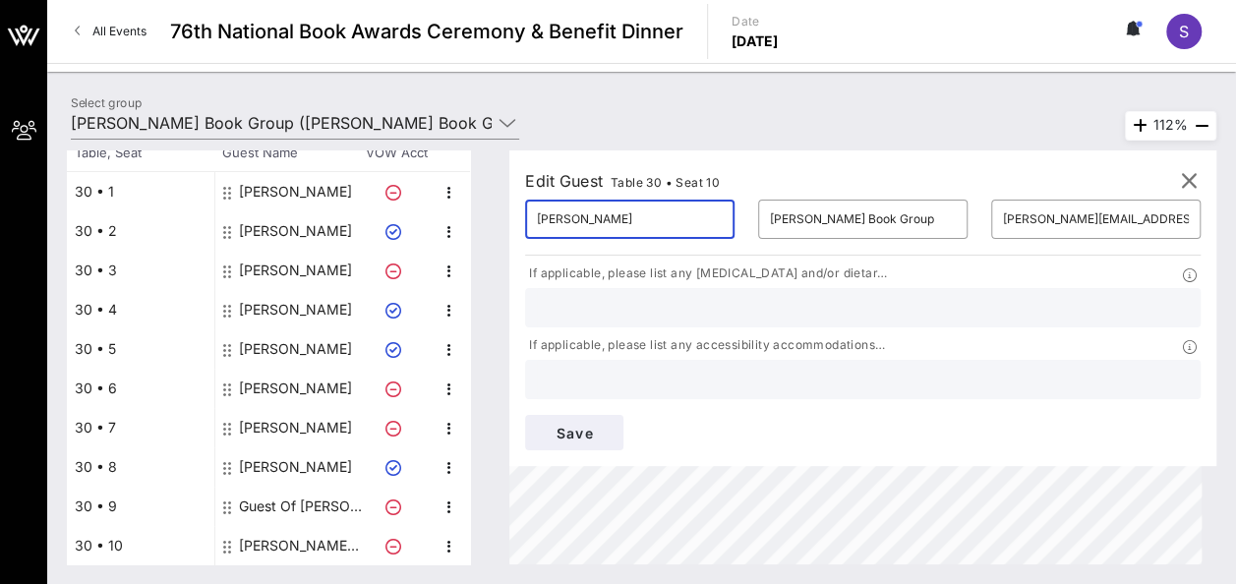
drag, startPoint x: 590, startPoint y: 220, endPoint x: 645, endPoint y: 220, distance: 55.0
click at [645, 220] on input "[PERSON_NAME]" at bounding box center [630, 218] width 186 height 31
type input "[PERSON_NAME]"
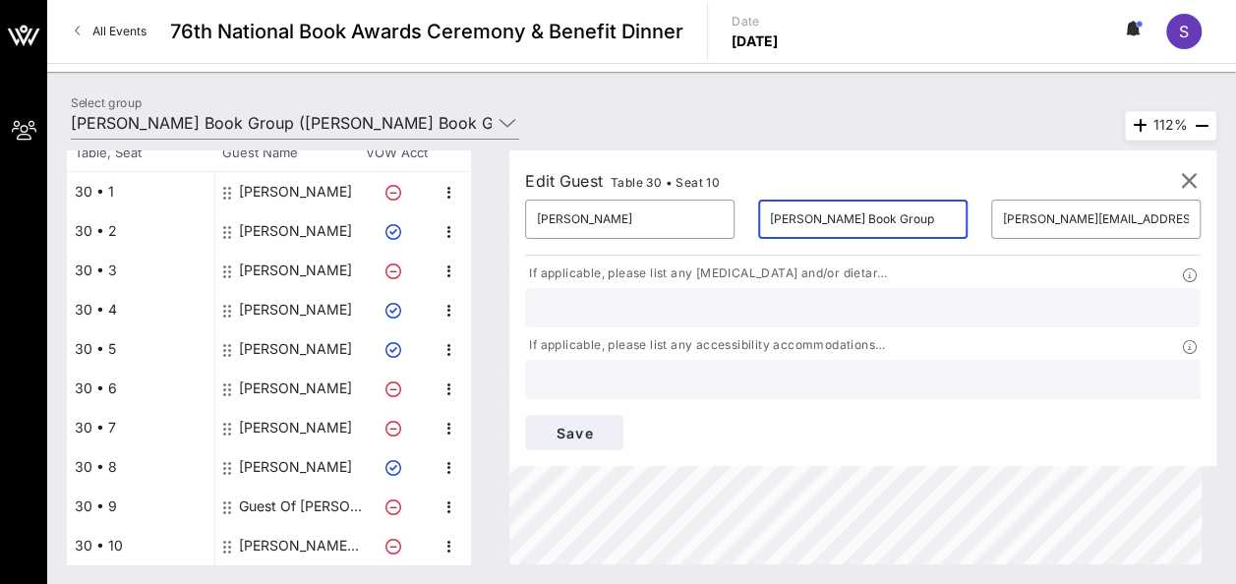
drag, startPoint x: 722, startPoint y: 216, endPoint x: 855, endPoint y: 218, distance: 133.7
click at [855, 218] on div "​ [PERSON_NAME] Book Group" at bounding box center [862, 219] width 209 height 39
paste input "[PERSON_NAME]"
type input "[PERSON_NAME]"
click at [607, 425] on span "Save" at bounding box center [574, 433] width 67 height 17
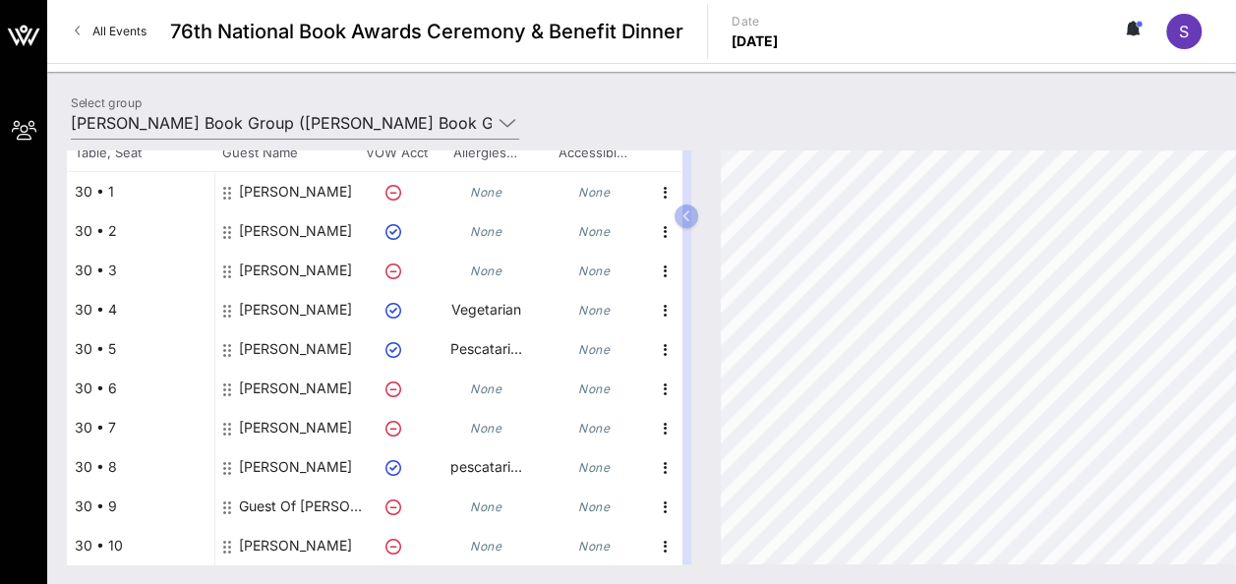
click at [1182, 22] on span "S" at bounding box center [1184, 32] width 10 height 20
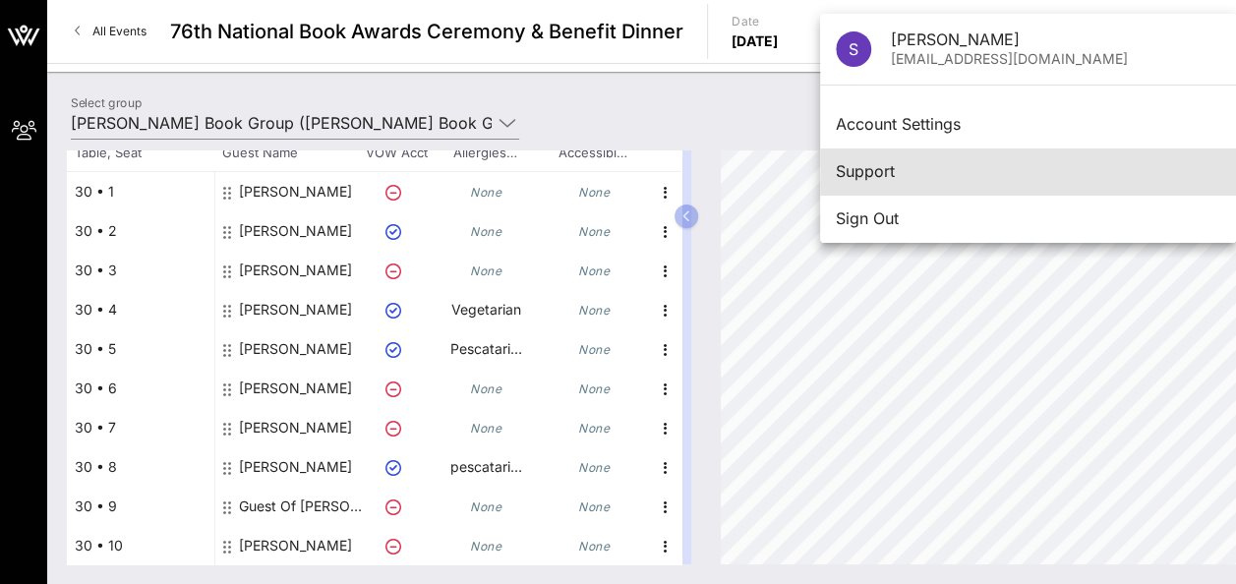
click at [881, 170] on div "Support" at bounding box center [1028, 171] width 384 height 19
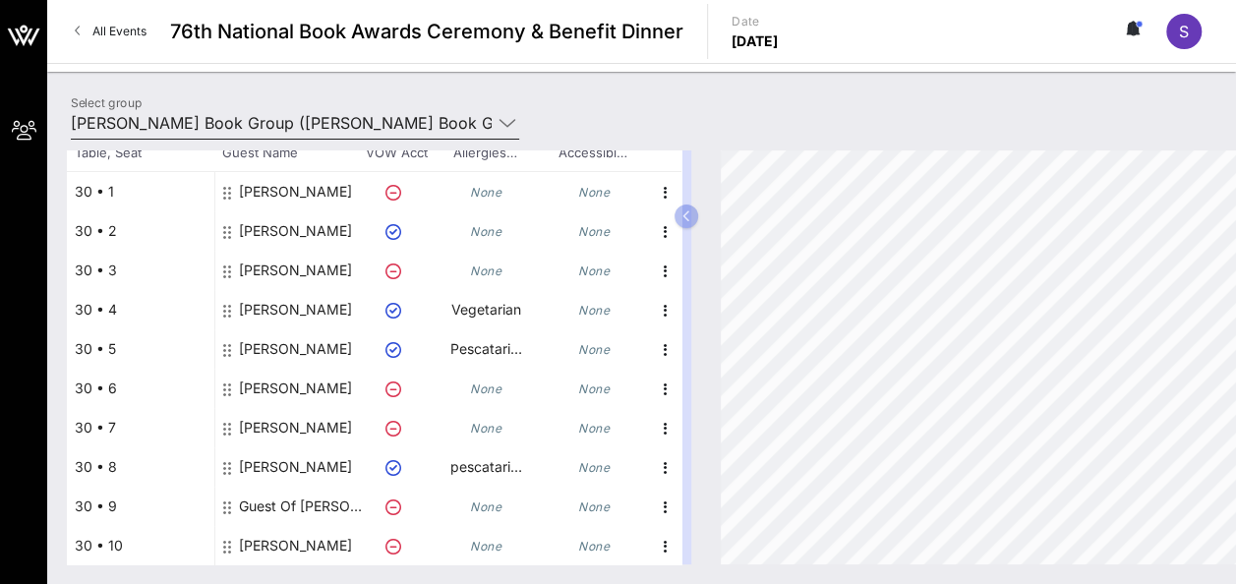
click at [512, 122] on icon at bounding box center [507, 123] width 18 height 24
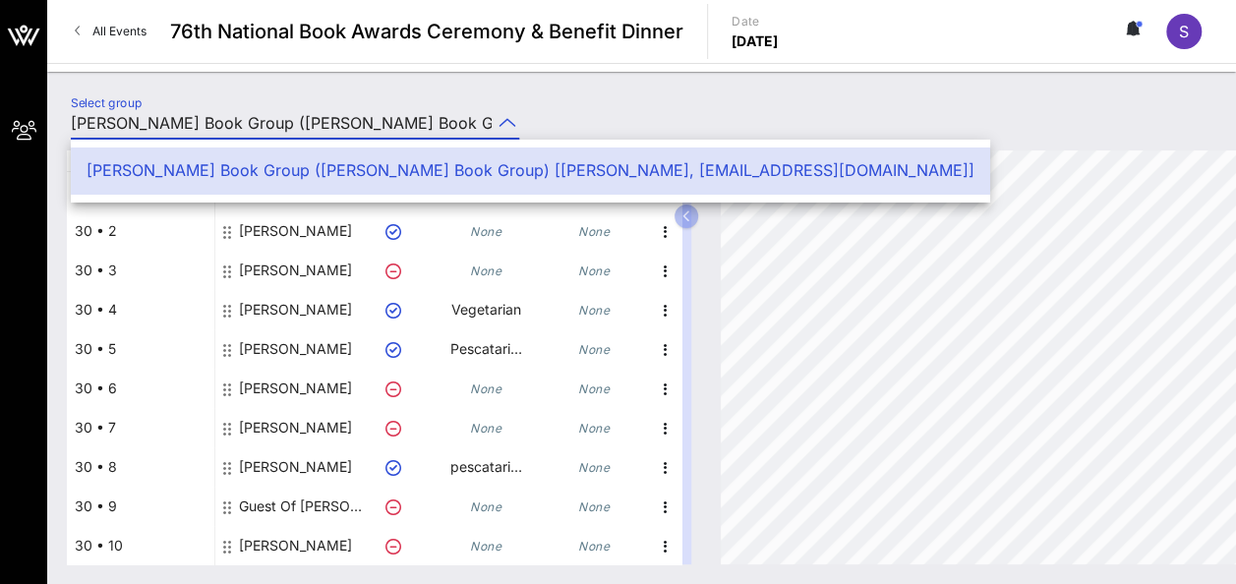
click at [808, 149] on div "Total Tickets 10 Total Assigned 9 Total Unassigned 1 Need Help? Search Table, S…" at bounding box center [641, 357] width 1188 height 453
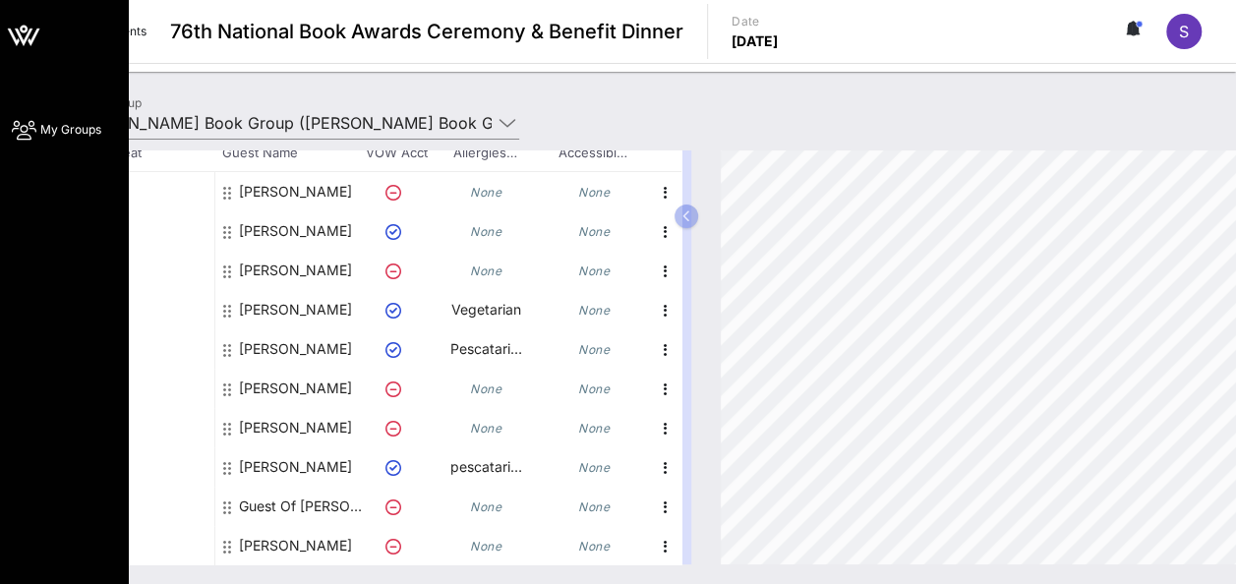
click at [49, 128] on span "My Groups" at bounding box center [70, 130] width 61 height 18
click at [14, 35] on icon at bounding box center [23, 35] width 47 height 47
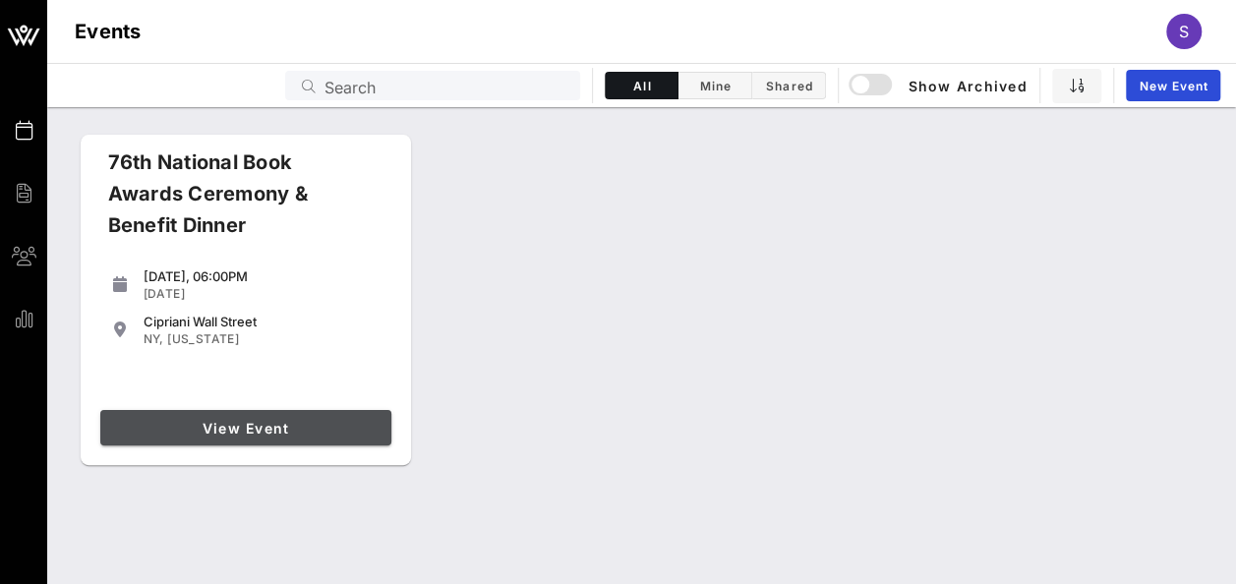
click at [268, 427] on span "View Event" at bounding box center [245, 428] width 275 height 17
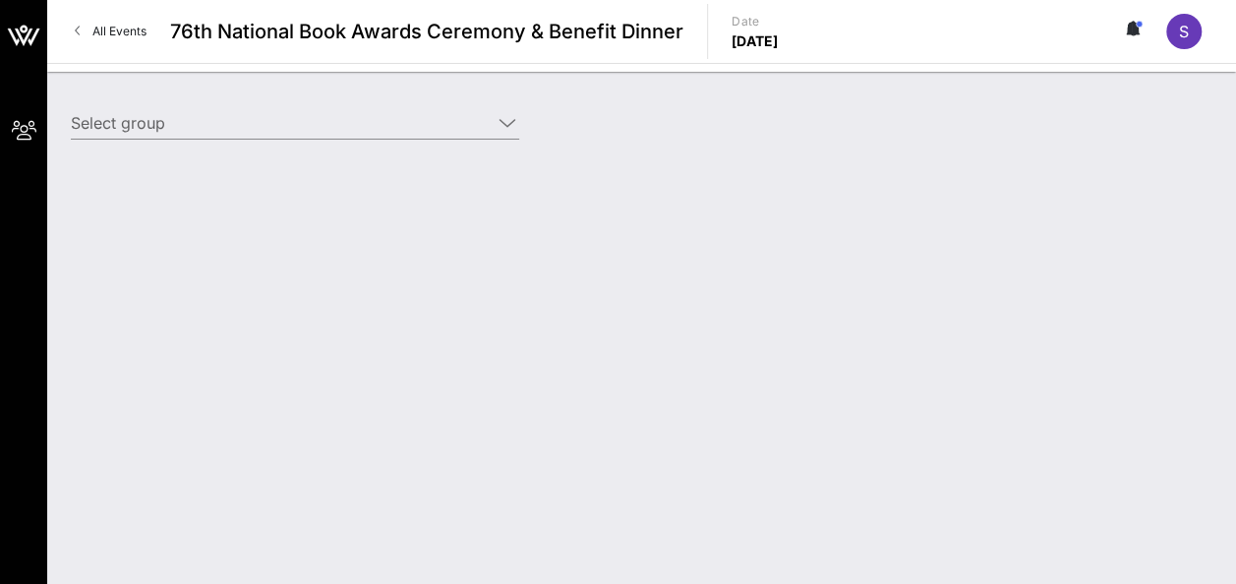
type input "[PERSON_NAME] Book Group ([PERSON_NAME] Book Group) [[PERSON_NAME], [EMAIL_ADDR…"
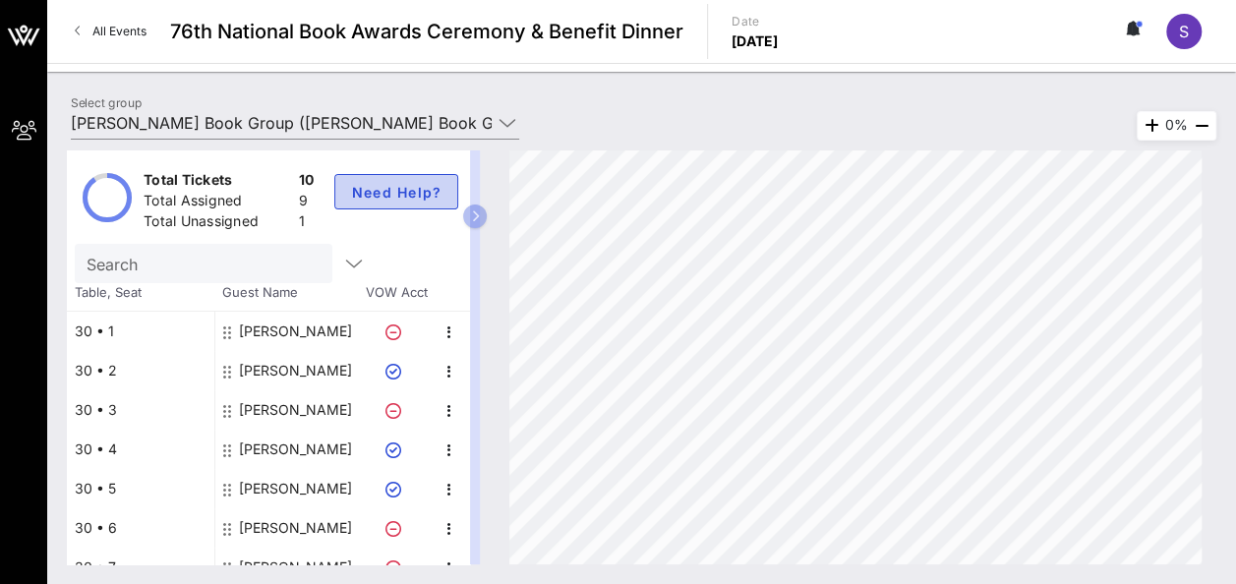
click at [407, 191] on span "Need Help?" at bounding box center [396, 192] width 91 height 17
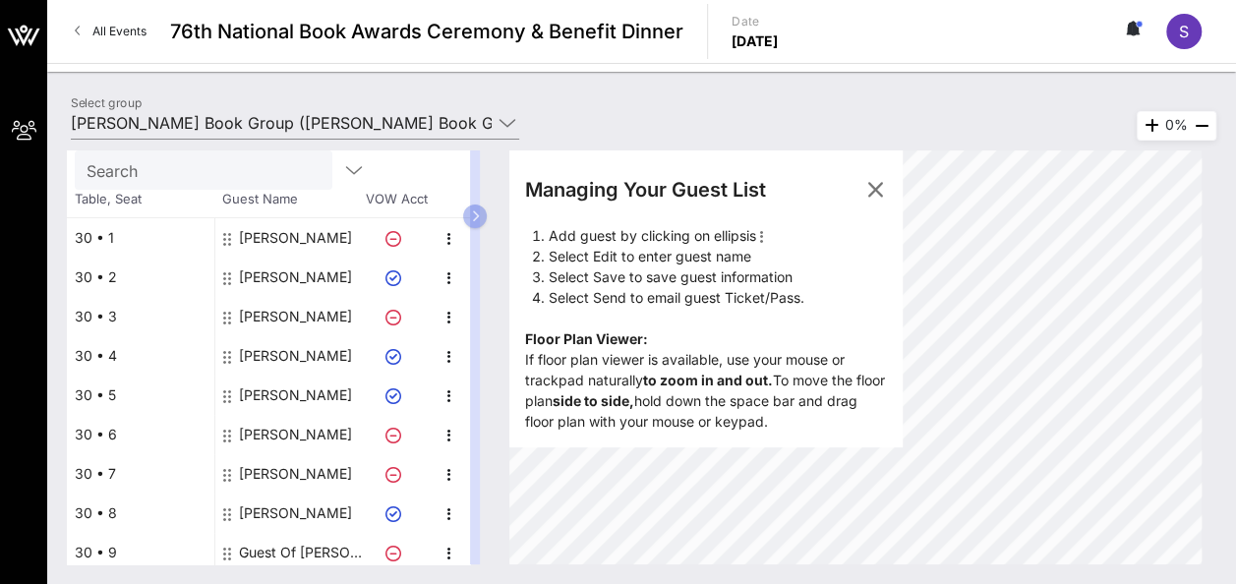
scroll to position [140, 0]
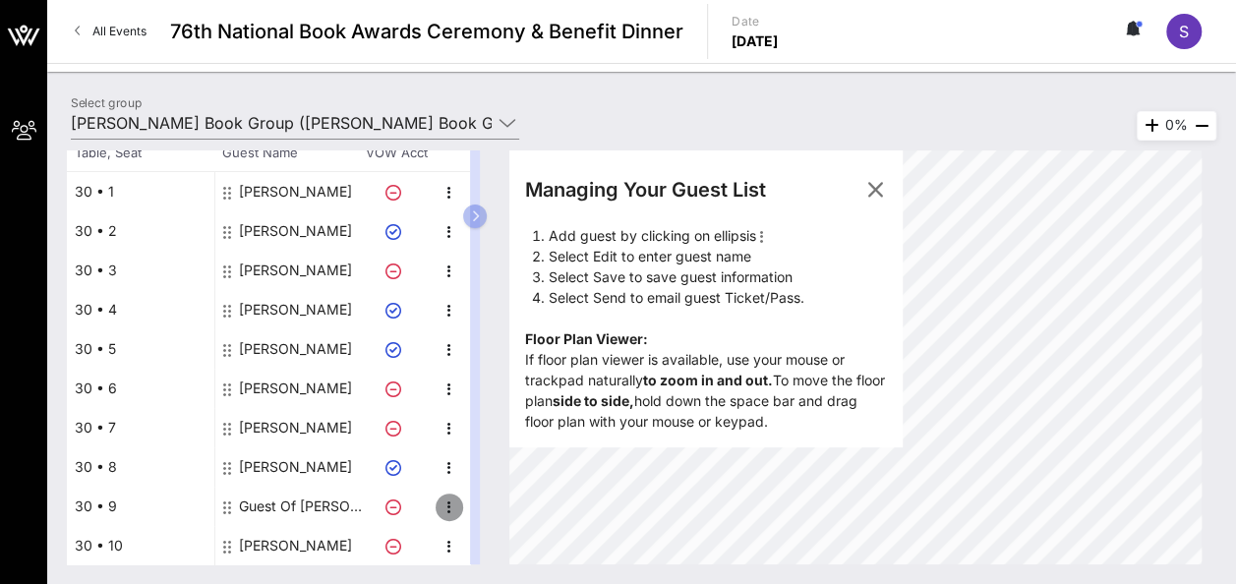
click at [444, 508] on icon "button" at bounding box center [449, 507] width 24 height 24
click at [484, 509] on div "Edit" at bounding box center [497, 512] width 39 height 16
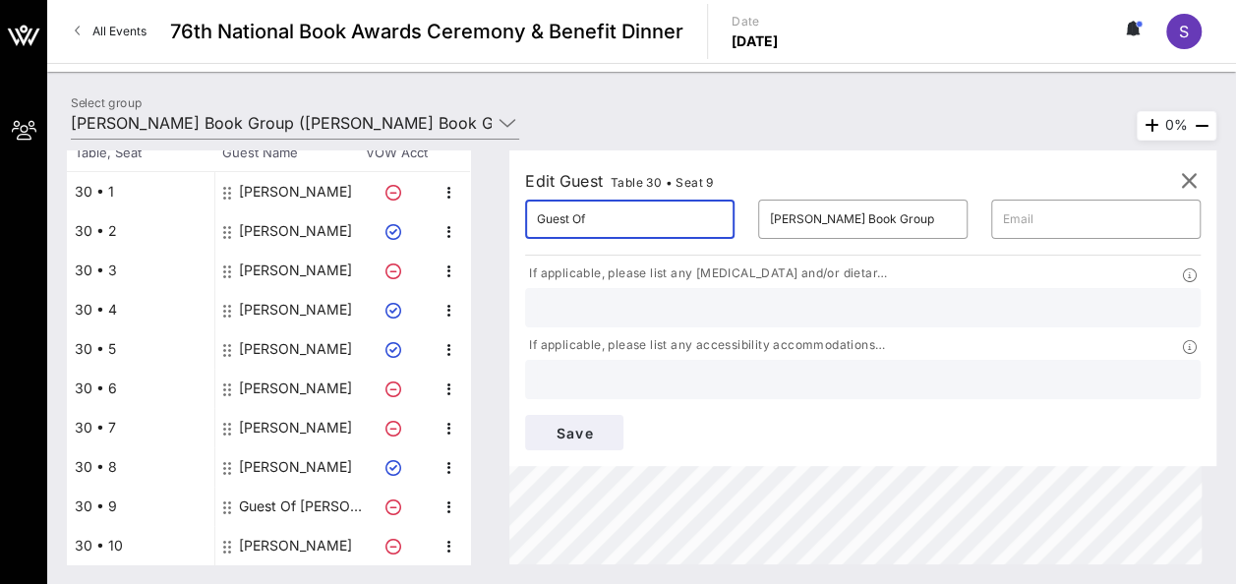
drag, startPoint x: 643, startPoint y: 229, endPoint x: 533, endPoint y: 232, distance: 110.1
click at [533, 232] on div "​ Guest Of" at bounding box center [629, 219] width 233 height 63
type input "[PERSON_NAME]"
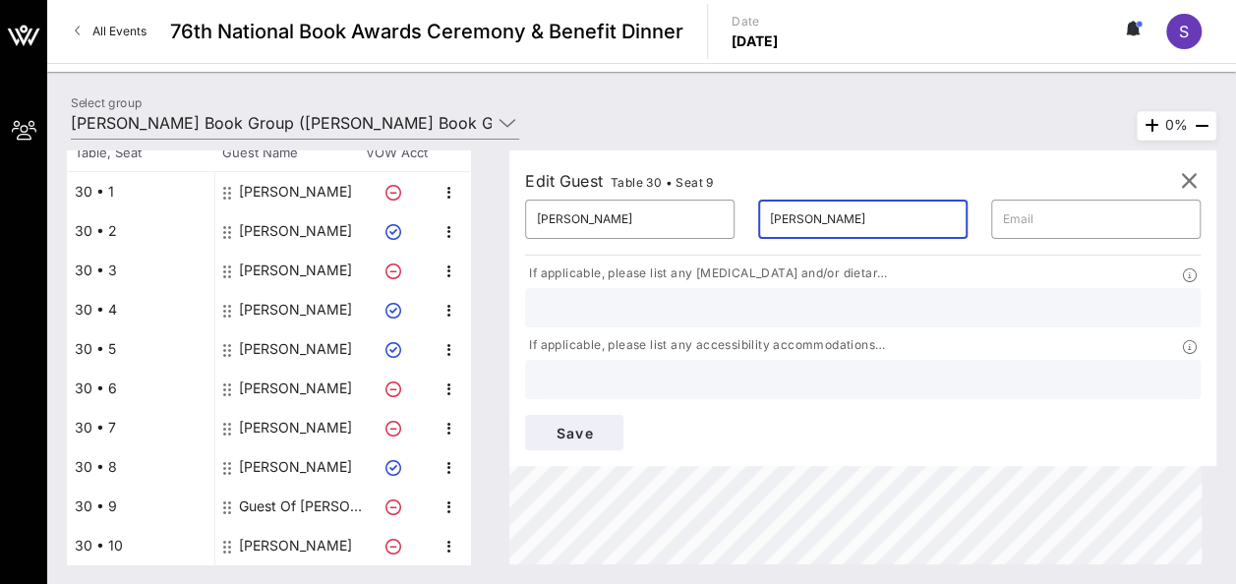
type input "[PERSON_NAME]"
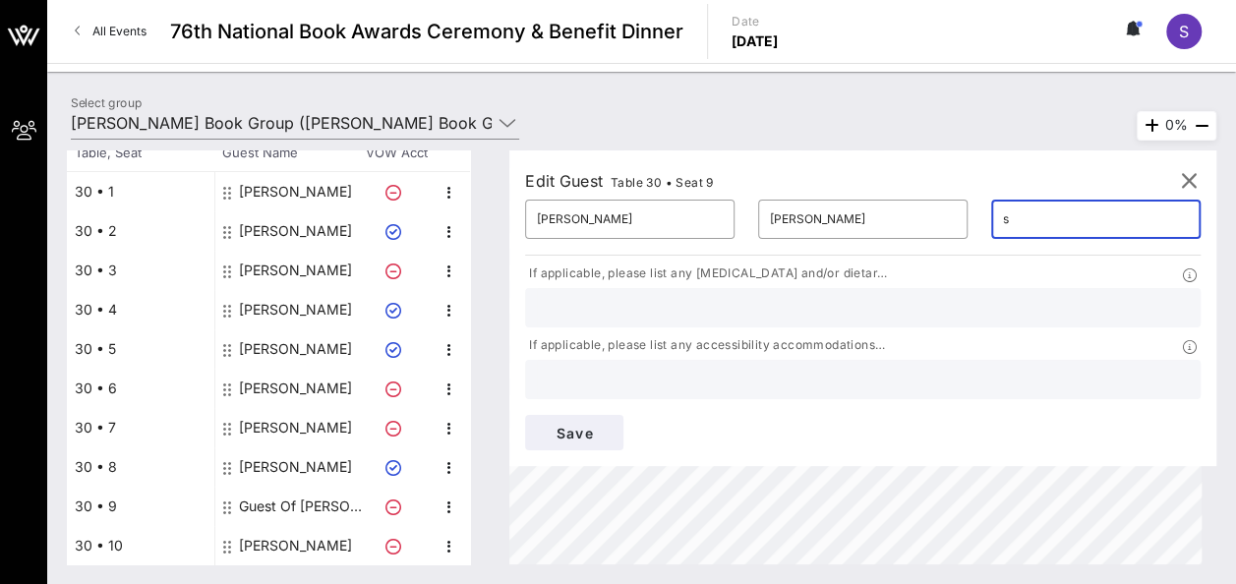
type input "[EMAIL_ADDRESS][DOMAIN_NAME]"
click at [745, 318] on input "text" at bounding box center [863, 308] width 652 height 26
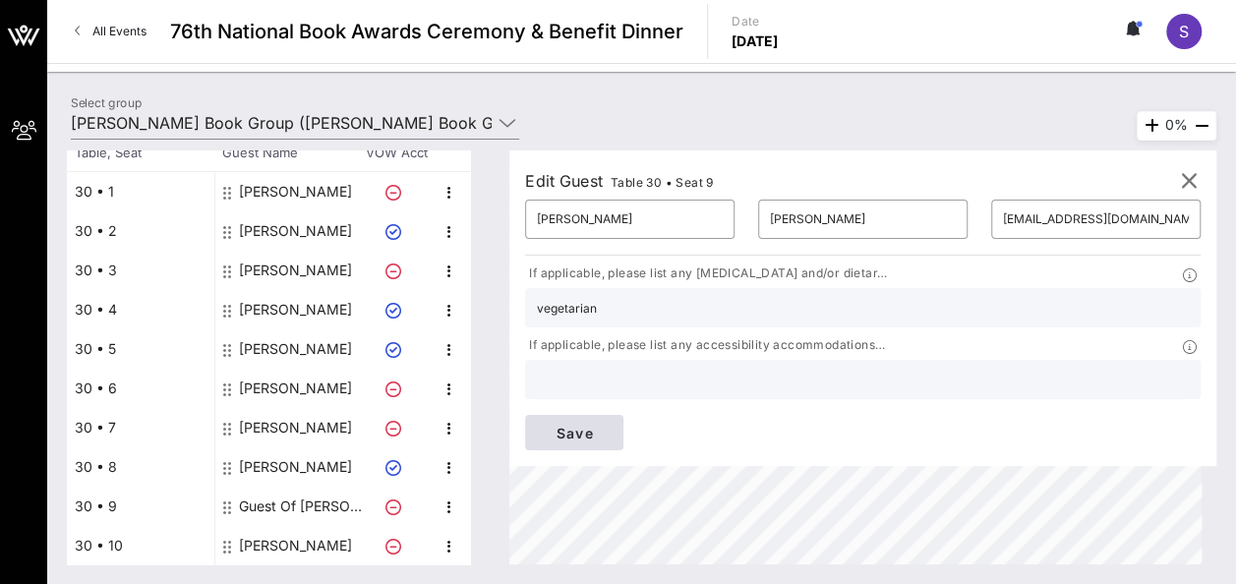
type input "vegetarian"
click at [607, 425] on span "Save" at bounding box center [574, 433] width 67 height 17
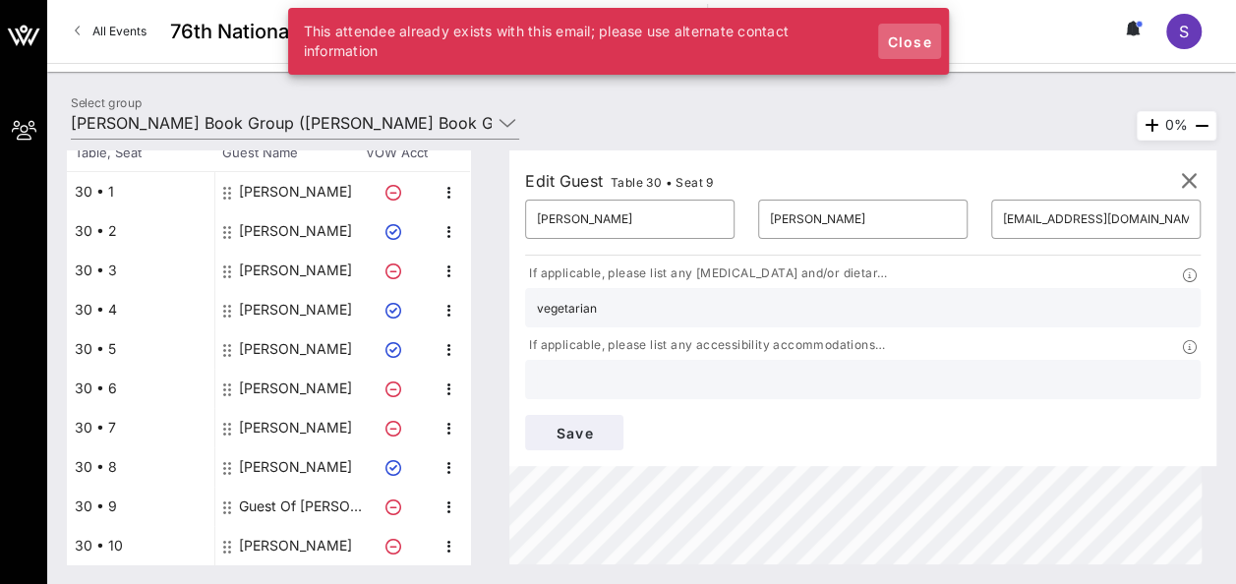
click at [913, 33] on span "Close" at bounding box center [909, 41] width 47 height 17
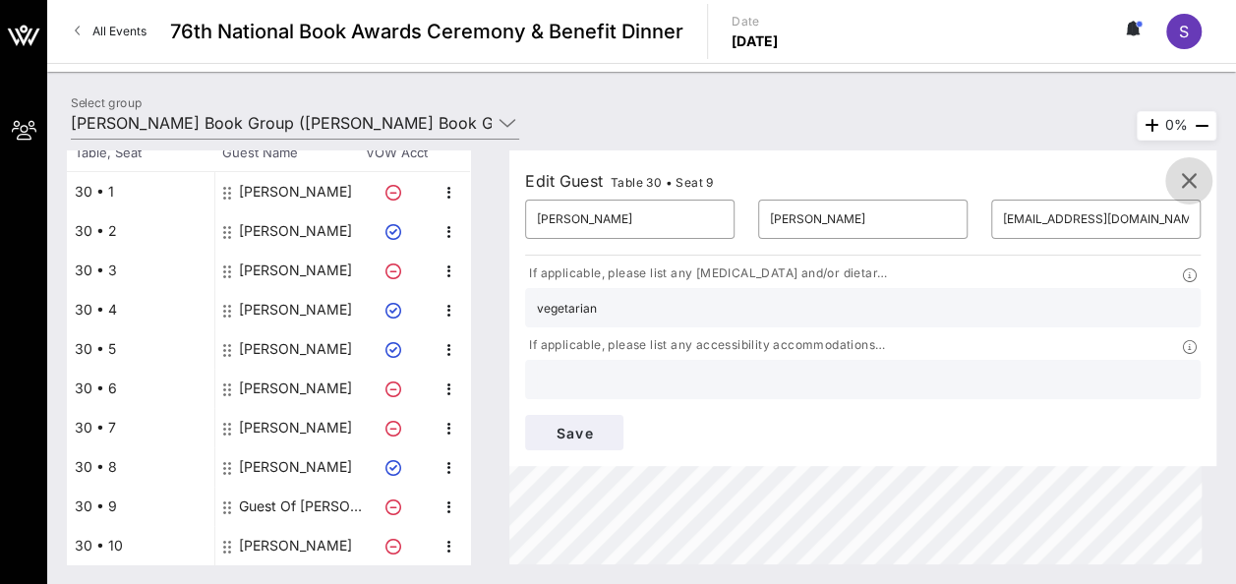
click at [1193, 181] on icon "button" at bounding box center [1189, 181] width 24 height 24
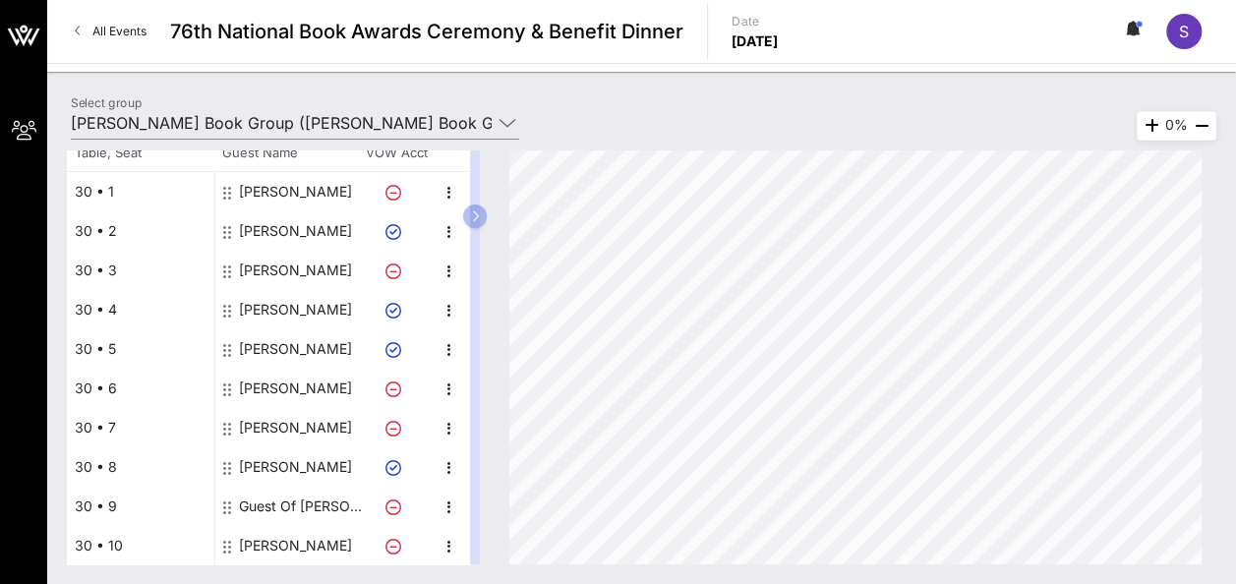
scroll to position [0, 0]
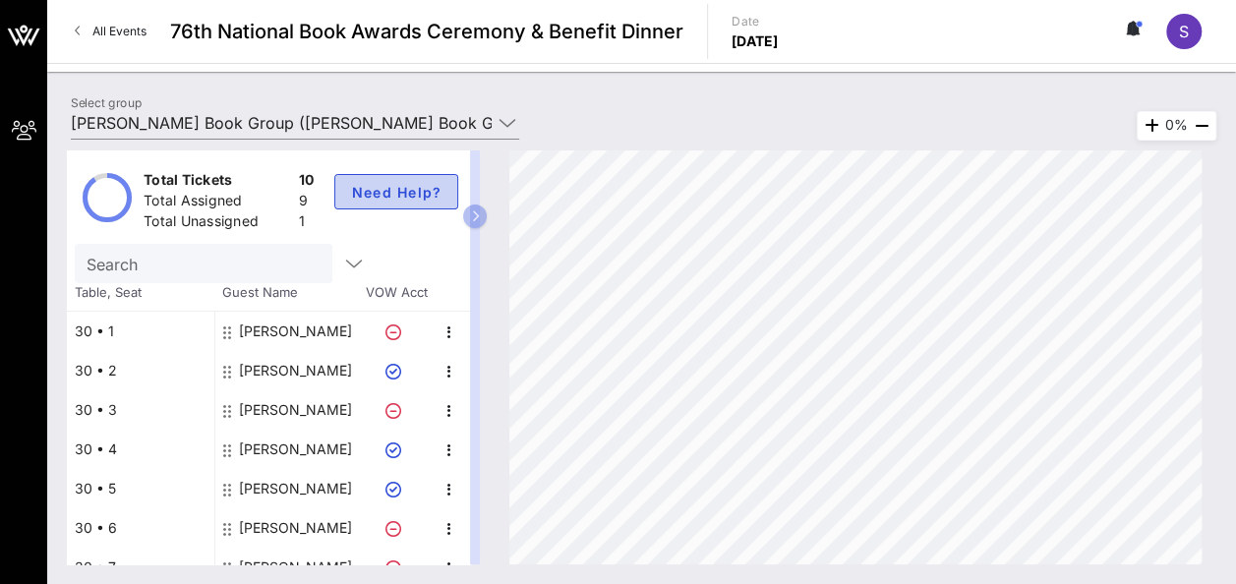
click at [375, 193] on span "Need Help?" at bounding box center [396, 192] width 91 height 17
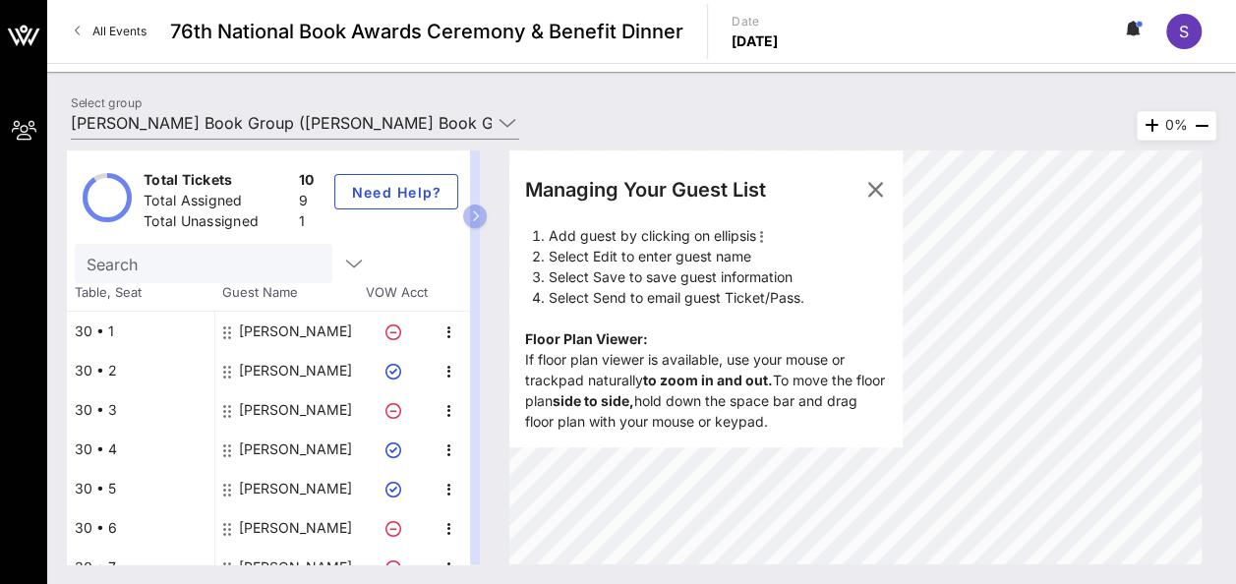
click at [225, 329] on icon at bounding box center [227, 332] width 8 height 16
click at [887, 184] on icon "button" at bounding box center [875, 190] width 24 height 24
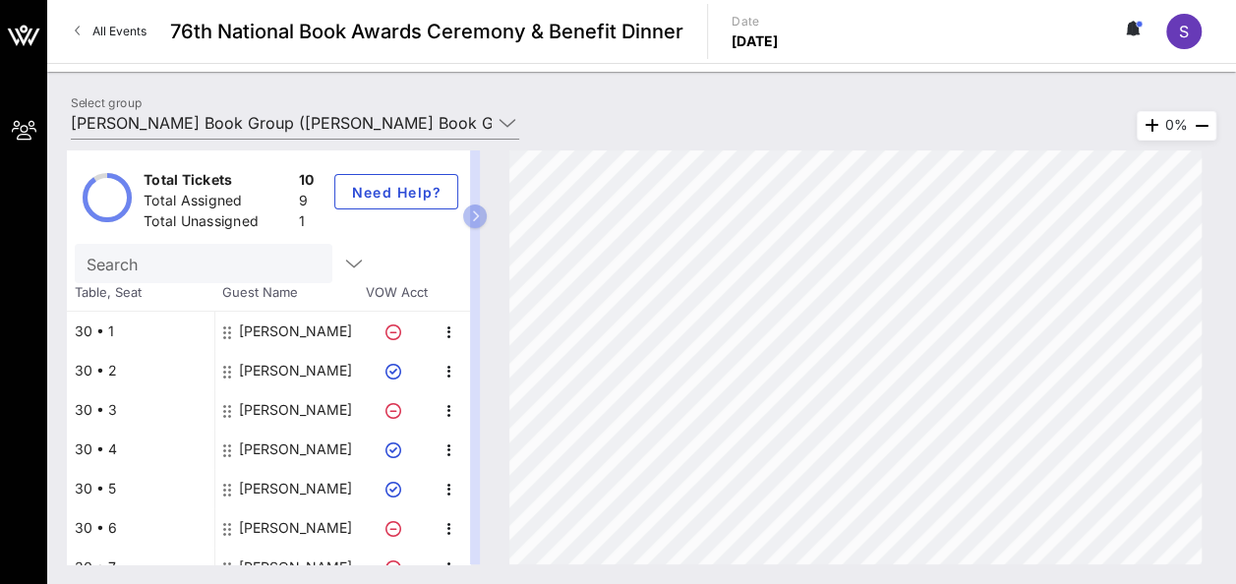
click at [228, 333] on icon at bounding box center [227, 332] width 8 height 16
click at [452, 332] on icon "button" at bounding box center [449, 332] width 24 height 24
click at [289, 320] on div "[PERSON_NAME]" at bounding box center [295, 331] width 113 height 39
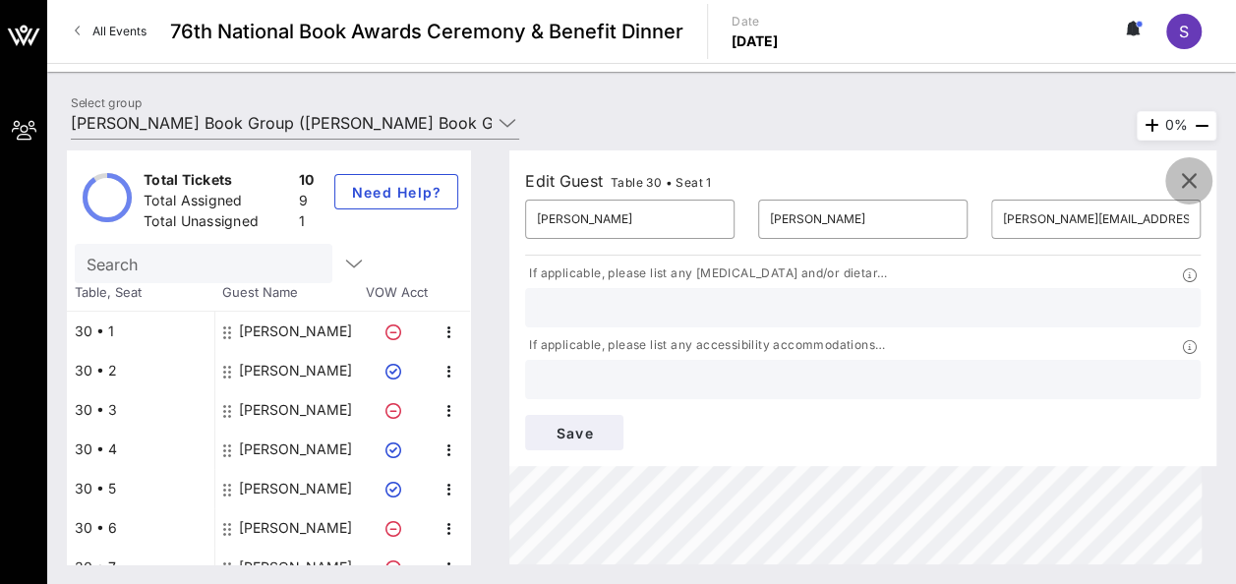
click at [1189, 183] on icon "button" at bounding box center [1189, 181] width 24 height 24
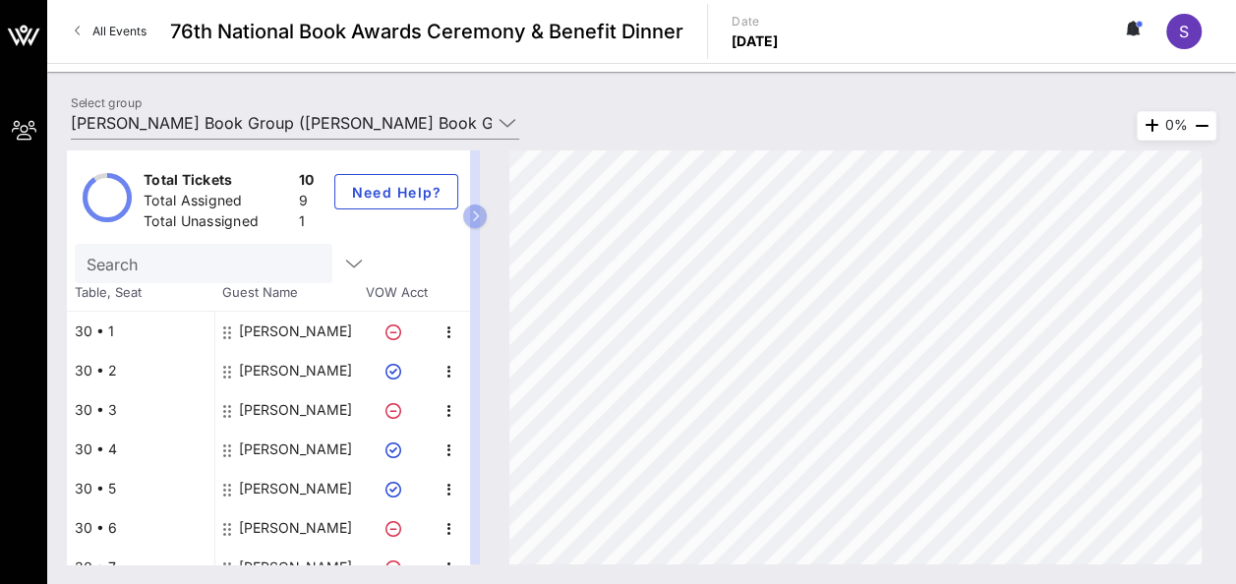
click at [1133, 30] on icon at bounding box center [1135, 29] width 6 height 12
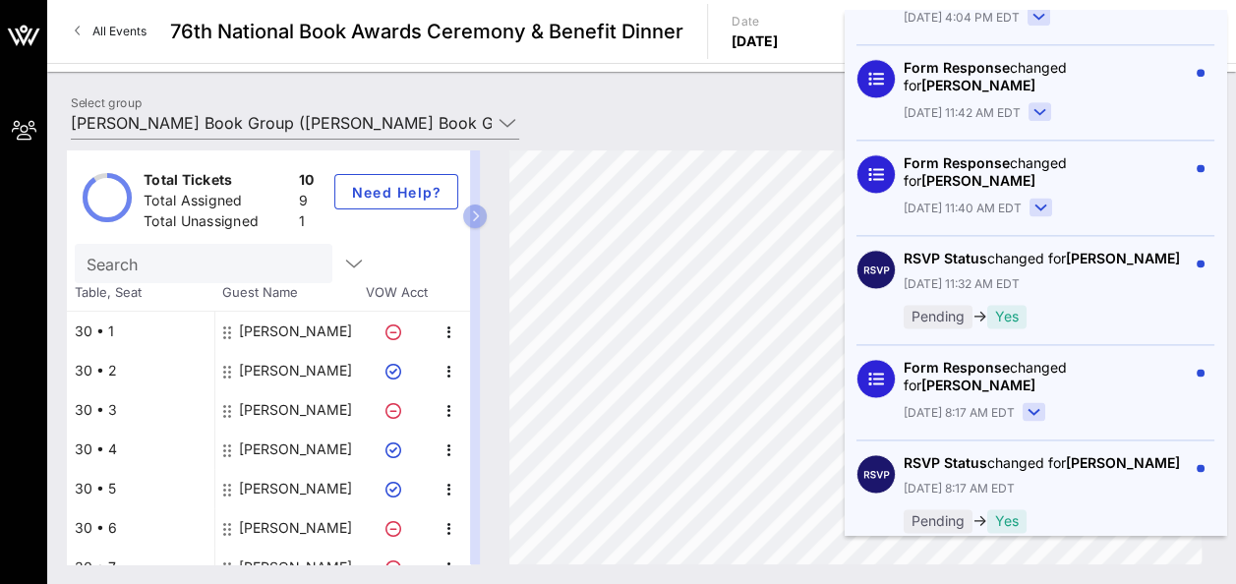
scroll to position [1681, 0]
